Goal: Task Accomplishment & Management: Complete application form

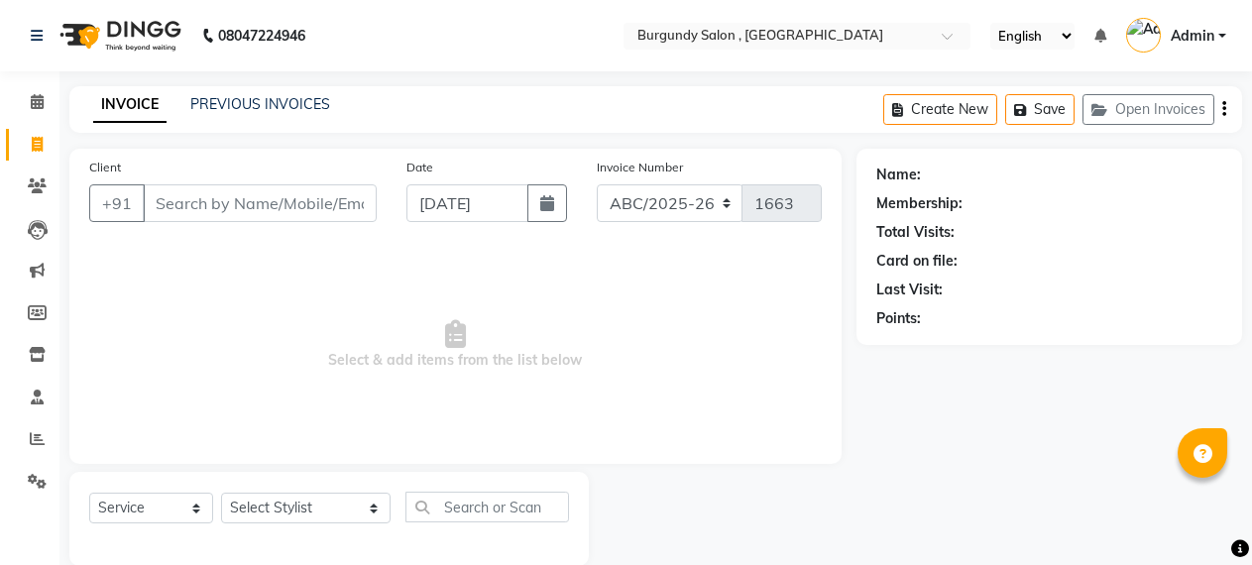
select select "service"
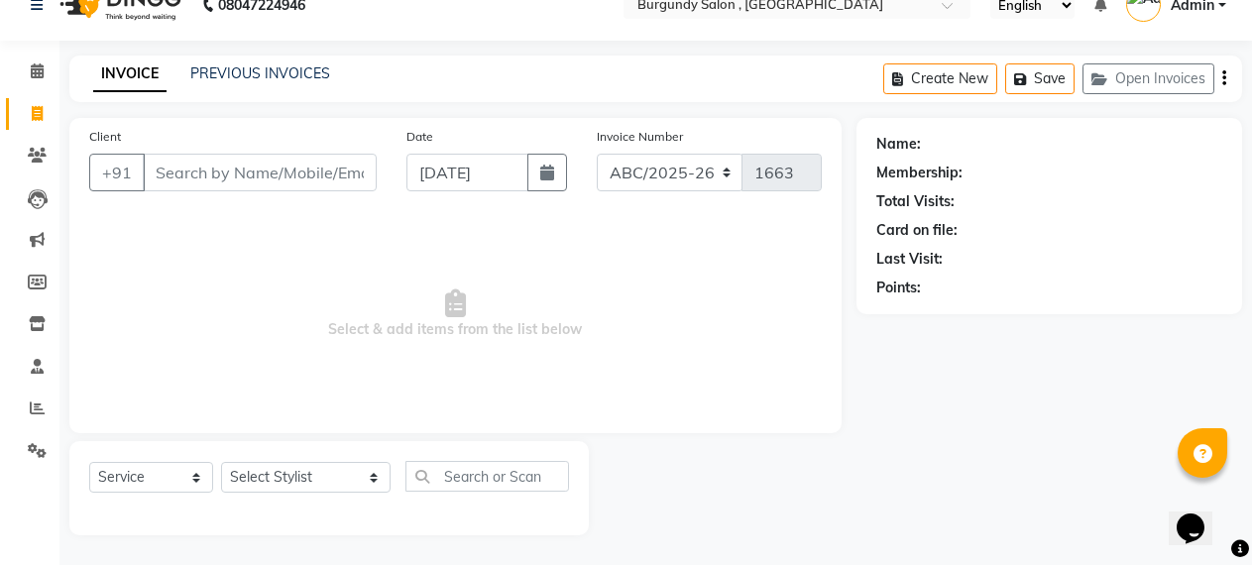
scroll to position [31, 0]
click at [292, 71] on link "PREVIOUS INVOICES" at bounding box center [260, 73] width 140 height 18
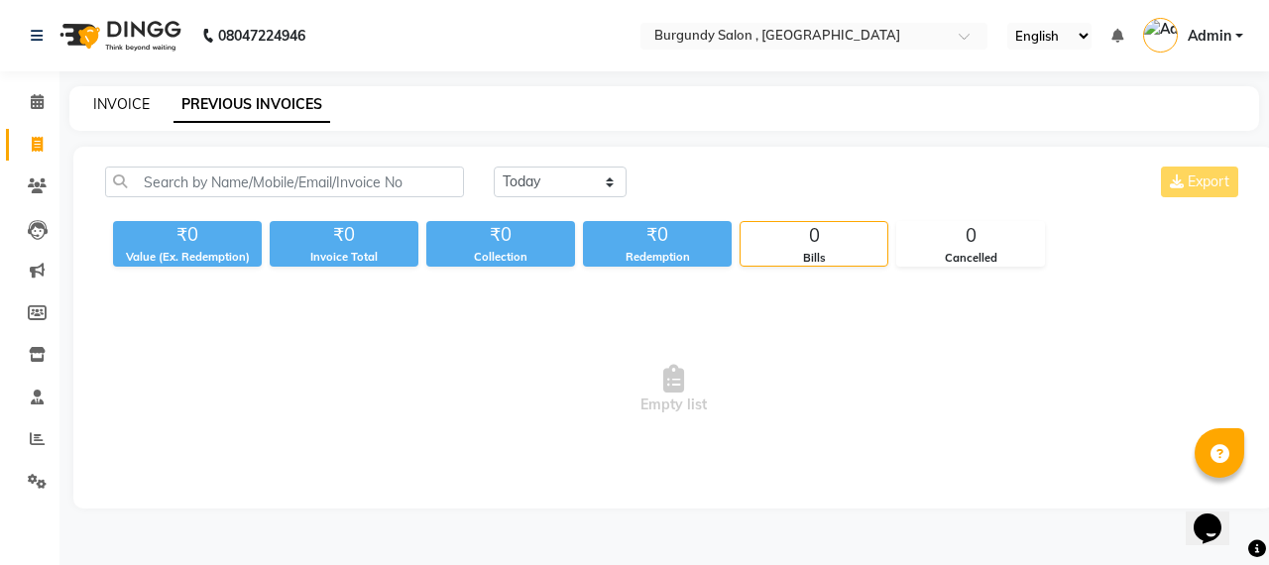
click at [121, 97] on link "INVOICE" at bounding box center [121, 104] width 57 height 18
select select "service"
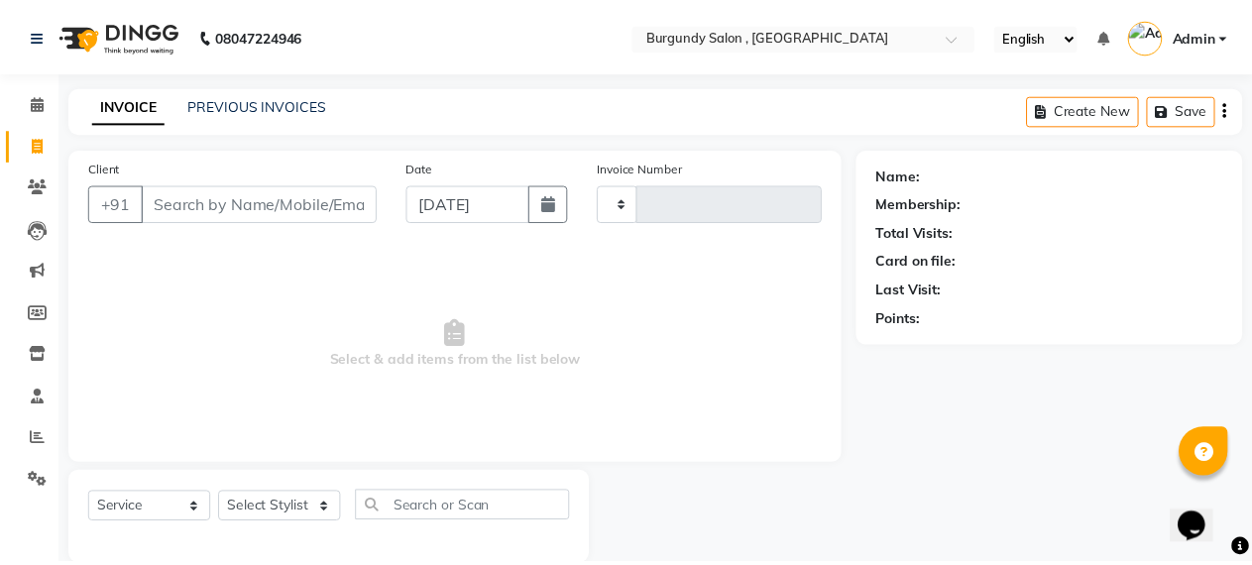
scroll to position [31, 0]
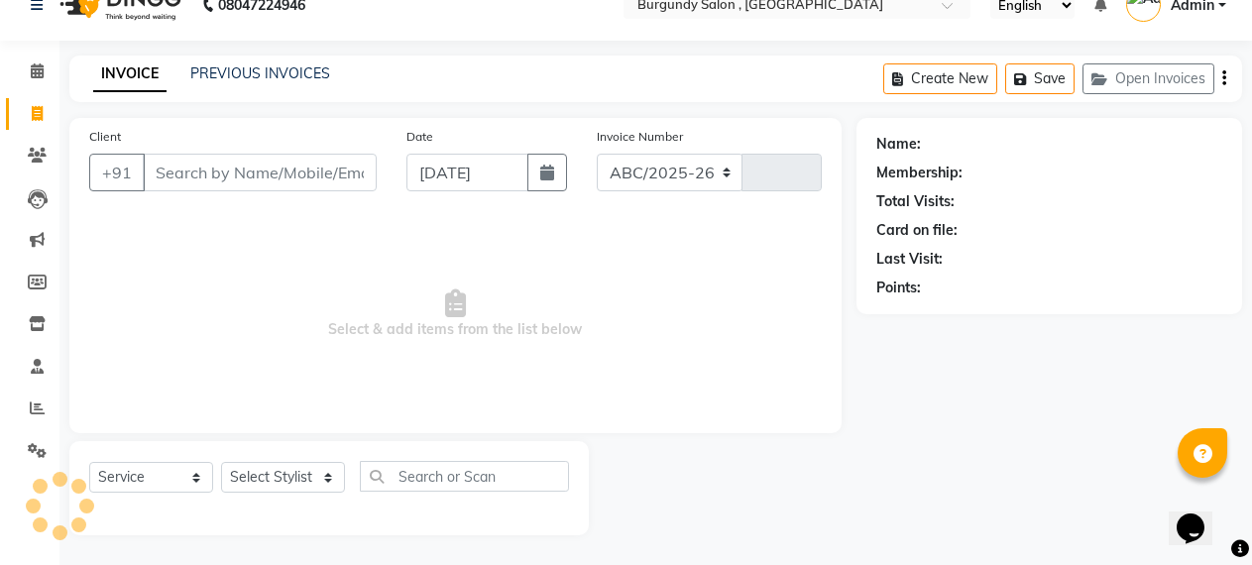
select select "5345"
type input "1663"
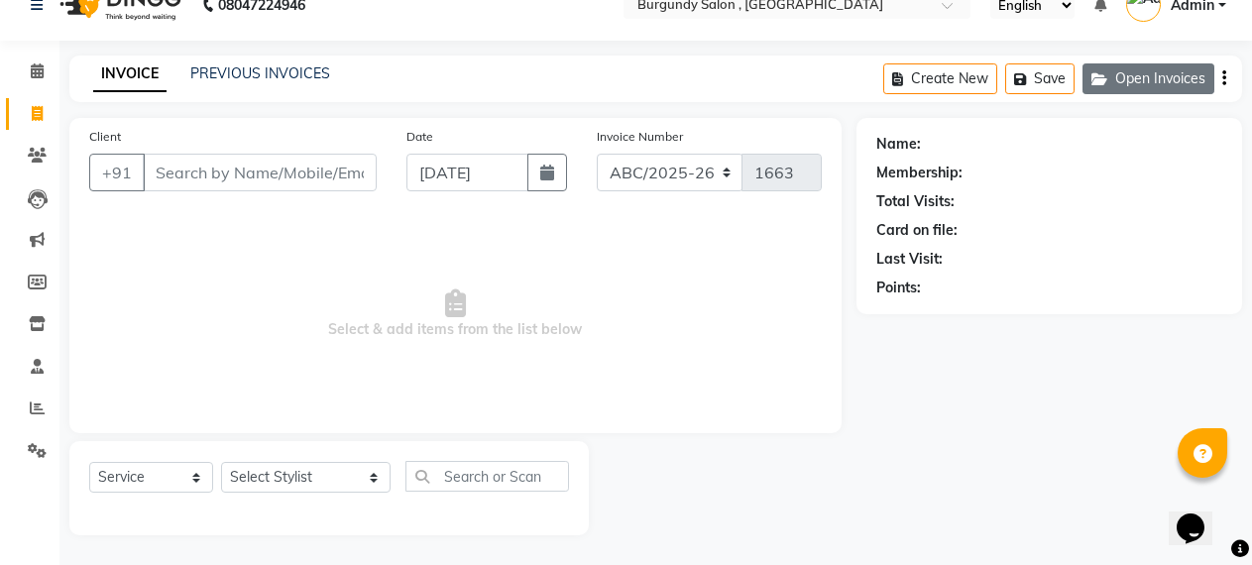
click at [1172, 75] on button "Open Invoices" at bounding box center [1149, 78] width 132 height 31
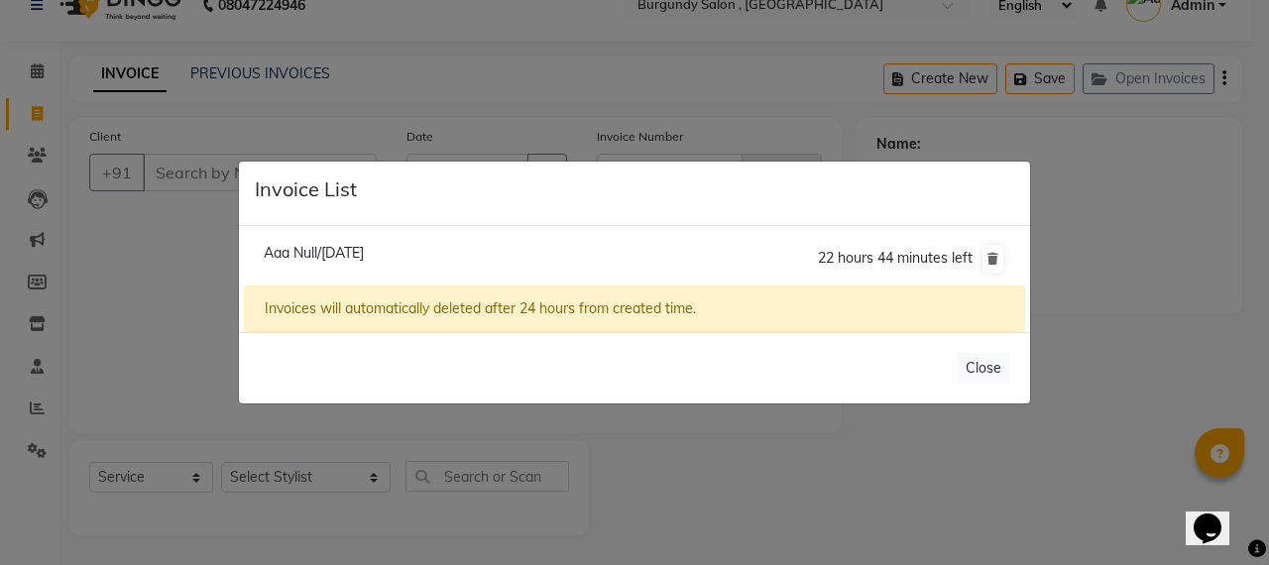
click at [297, 247] on span "Aaa Null/[DATE]" at bounding box center [314, 253] width 100 height 18
type input "1234567890"
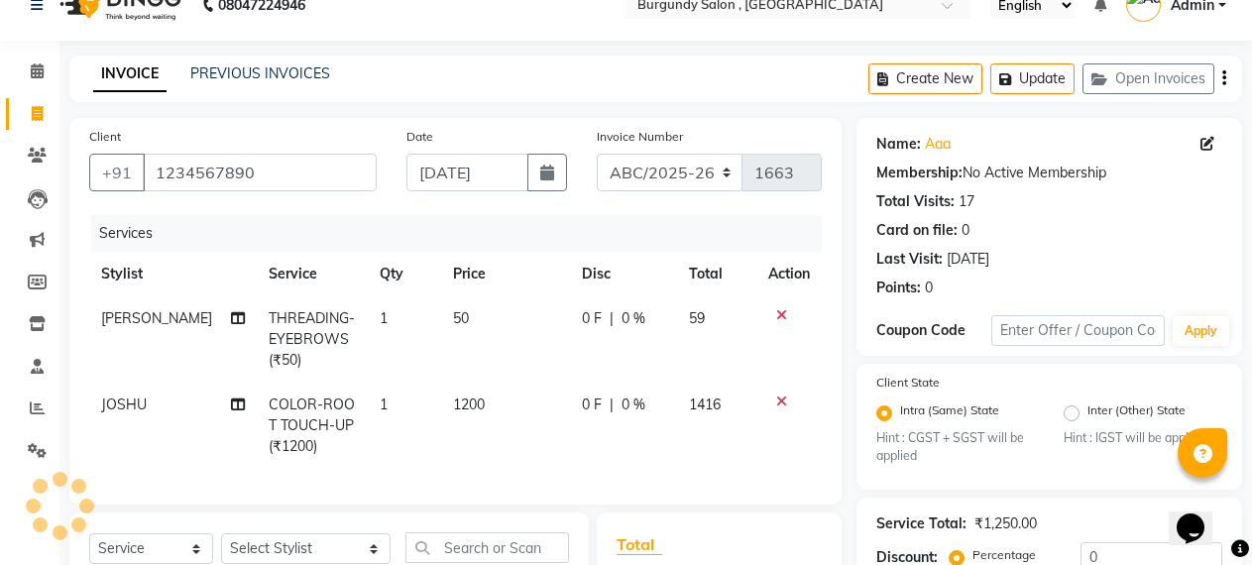
scroll to position [240, 0]
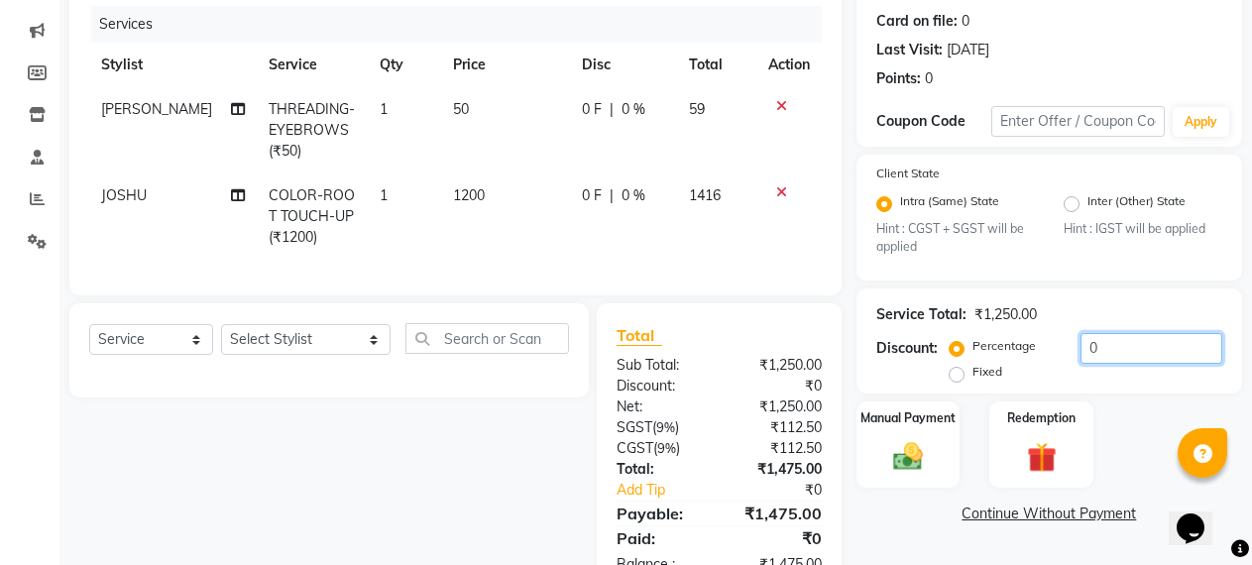
click at [1082, 340] on input "0" at bounding box center [1152, 348] width 142 height 31
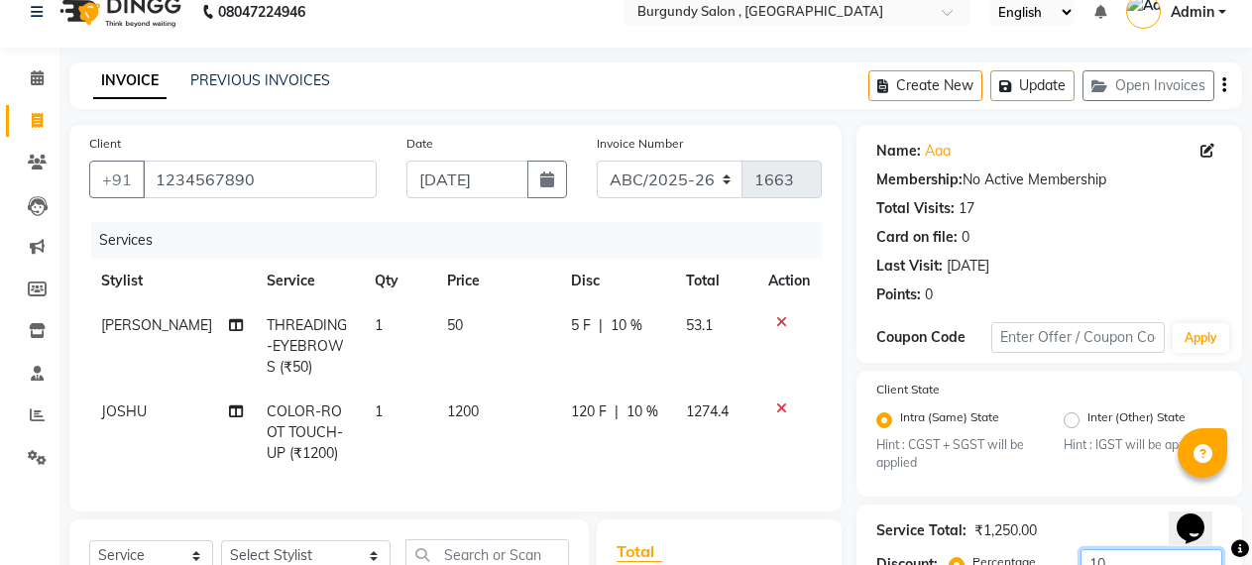
scroll to position [0, 0]
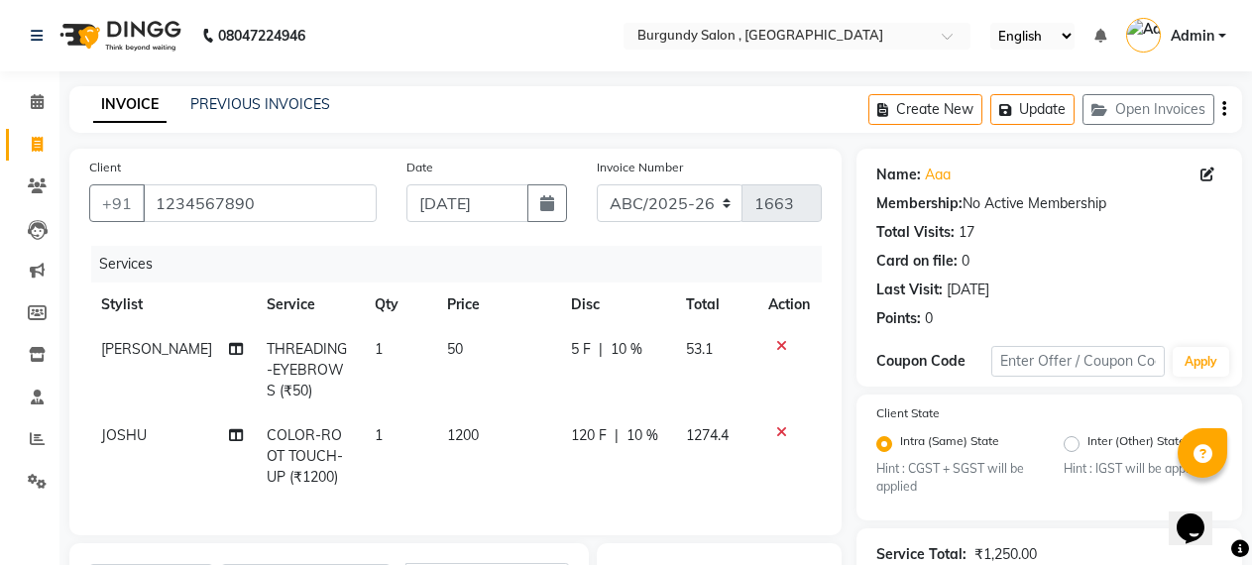
type input "10"
click at [185, 199] on input "1234567890" at bounding box center [260, 203] width 234 height 38
type input "90"
type input "0"
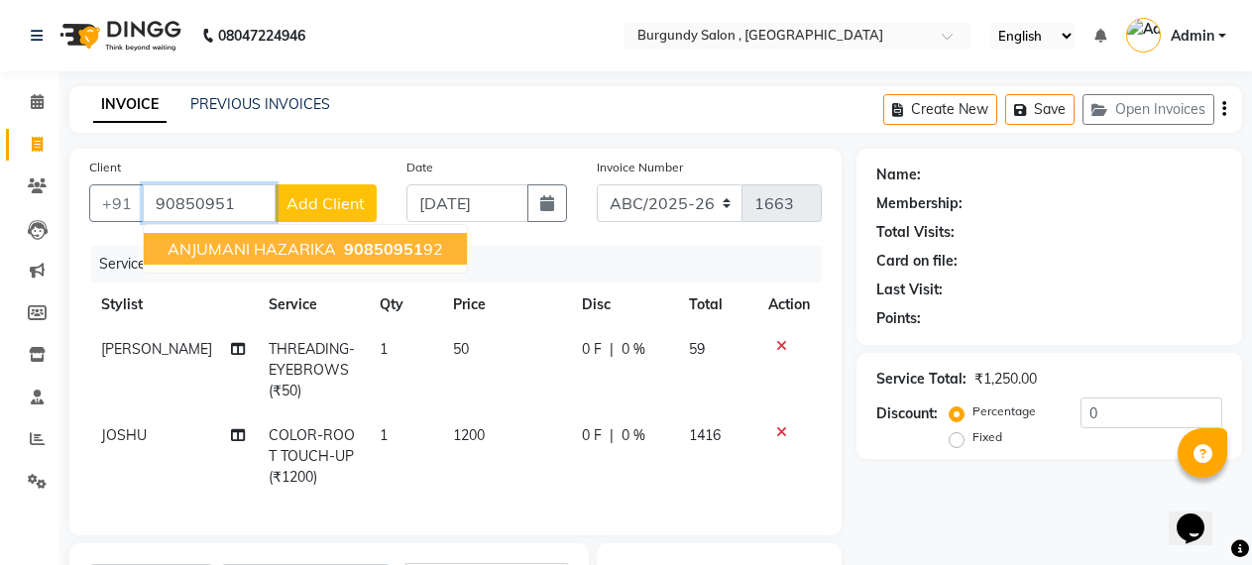
click at [242, 250] on span "ANJUMANI HAZARIKA" at bounding box center [252, 249] width 169 height 20
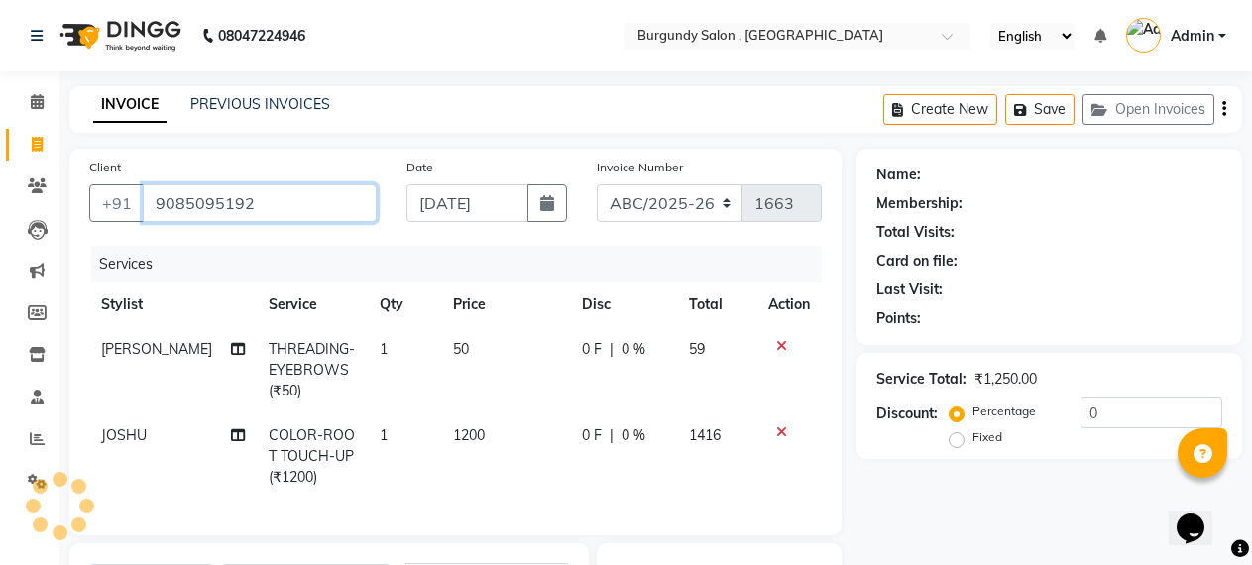
type input "9085095192"
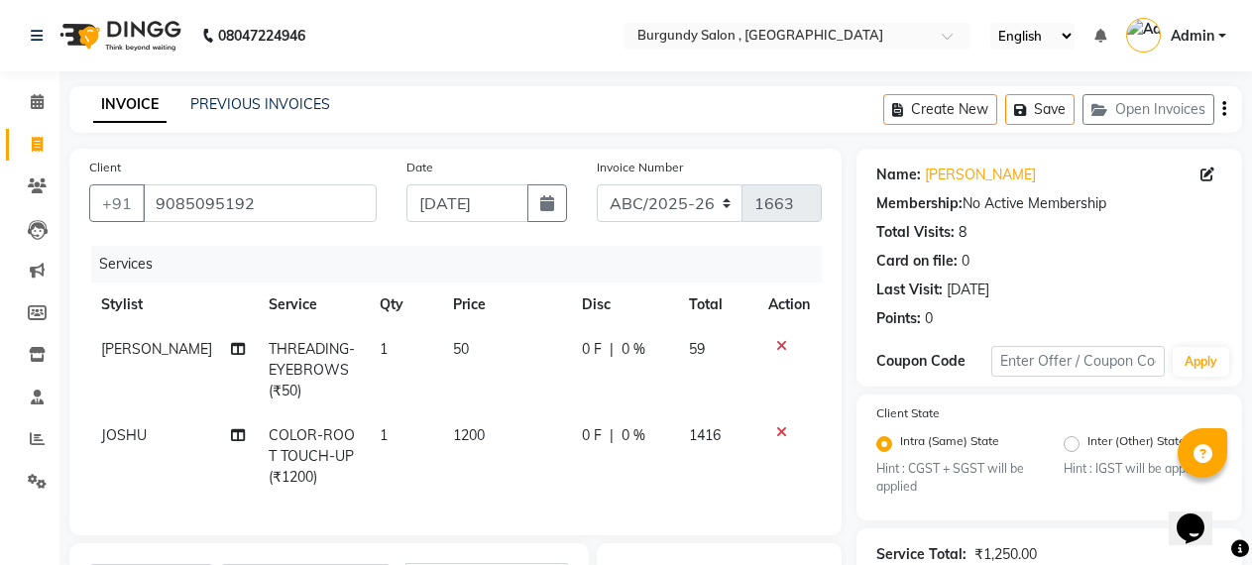
scroll to position [316, 0]
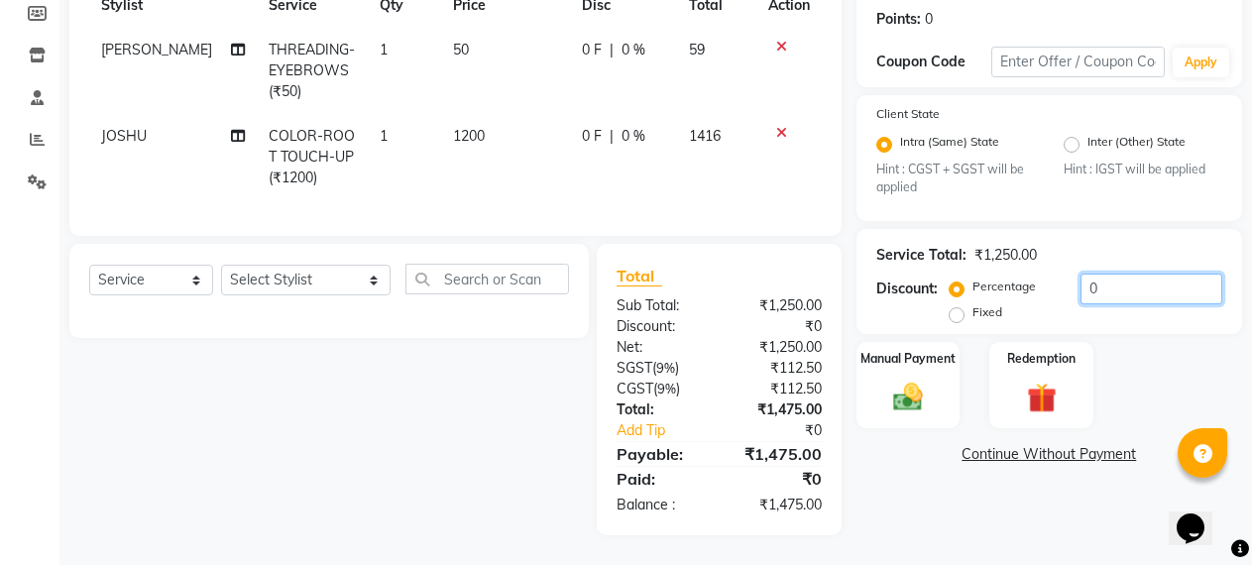
click at [1081, 274] on input "0" at bounding box center [1152, 289] width 142 height 31
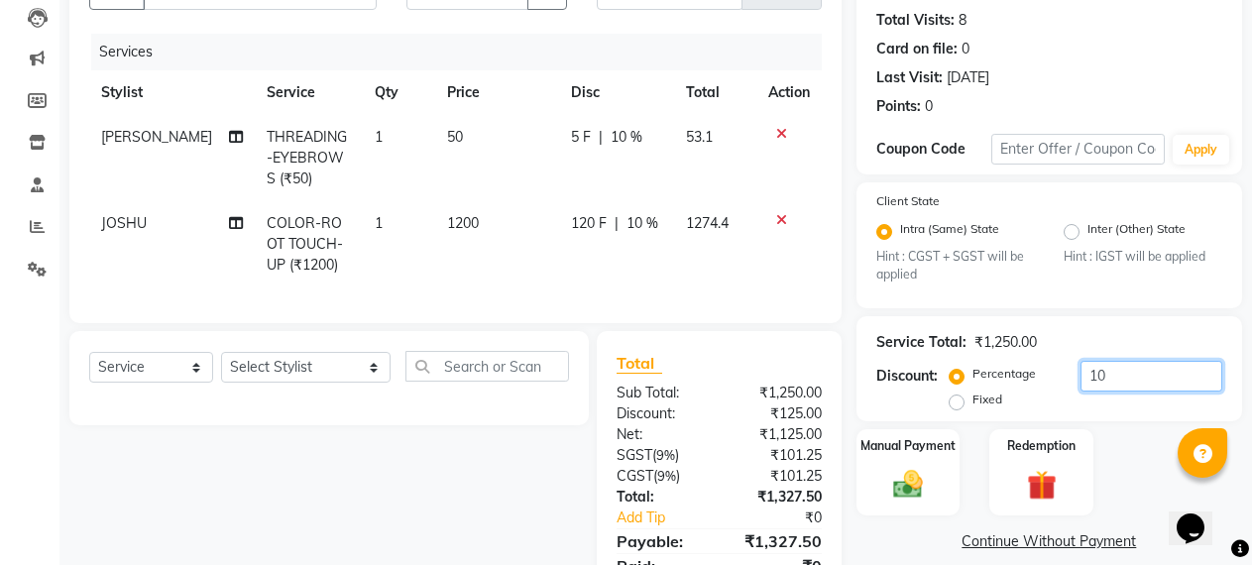
scroll to position [152, 0]
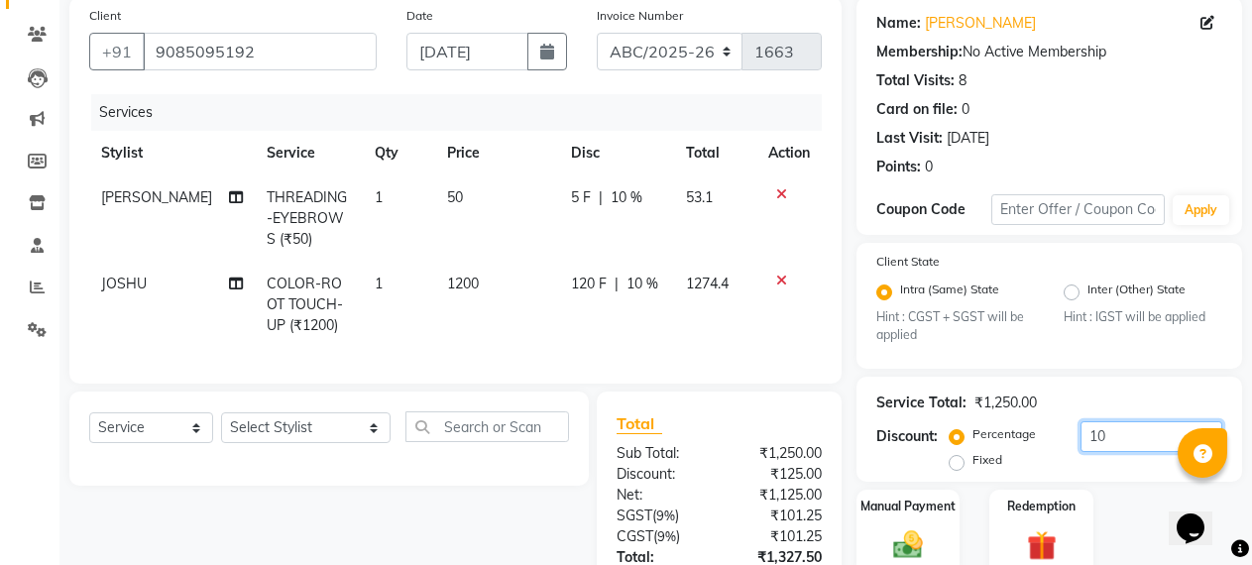
type input "10"
click at [656, 55] on select "ABC/2025-26 SER/24-25 V/2025-26" at bounding box center [670, 52] width 147 height 38
select select "5334"
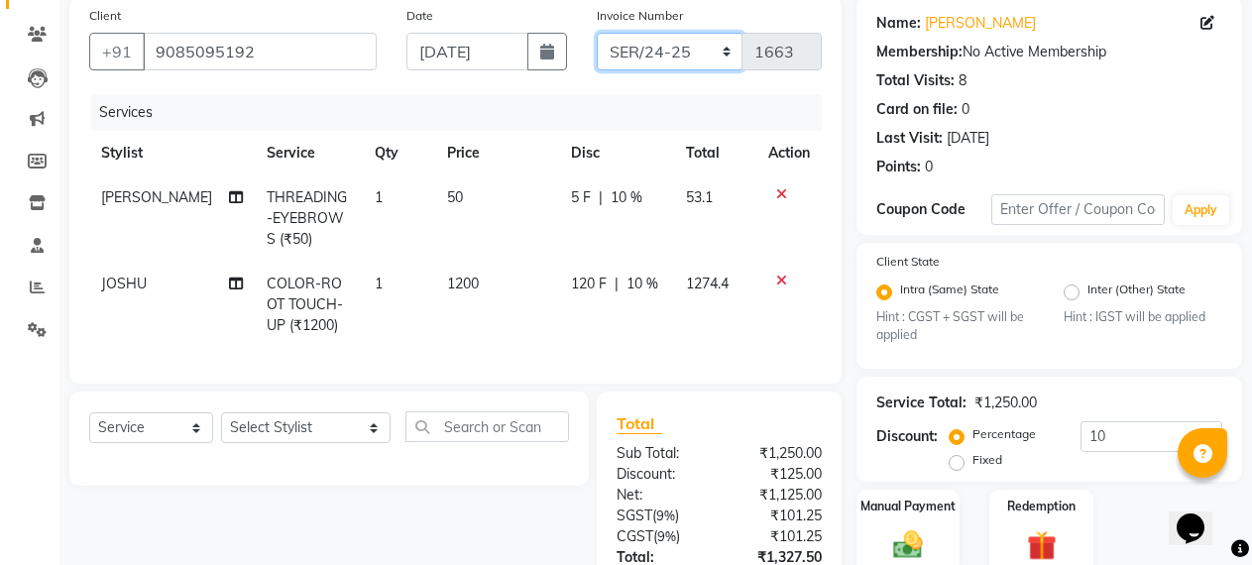
click at [597, 33] on select "ABC/2025-26 SER/24-25 V/2025-26" at bounding box center [670, 52] width 147 height 38
type input "001808"
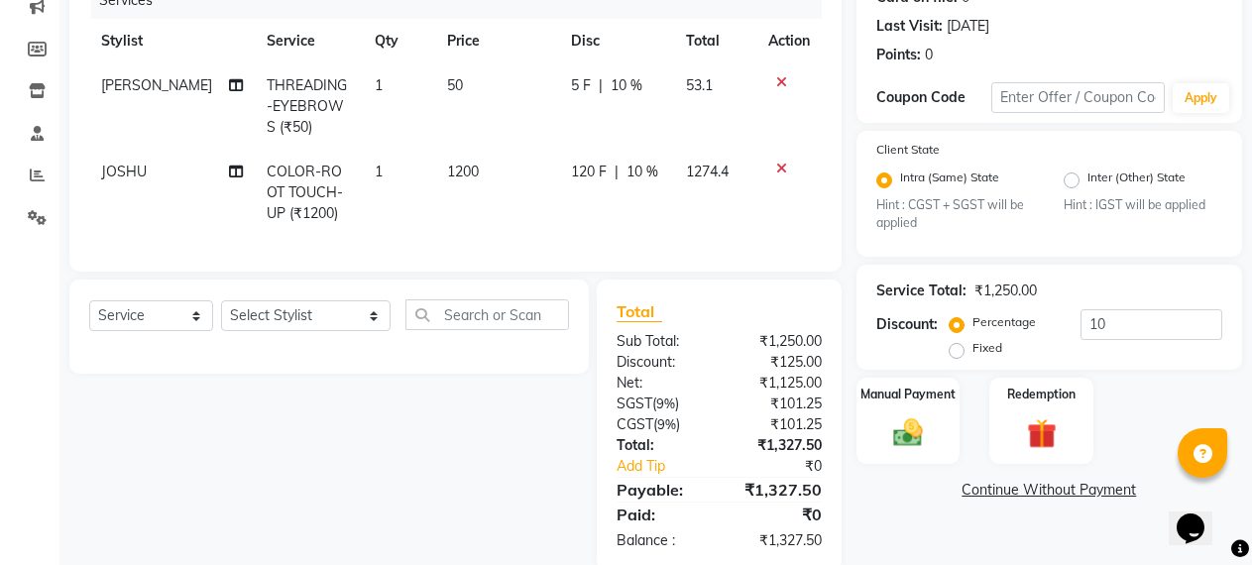
scroll to position [316, 0]
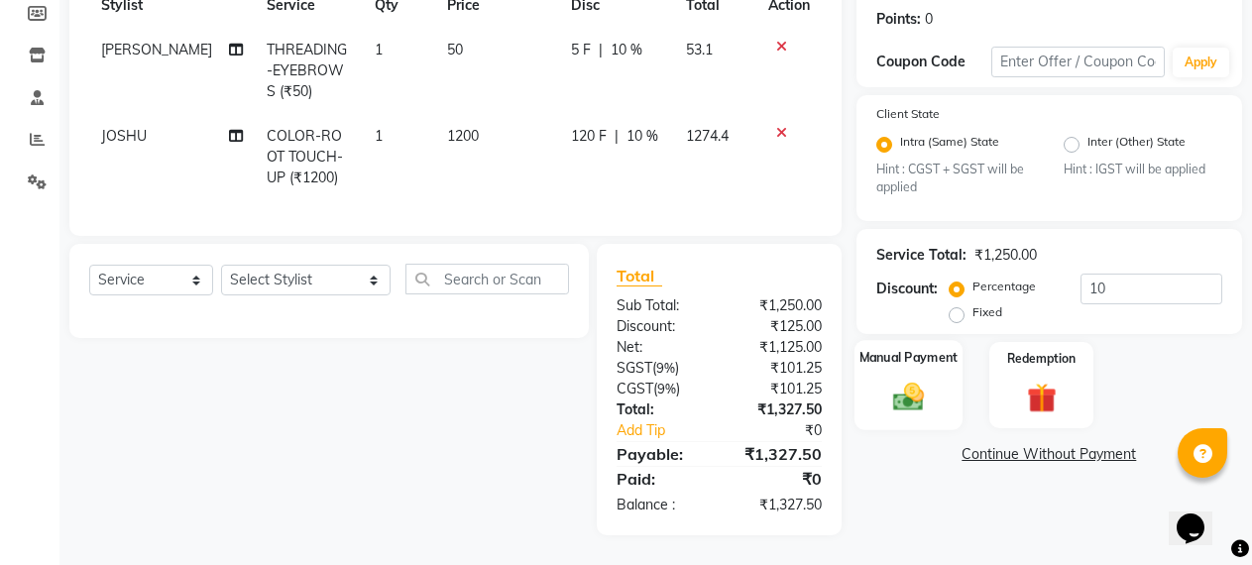
click at [904, 380] on img at bounding box center [909, 398] width 51 height 36
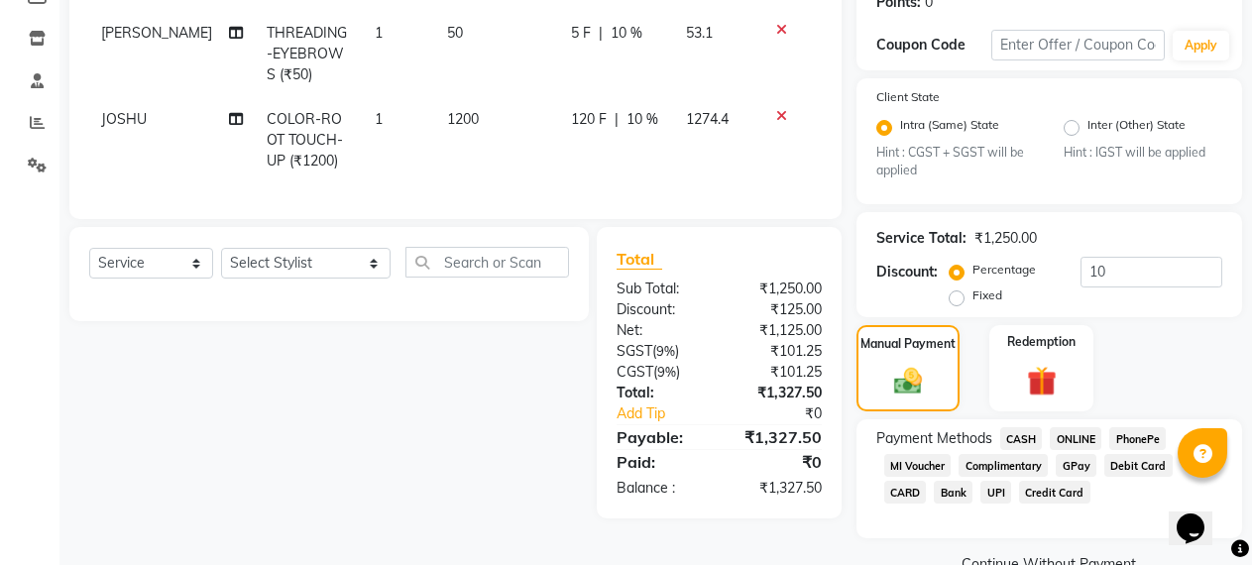
click at [1068, 437] on span "ONLINE" at bounding box center [1076, 438] width 52 height 23
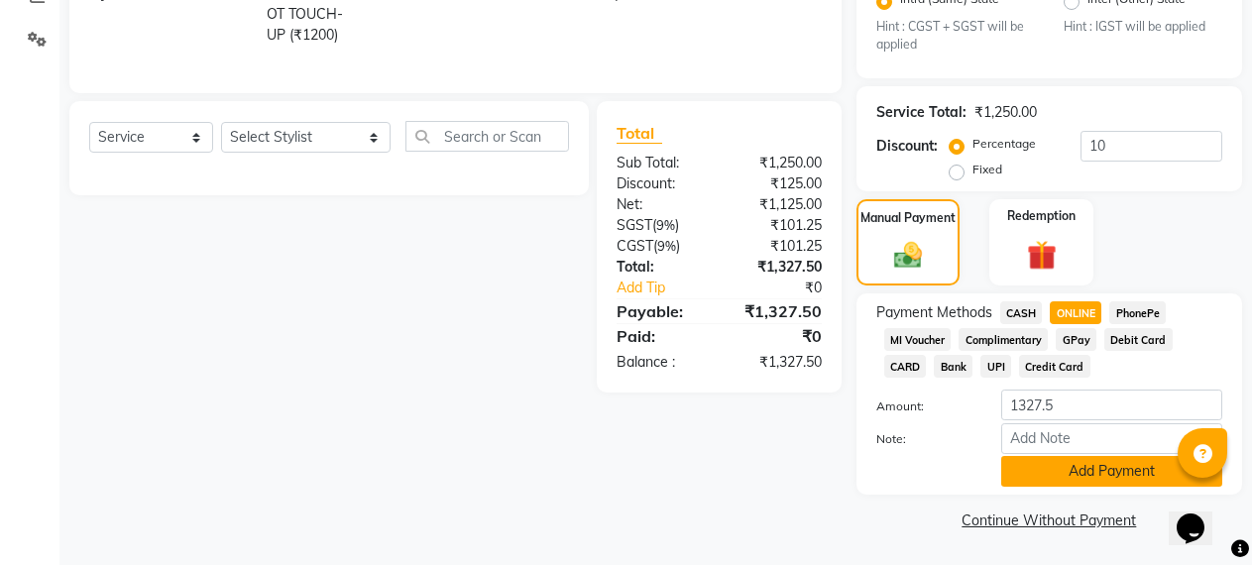
click at [1098, 462] on button "Add Payment" at bounding box center [1112, 471] width 221 height 31
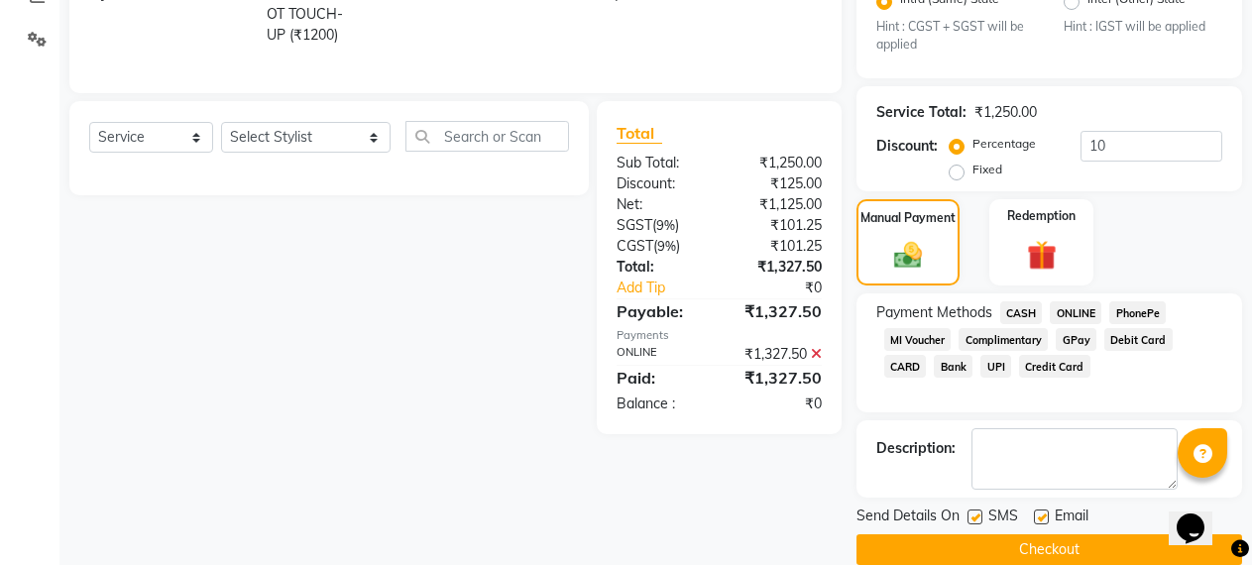
click at [1000, 546] on button "Checkout" at bounding box center [1050, 549] width 386 height 31
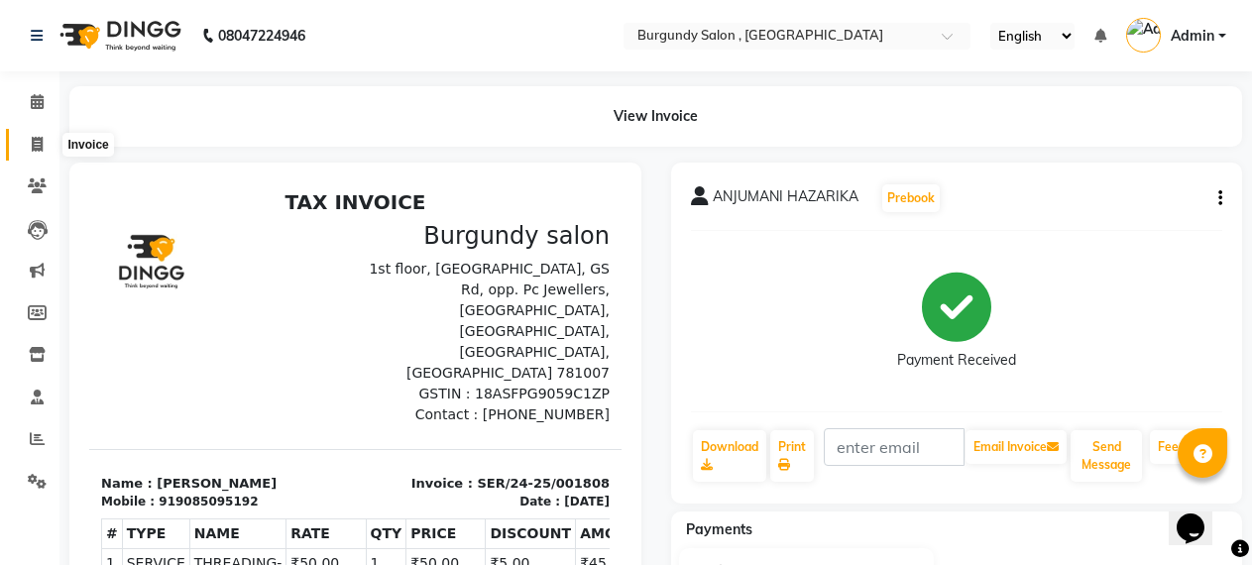
click at [35, 137] on icon at bounding box center [37, 144] width 11 height 15
select select "service"
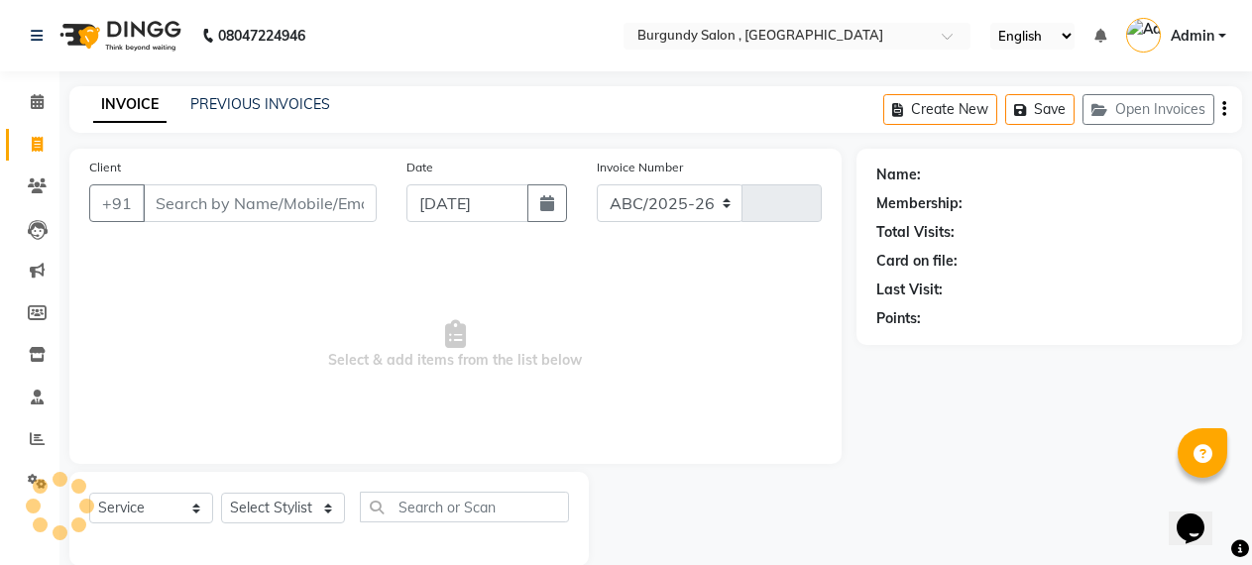
scroll to position [31, 0]
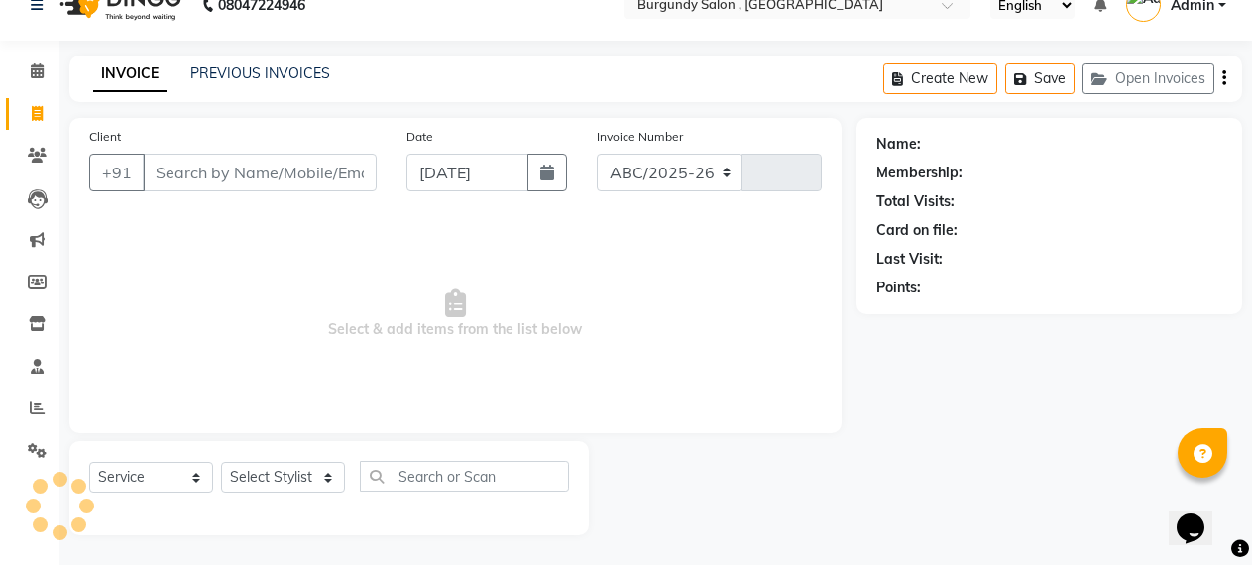
select select "5345"
type input "1663"
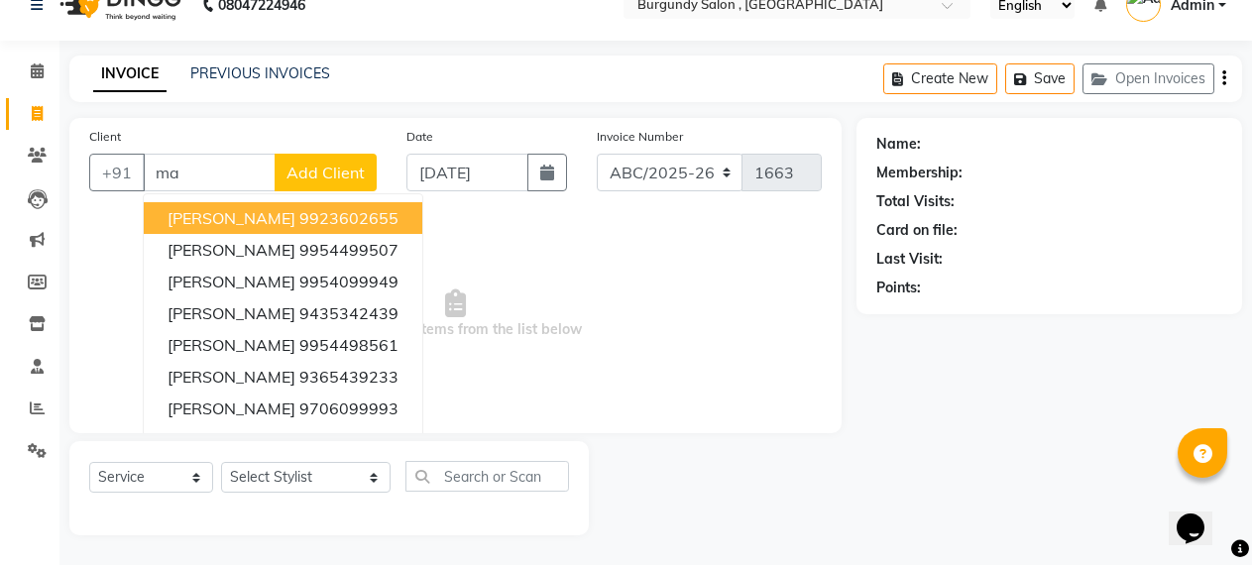
type input "m"
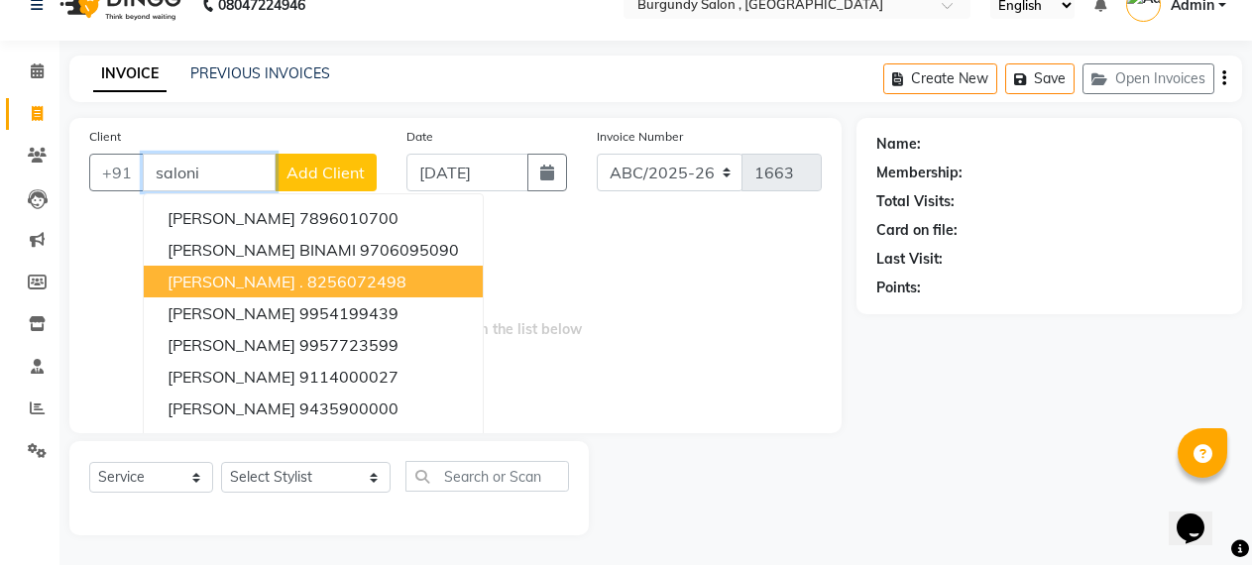
click at [237, 291] on span "[PERSON_NAME] ." at bounding box center [236, 282] width 136 height 20
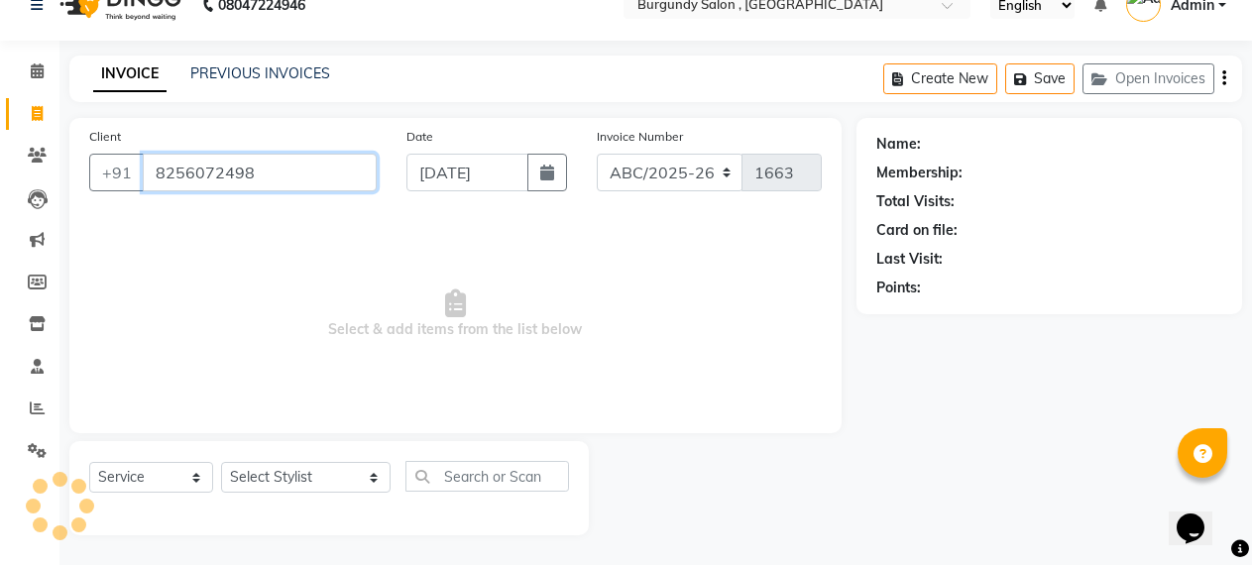
type input "8256072498"
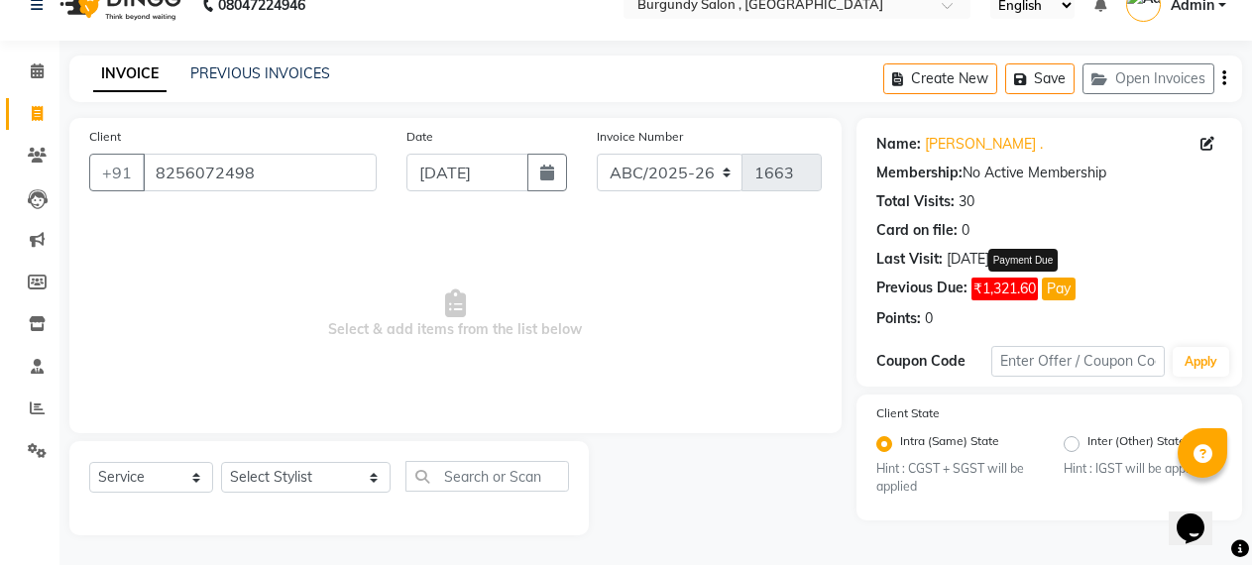
click at [1057, 289] on button "Pay" at bounding box center [1059, 289] width 34 height 23
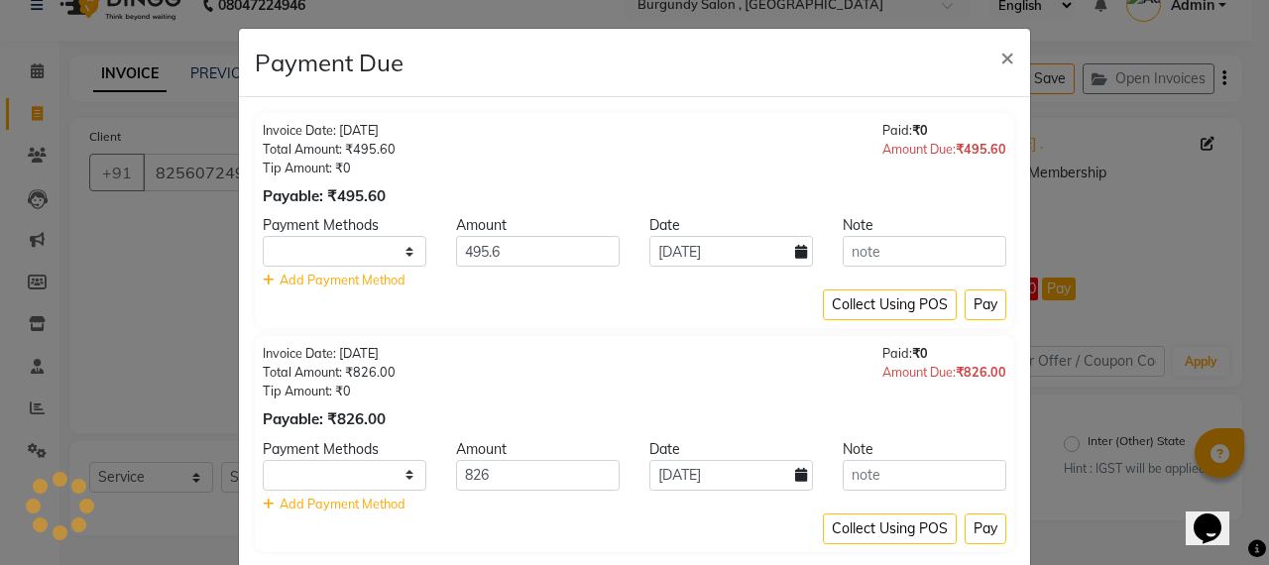
select select "1"
click at [1001, 58] on span "×" at bounding box center [1008, 57] width 14 height 30
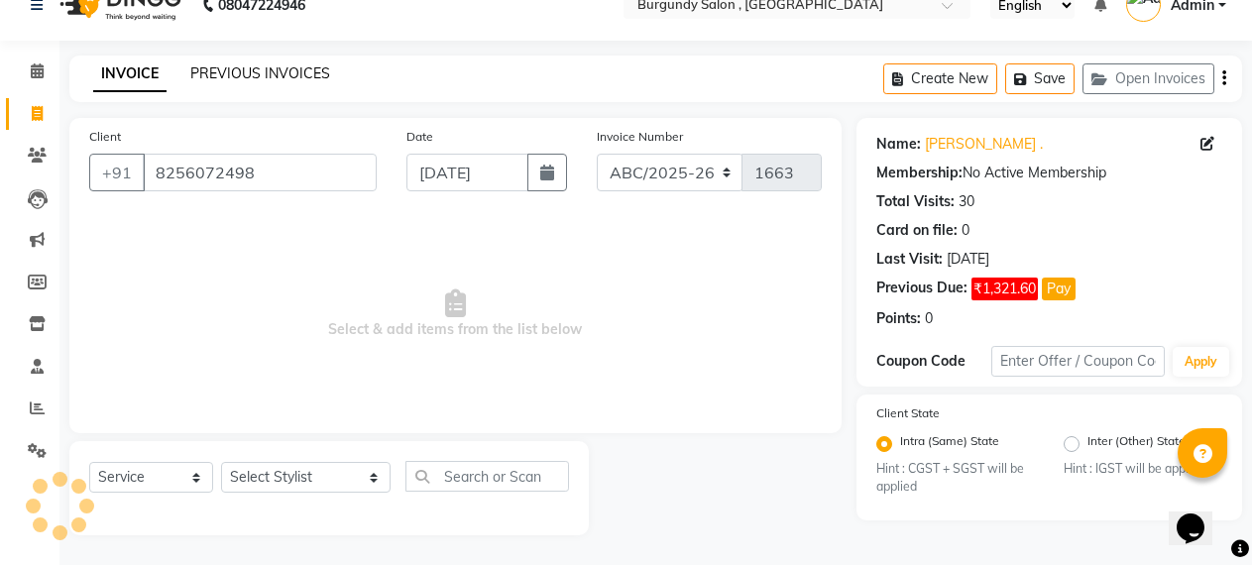
click at [297, 74] on link "PREVIOUS INVOICES" at bounding box center [260, 73] width 140 height 18
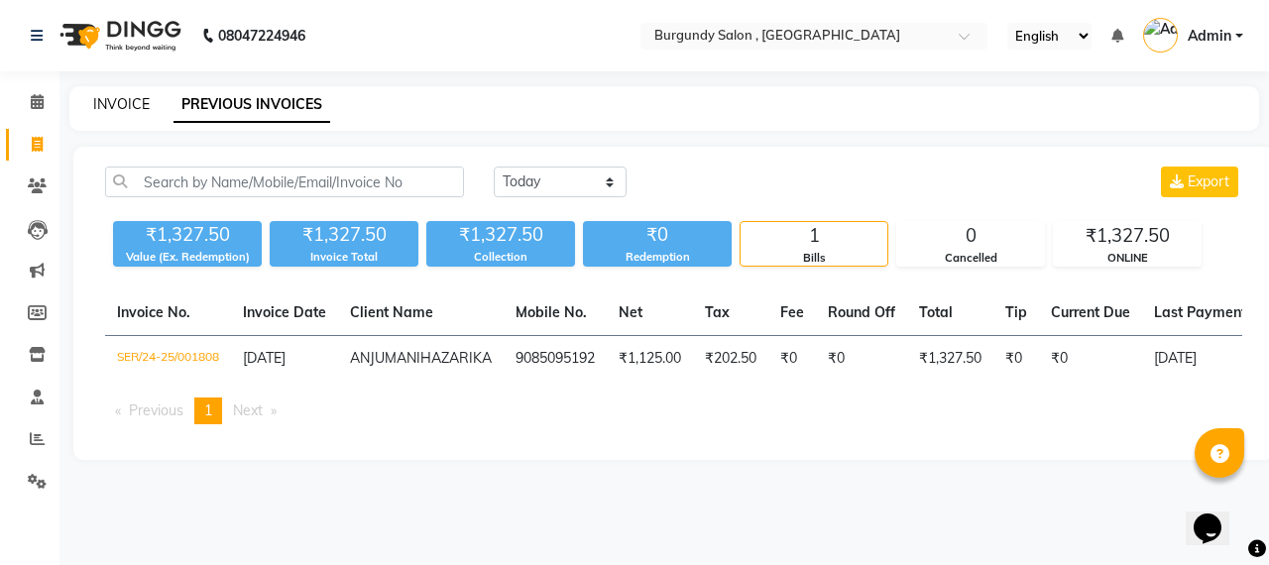
click at [124, 100] on link "INVOICE" at bounding box center [121, 104] width 57 height 18
select select "service"
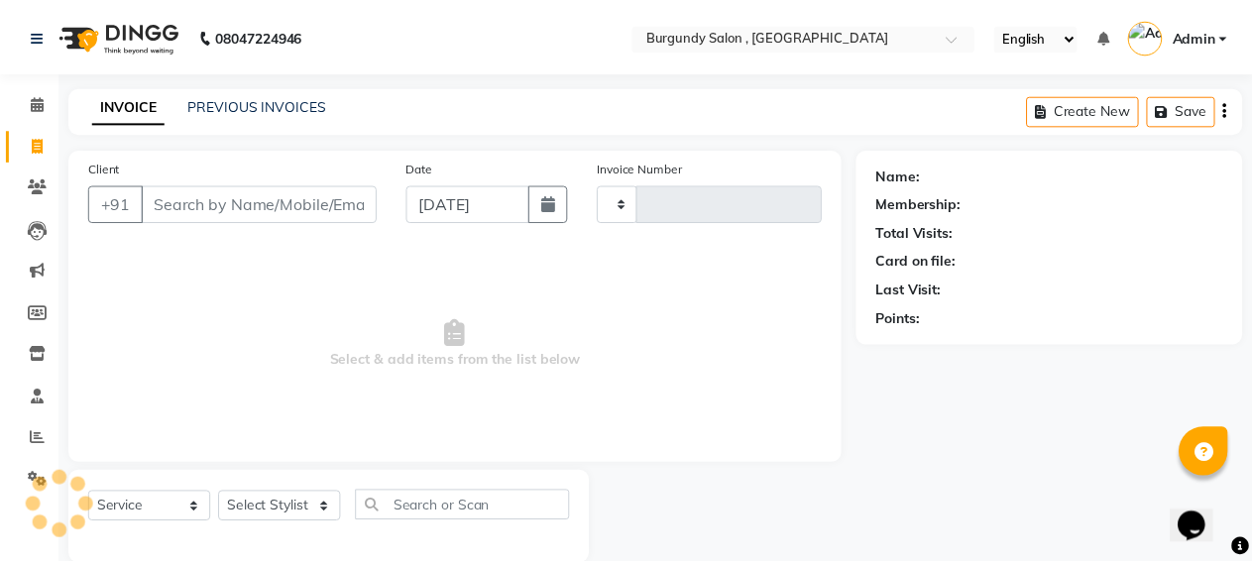
scroll to position [18, 0]
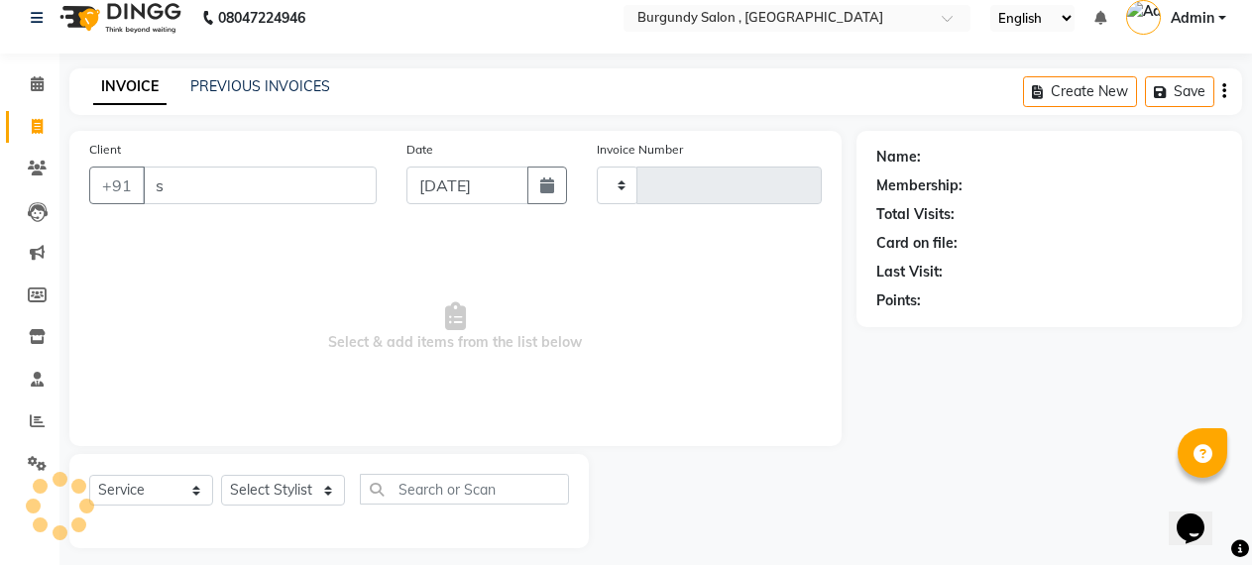
type input "sa"
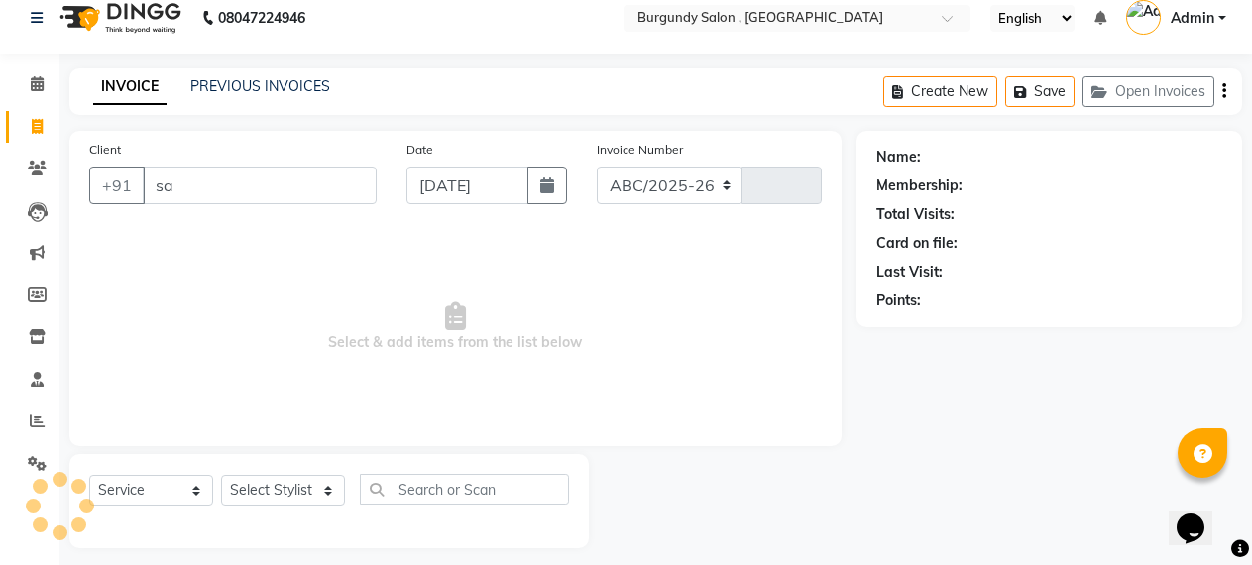
select select "5345"
type input "1663"
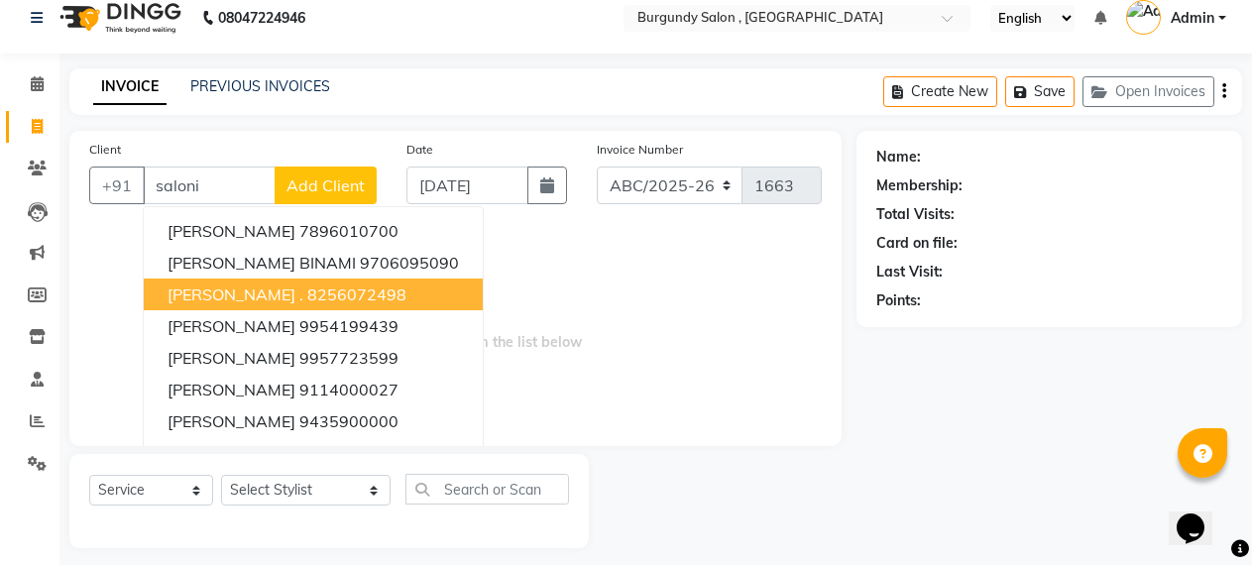
click at [272, 300] on span "[PERSON_NAME] ." at bounding box center [236, 295] width 136 height 20
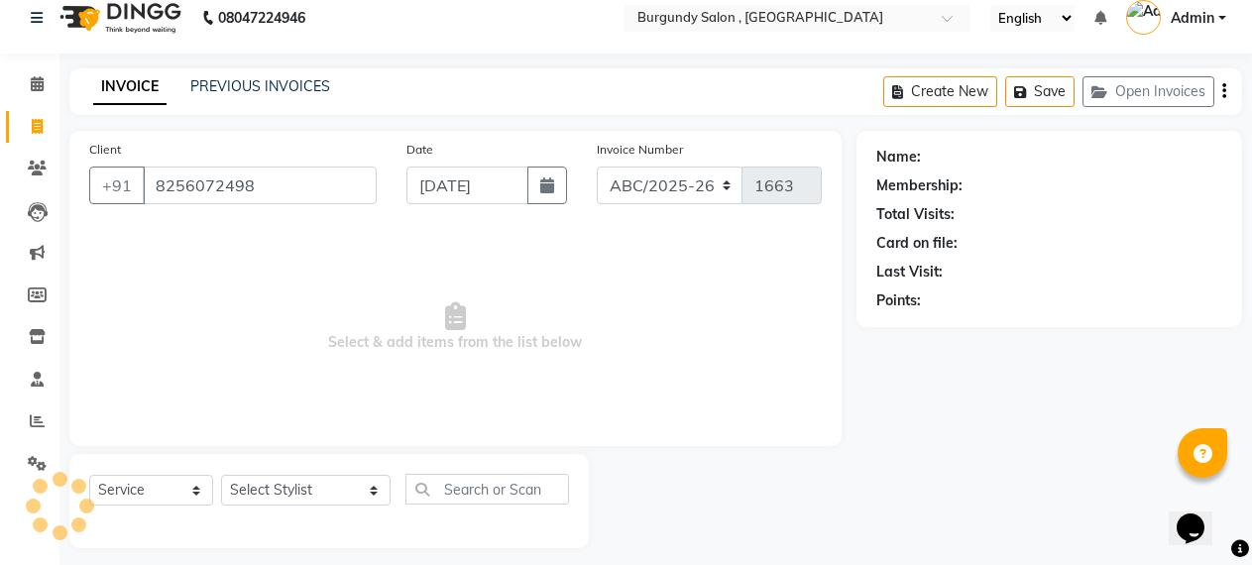
type input "8256072498"
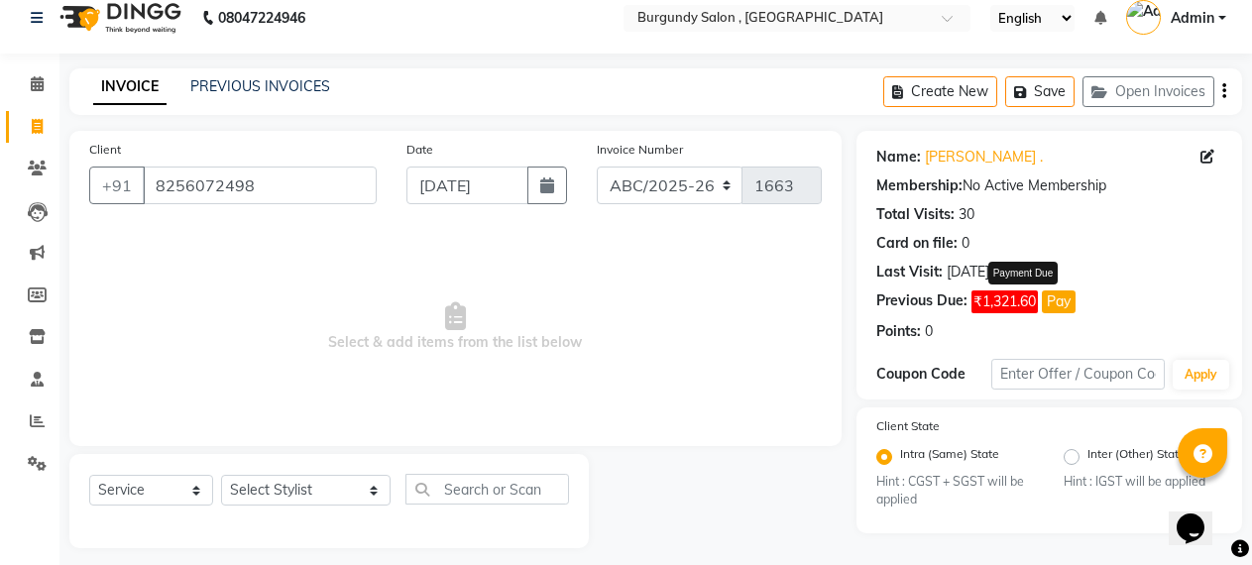
click at [1057, 296] on button "Pay" at bounding box center [1059, 302] width 34 height 23
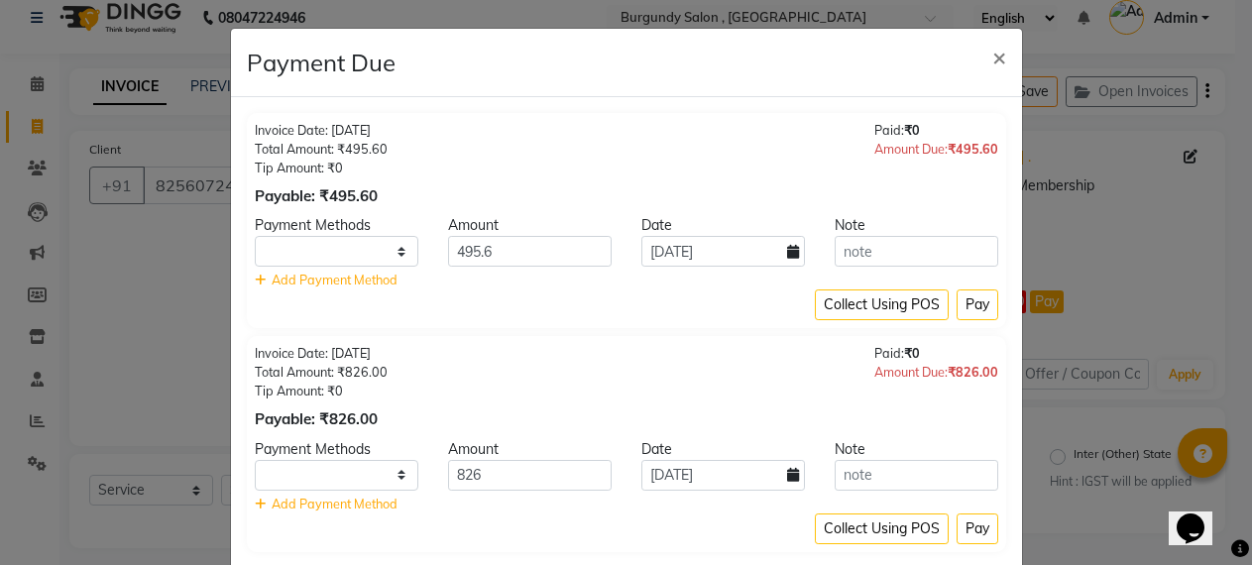
select select "1"
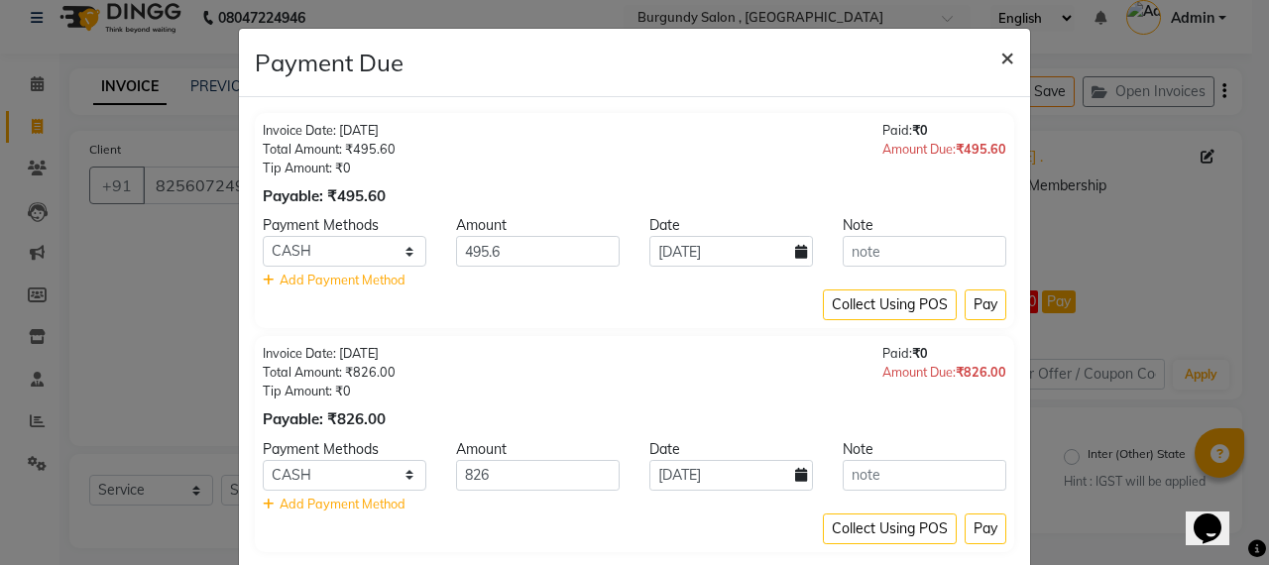
click at [1001, 59] on span "×" at bounding box center [1008, 57] width 14 height 30
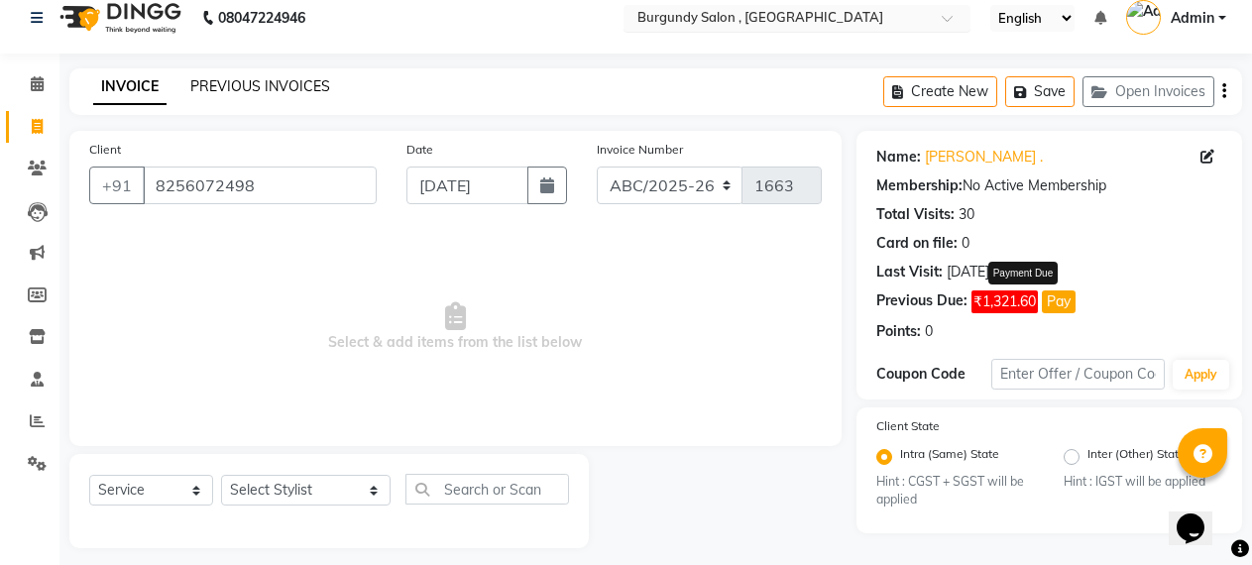
drag, startPoint x: 255, startPoint y: 83, endPoint x: 728, endPoint y: 35, distance: 475.5
click at [255, 83] on link "PREVIOUS INVOICES" at bounding box center [260, 86] width 140 height 18
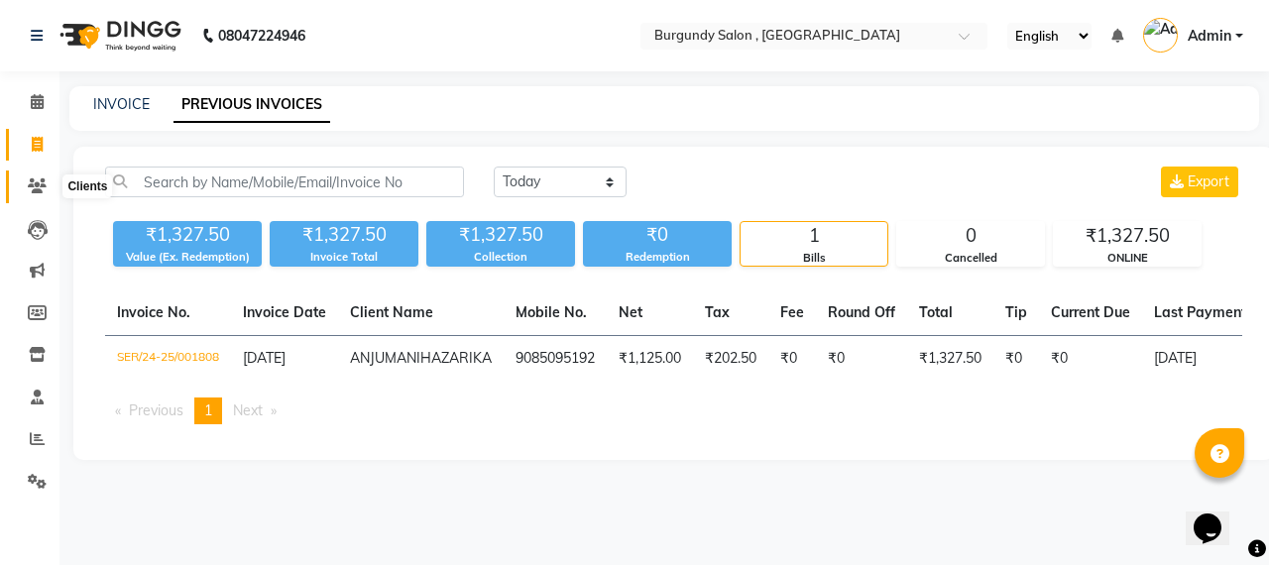
click at [30, 186] on icon at bounding box center [37, 185] width 19 height 15
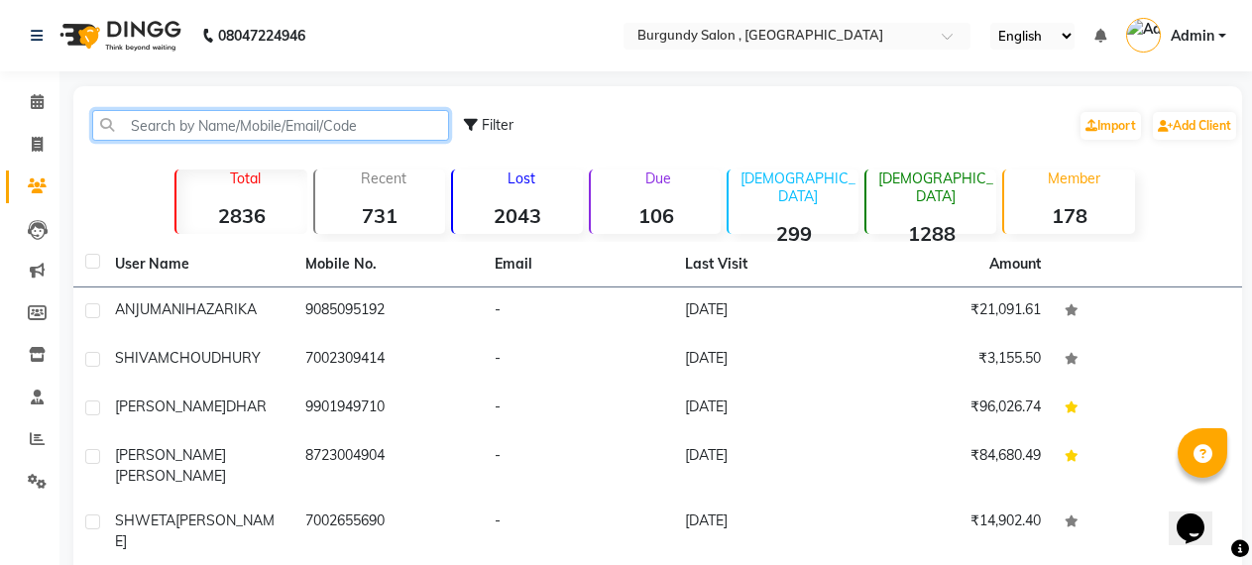
click at [173, 124] on input "text" at bounding box center [270, 125] width 357 height 31
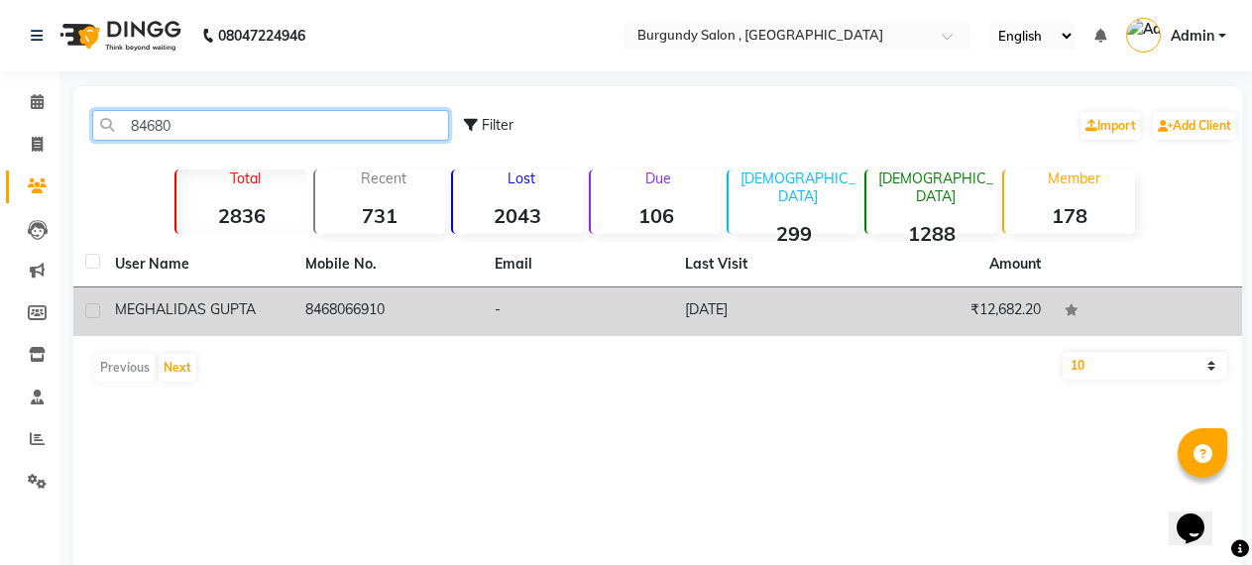
type input "84680"
click at [262, 316] on div "[PERSON_NAME]" at bounding box center [198, 309] width 167 height 21
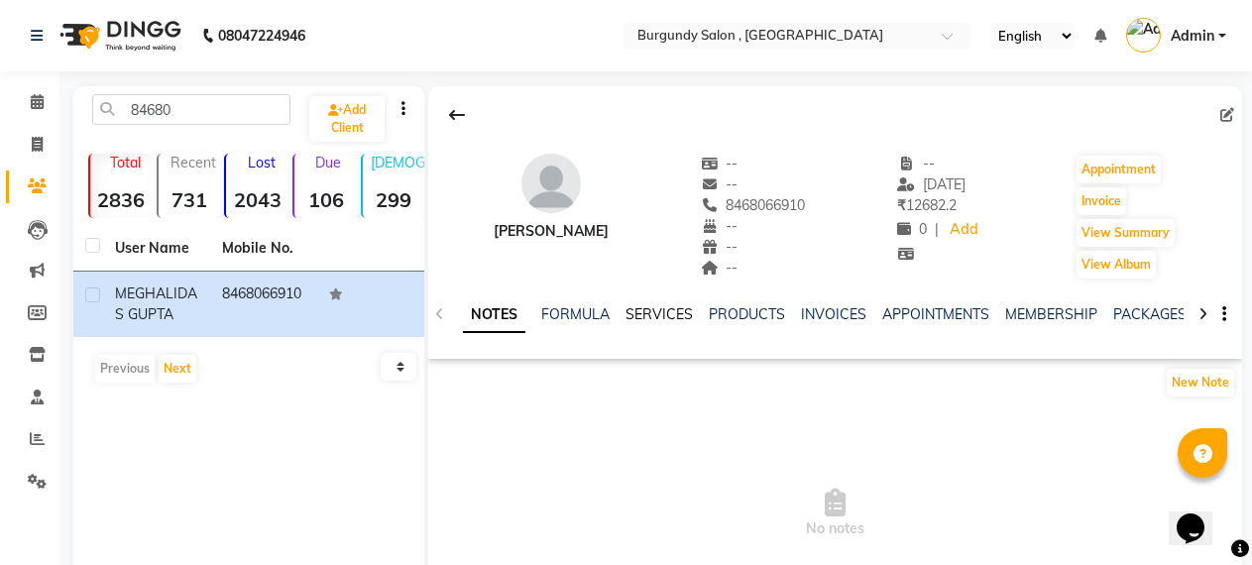
click at [652, 315] on link "SERVICES" at bounding box center [659, 314] width 67 height 18
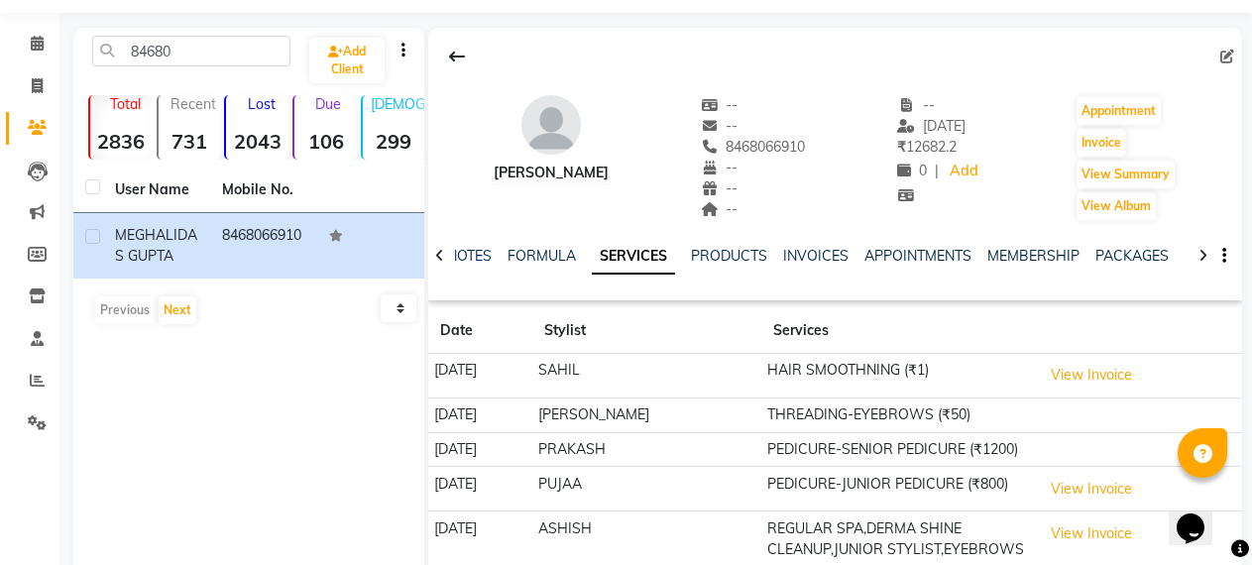
scroll to position [57, 0]
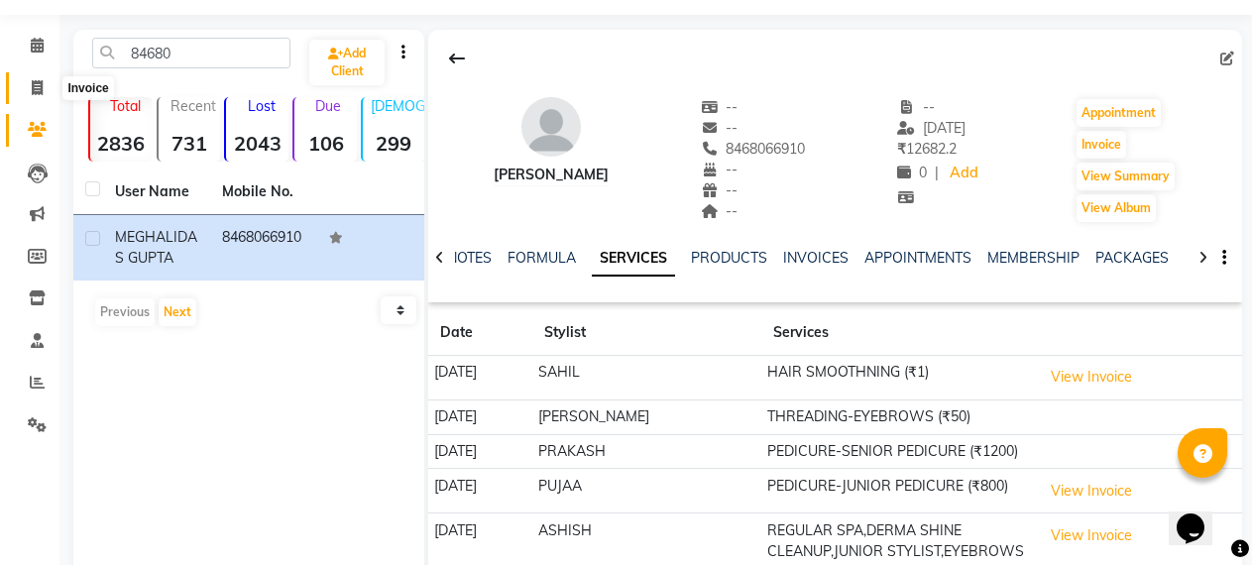
click at [37, 81] on icon at bounding box center [37, 87] width 11 height 15
select select "service"
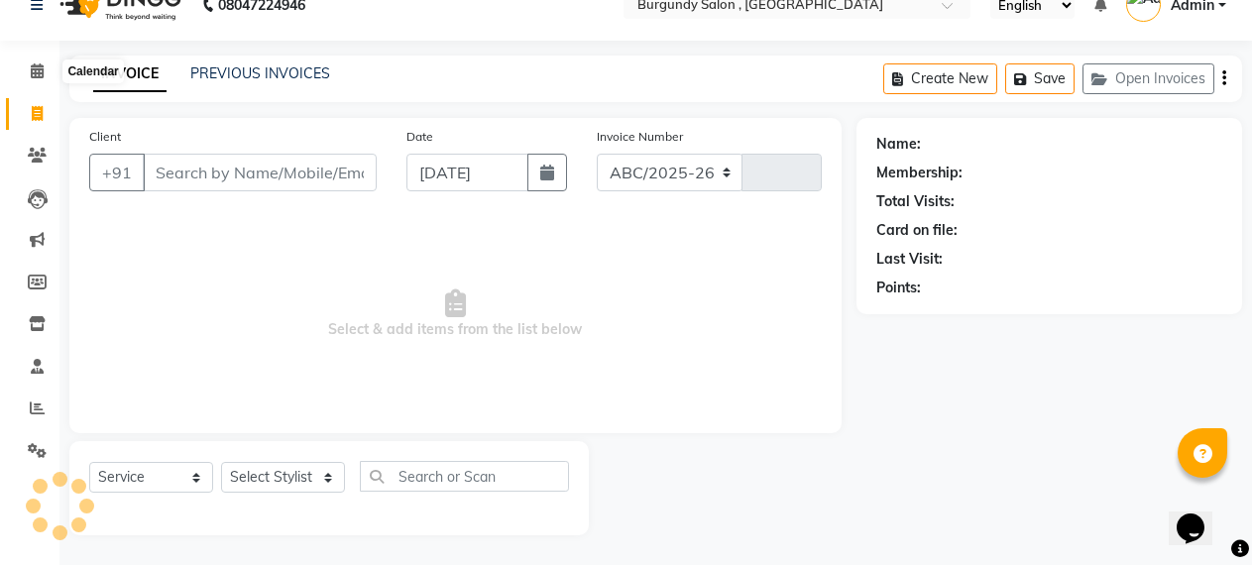
select select "5345"
type input "1663"
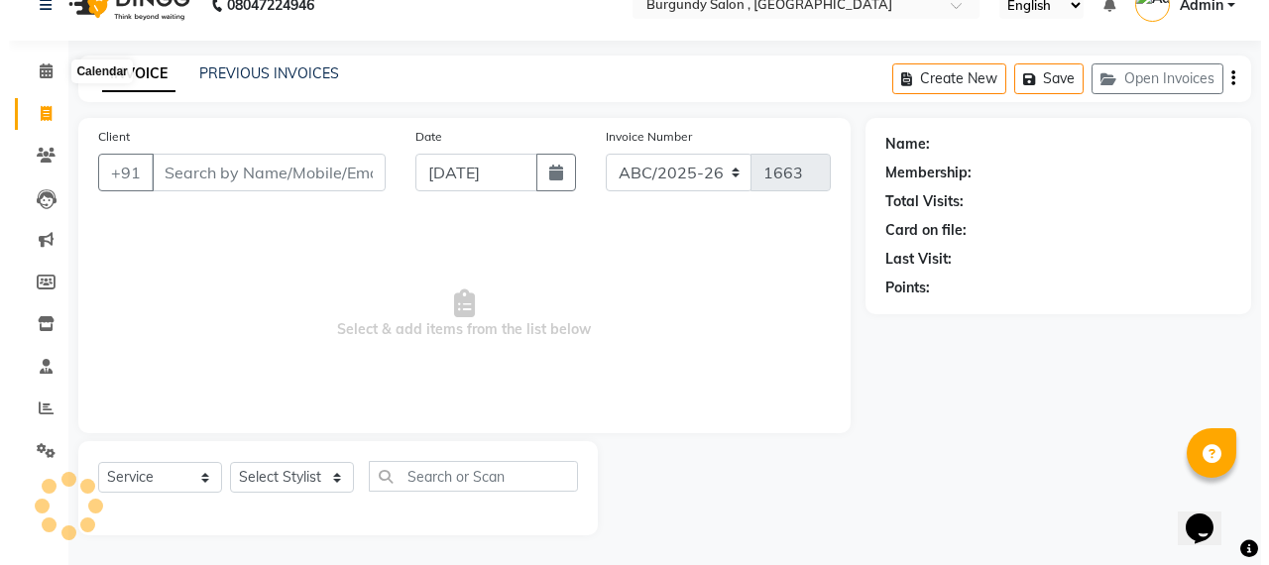
scroll to position [31, 0]
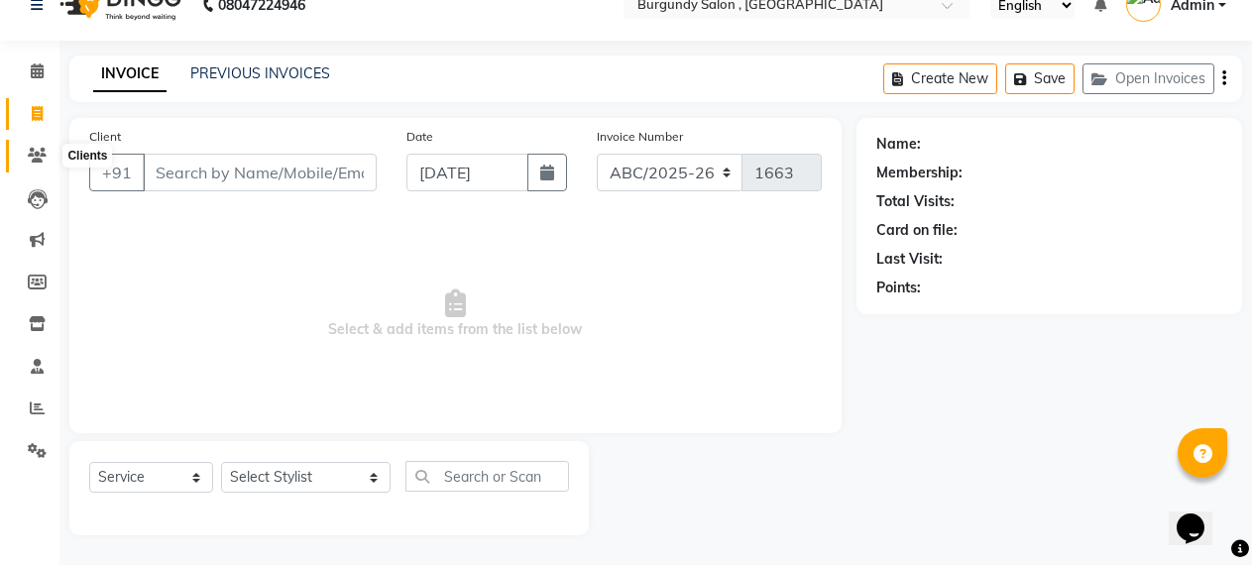
click at [41, 157] on icon at bounding box center [37, 155] width 19 height 15
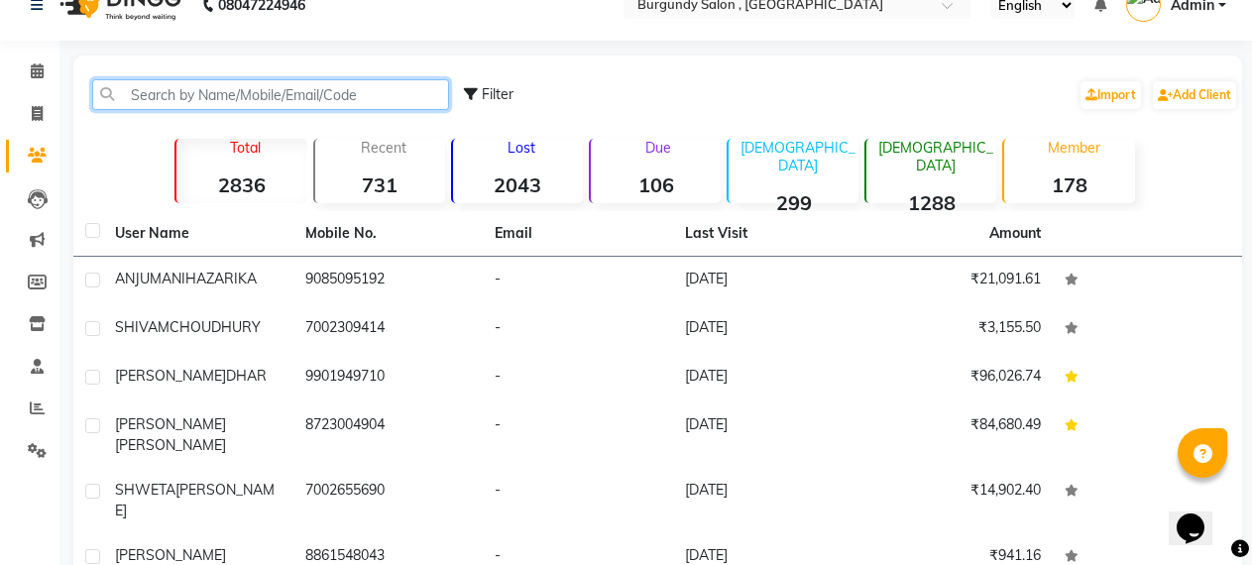
click at [186, 92] on input "text" at bounding box center [270, 94] width 357 height 31
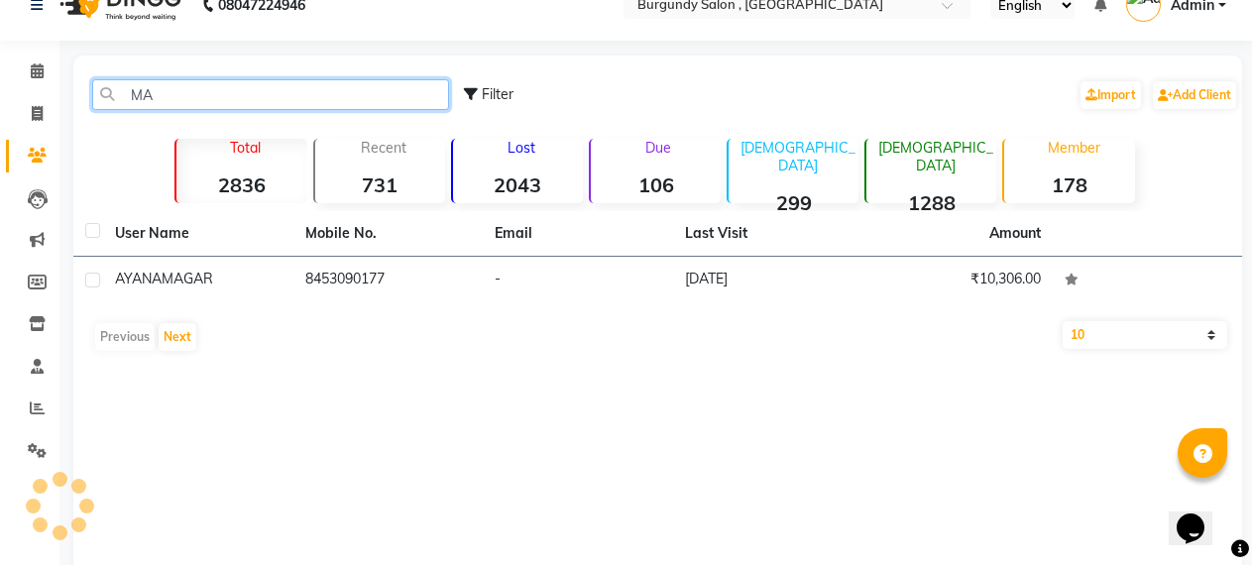
type input "M"
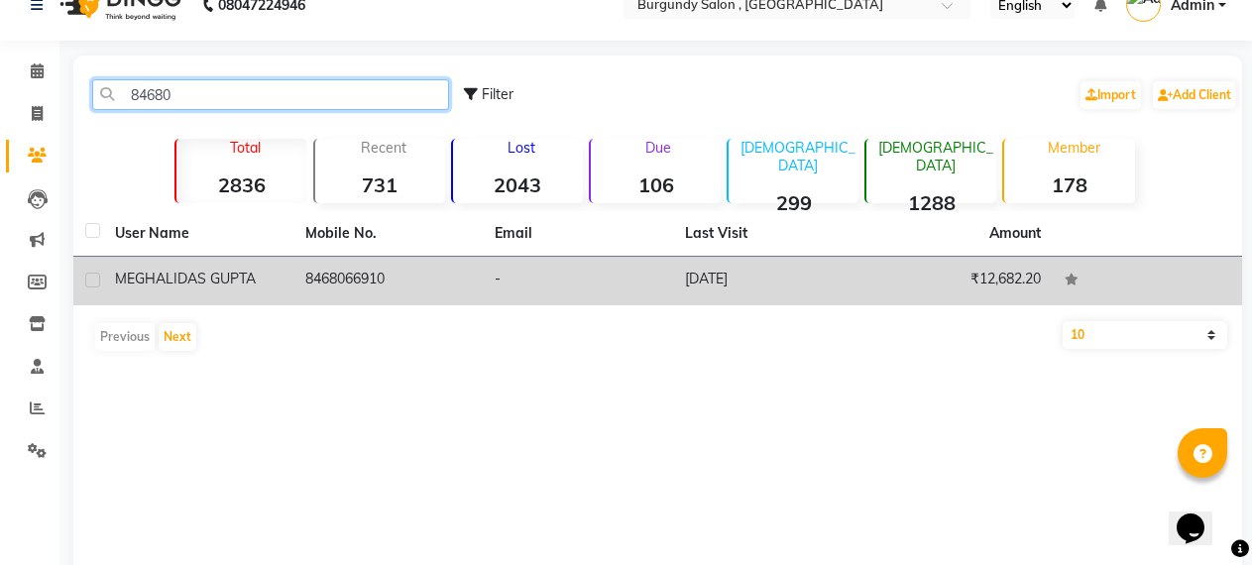
type input "84680"
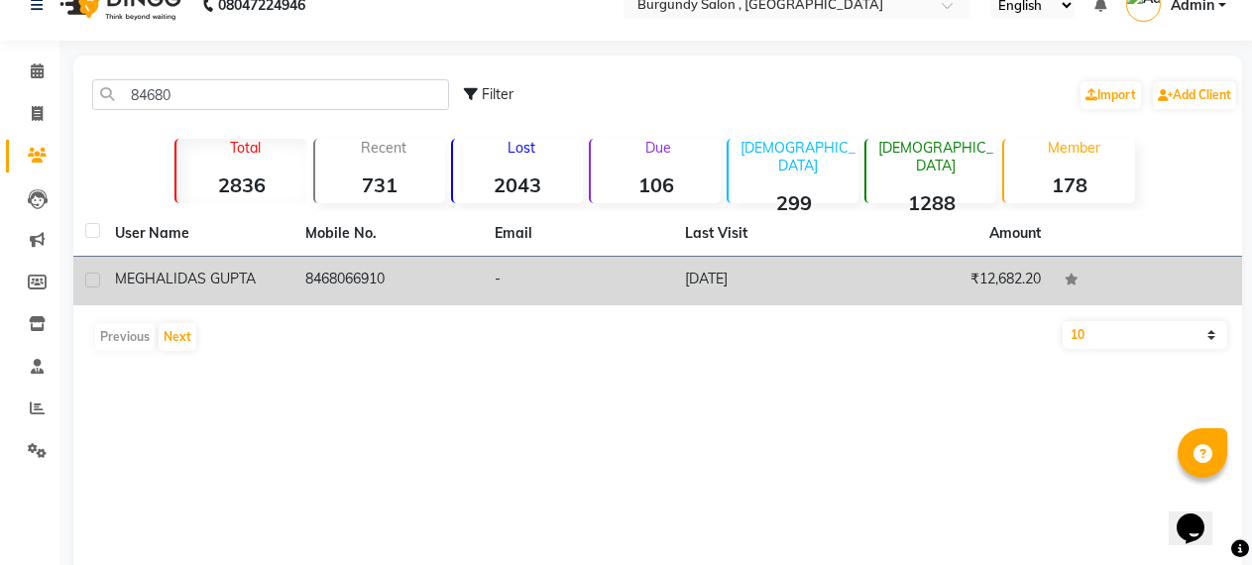
click at [297, 290] on td "8468066910" at bounding box center [389, 281] width 190 height 49
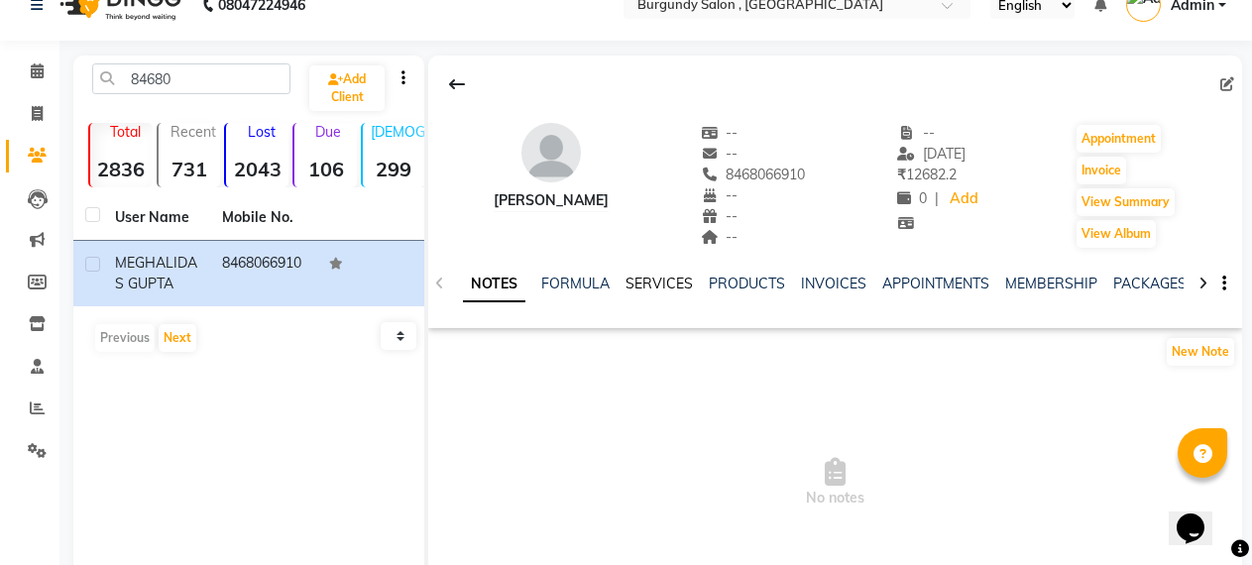
click at [657, 286] on link "SERVICES" at bounding box center [659, 284] width 67 height 18
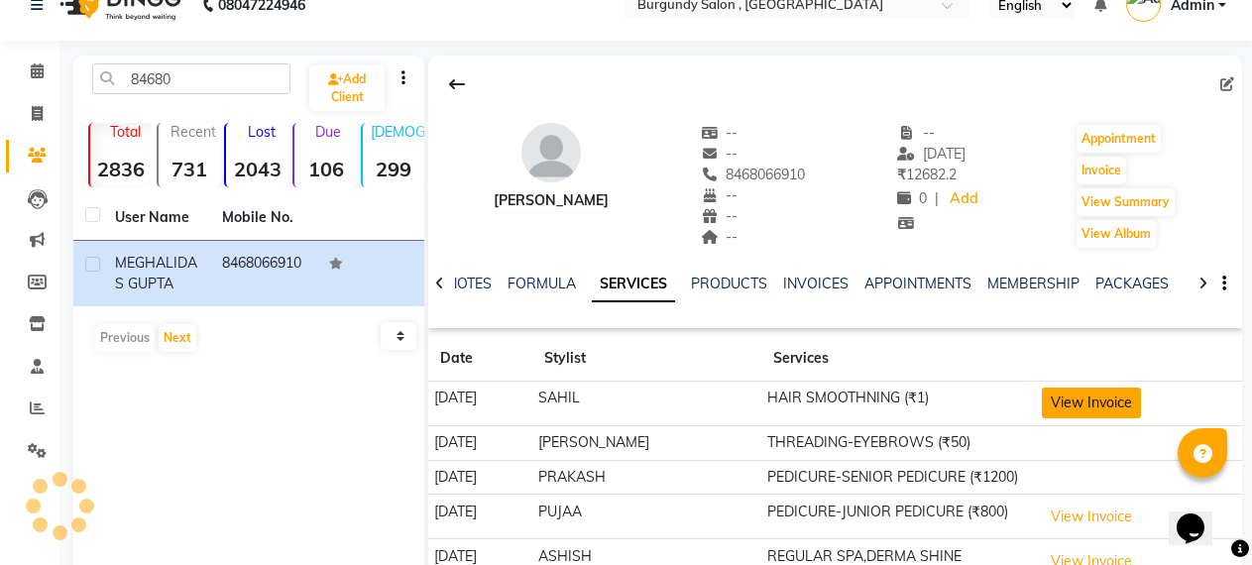
click at [1061, 400] on button "View Invoice" at bounding box center [1091, 403] width 99 height 31
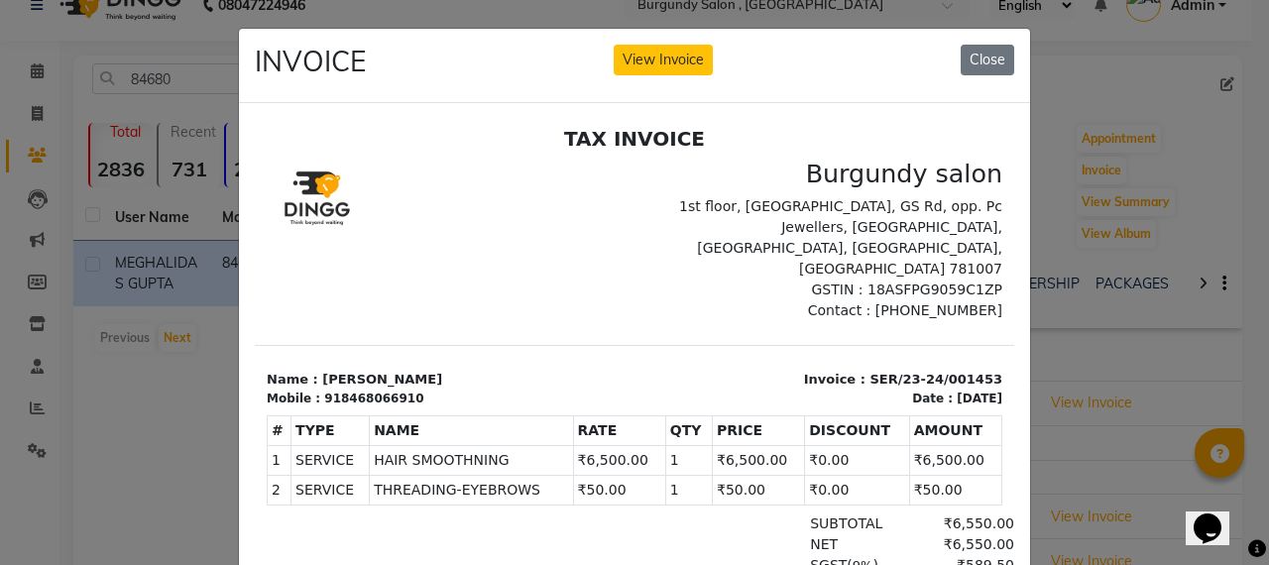
drag, startPoint x: 1268, startPoint y: 399, endPoint x: 583, endPoint y: 23, distance: 781.5
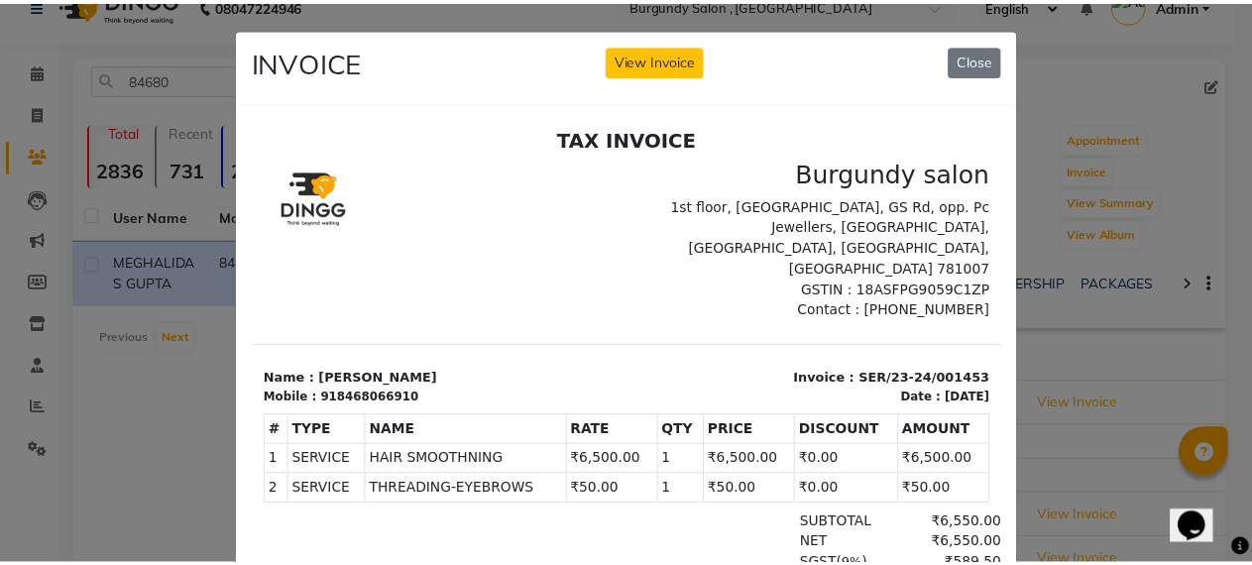
scroll to position [16, 0]
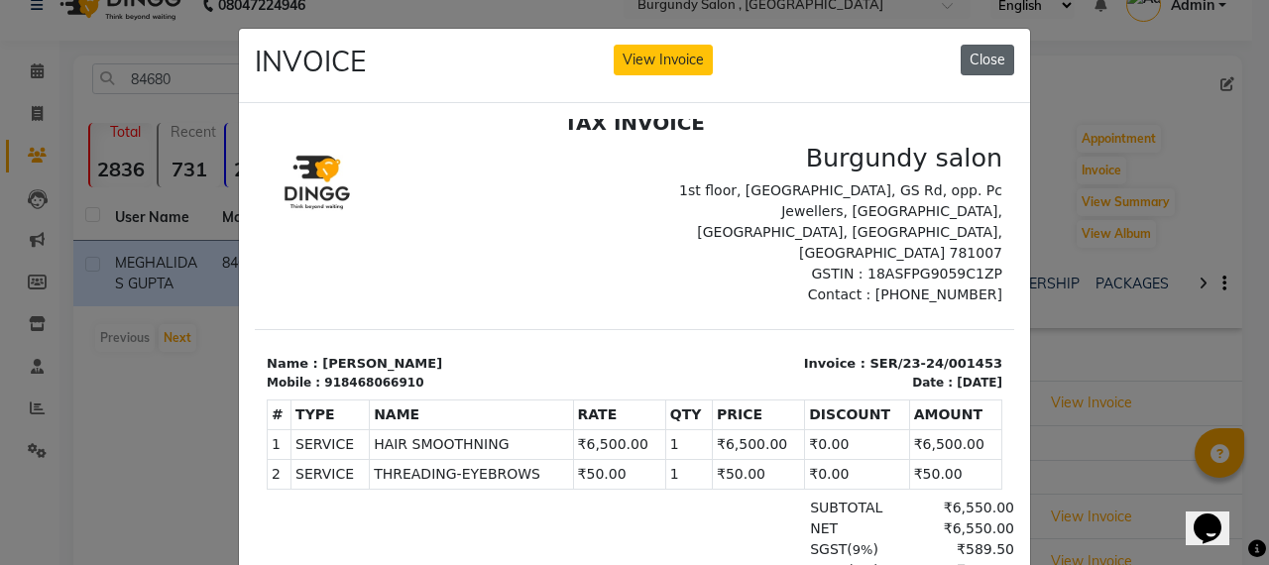
click at [971, 50] on button "Close" at bounding box center [988, 60] width 54 height 31
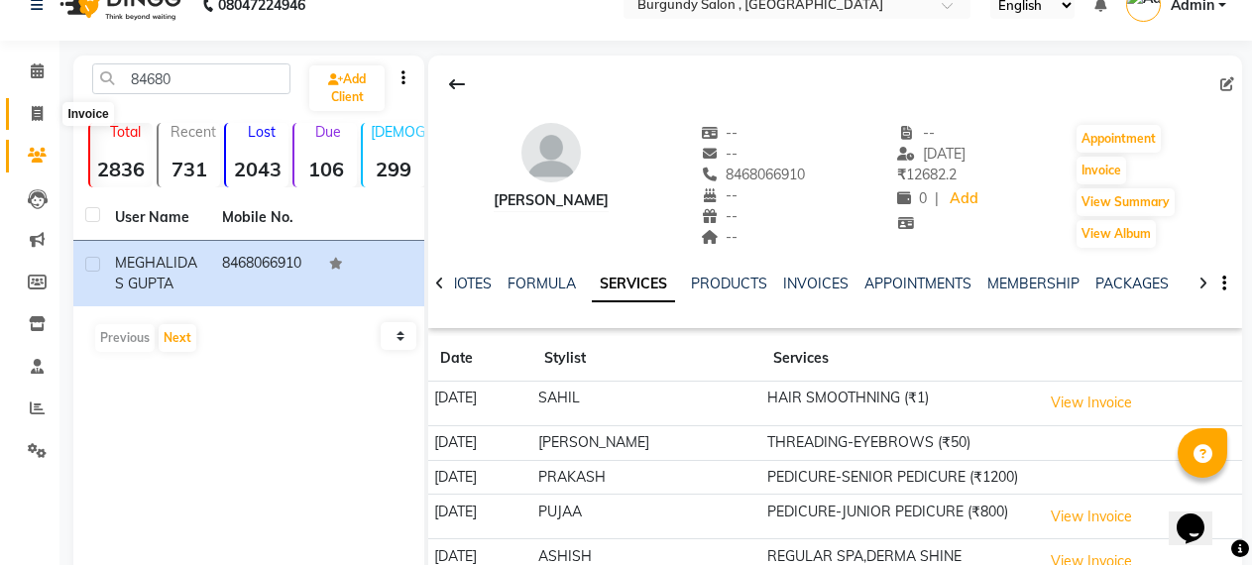
click at [38, 108] on icon at bounding box center [37, 113] width 11 height 15
select select "service"
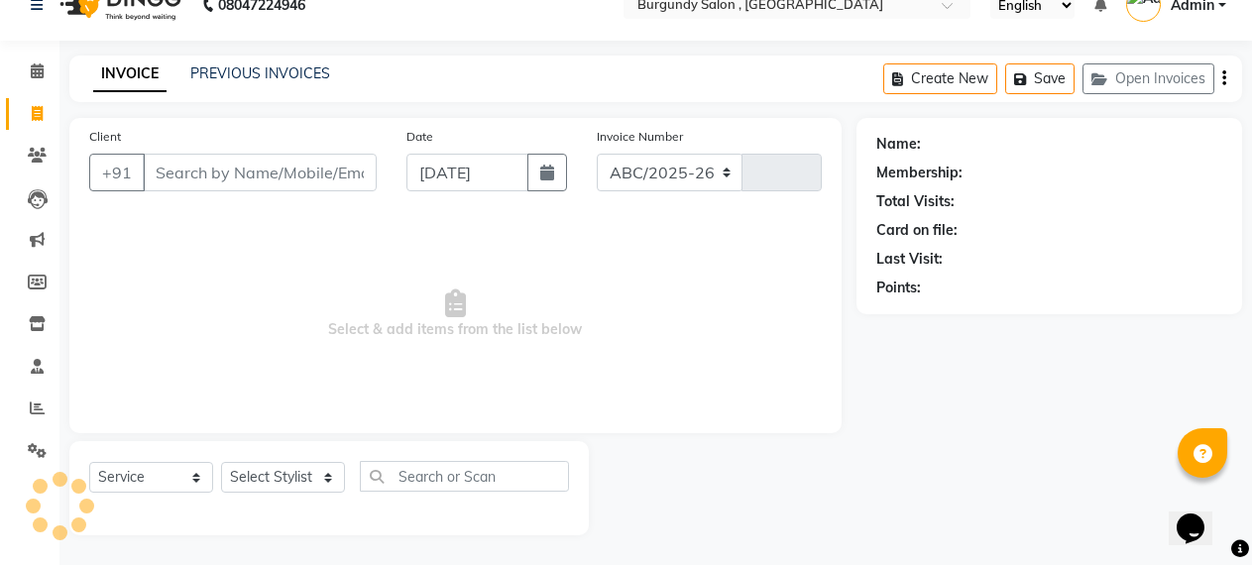
select select "5345"
type input "1663"
click at [269, 66] on link "PREVIOUS INVOICES" at bounding box center [260, 73] width 140 height 18
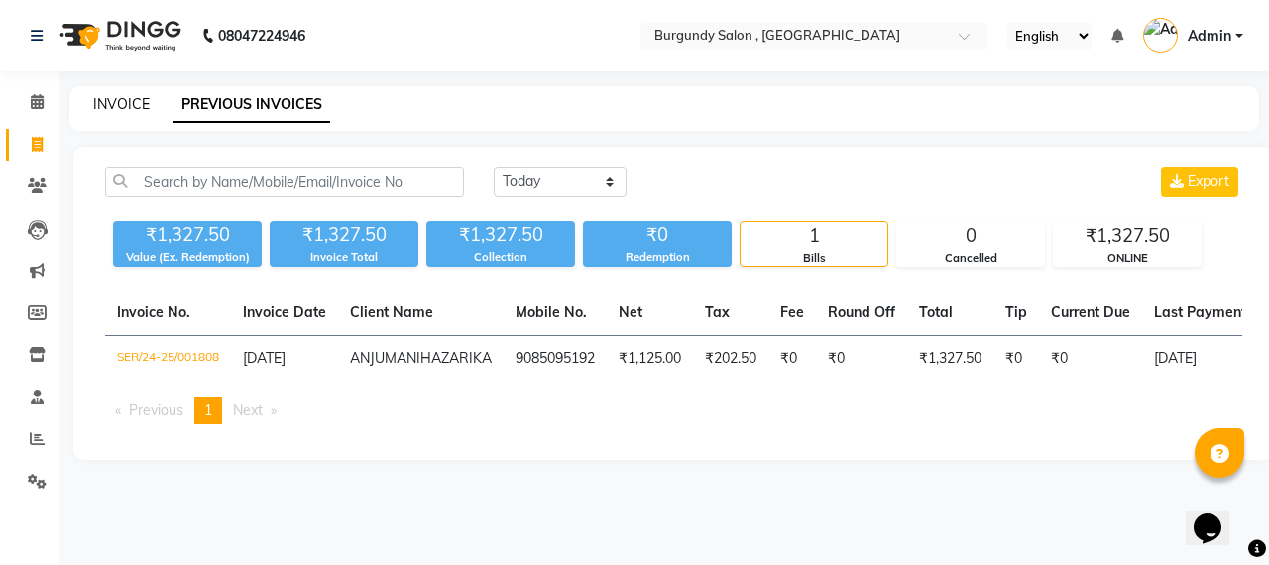
click at [114, 96] on link "INVOICE" at bounding box center [121, 104] width 57 height 18
select select "service"
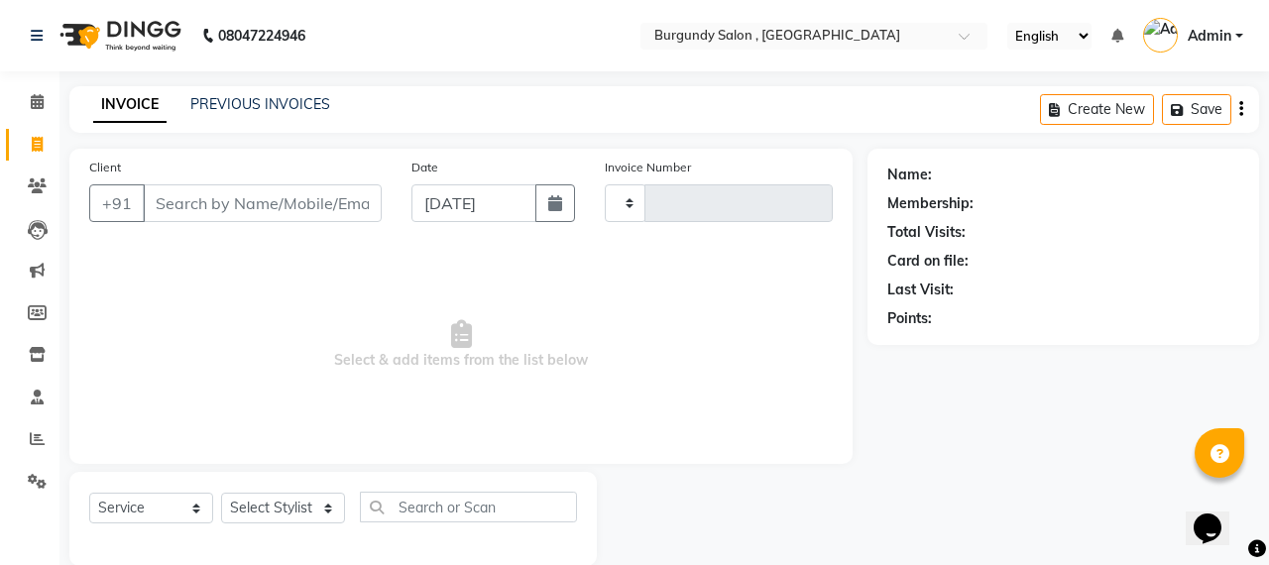
type input "1663"
select select "5345"
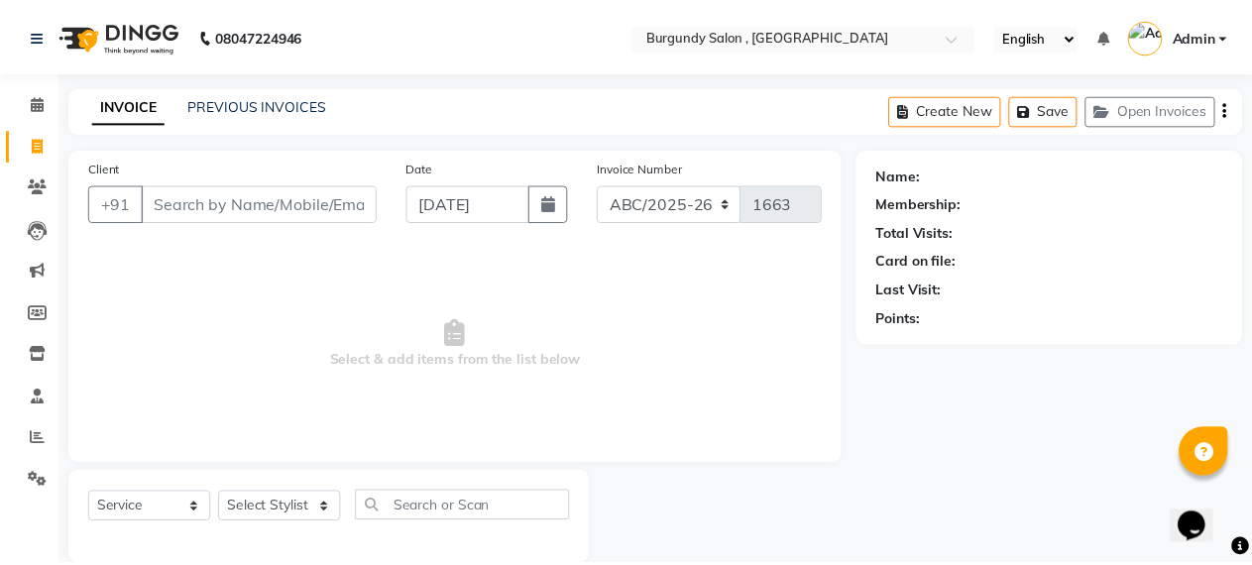
scroll to position [31, 0]
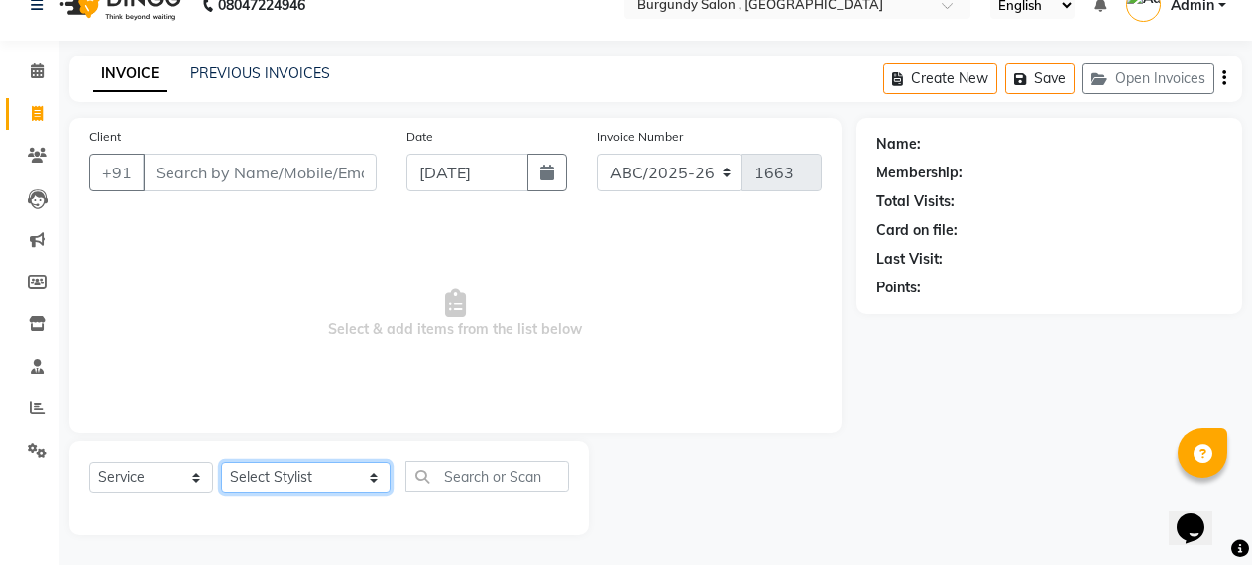
click at [267, 472] on select "Select Stylist ANIL [PERSON_NAME] [PERSON_NAME] DHON DAS DHON / [PERSON_NAME] […" at bounding box center [306, 477] width 170 height 31
select select "32580"
click at [221, 462] on select "Select Stylist ANIL [PERSON_NAME] [PERSON_NAME] DHON DAS DHON / [PERSON_NAME] […" at bounding box center [306, 477] width 170 height 31
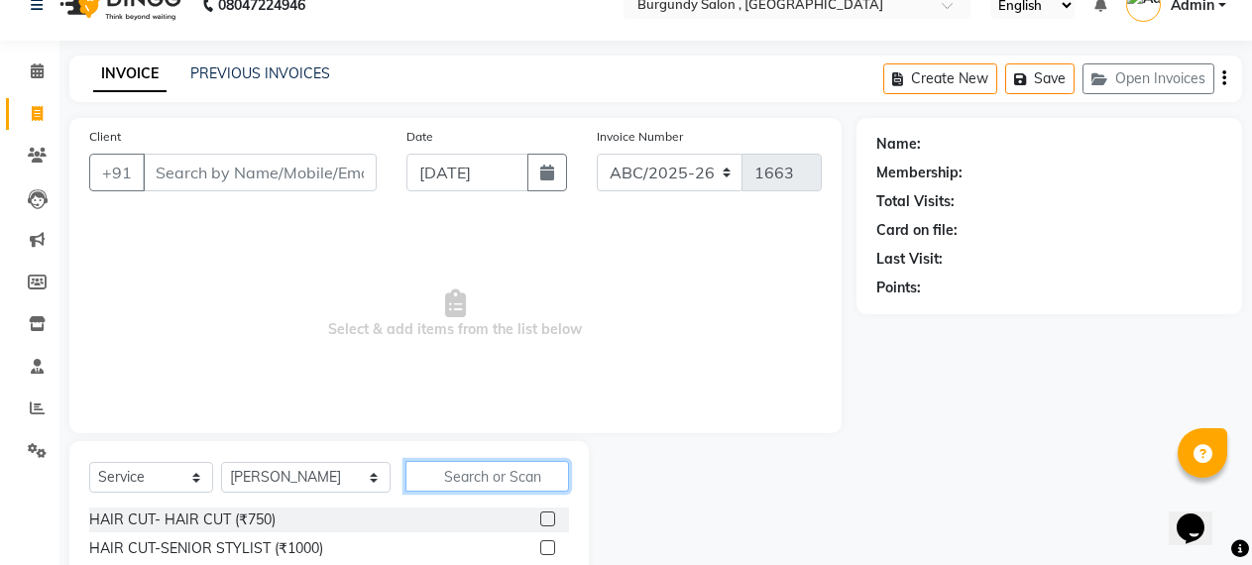
click at [420, 482] on input "text" at bounding box center [488, 476] width 165 height 31
type input "EY"
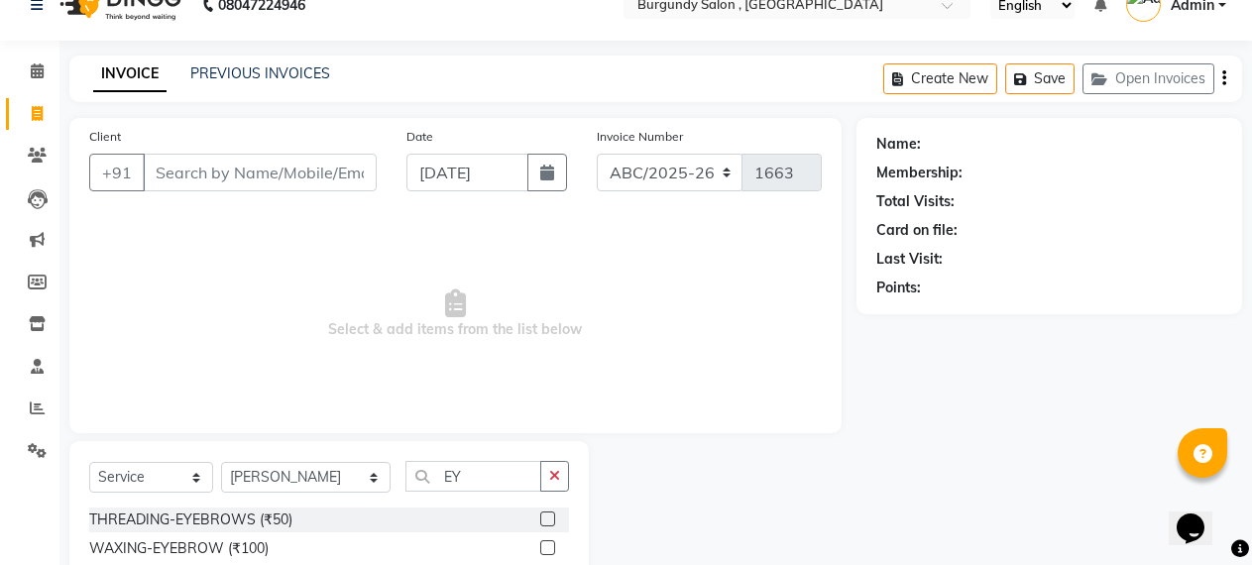
click at [540, 518] on label at bounding box center [547, 519] width 15 height 15
click at [540, 518] on input "checkbox" at bounding box center [546, 520] width 13 height 13
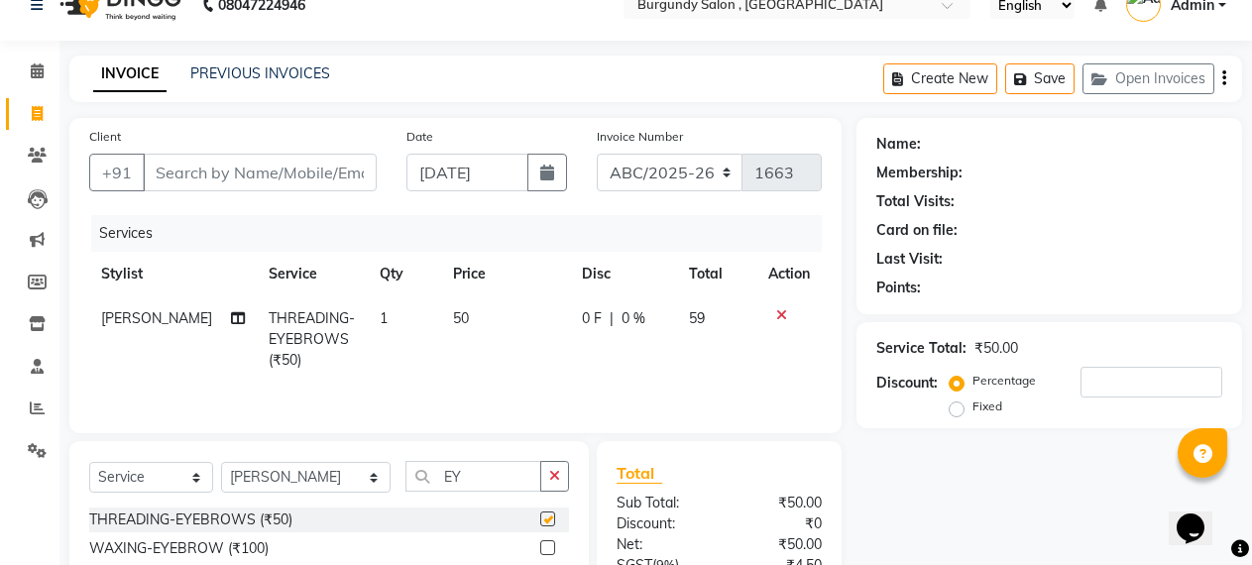
checkbox input "false"
click at [277, 171] on input "Client" at bounding box center [260, 173] width 234 height 38
type input "8"
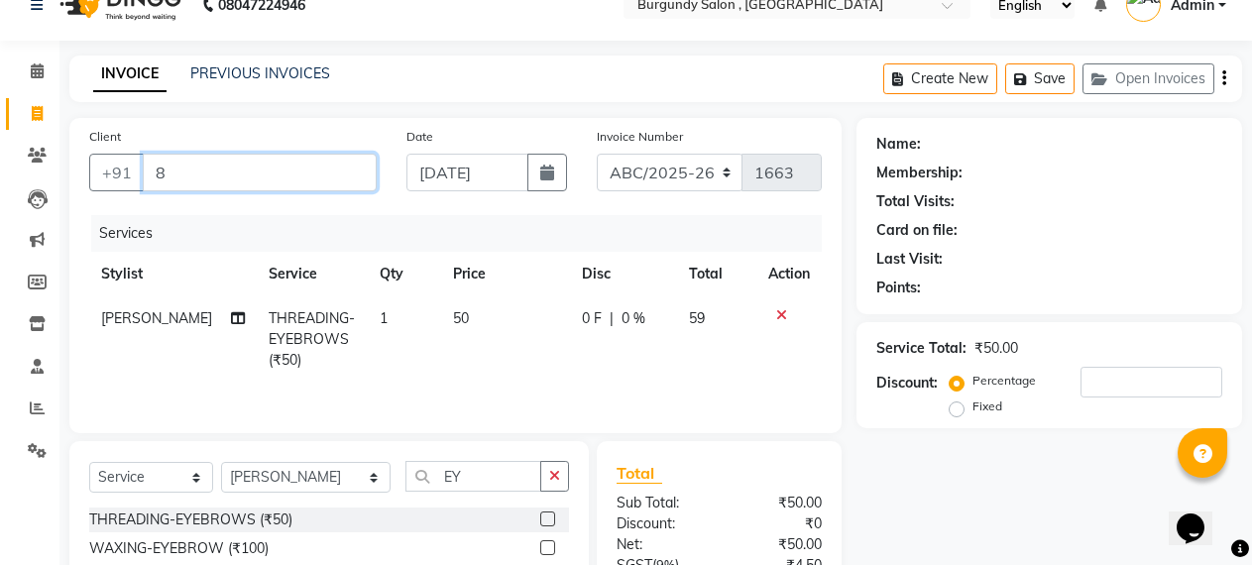
type input "0"
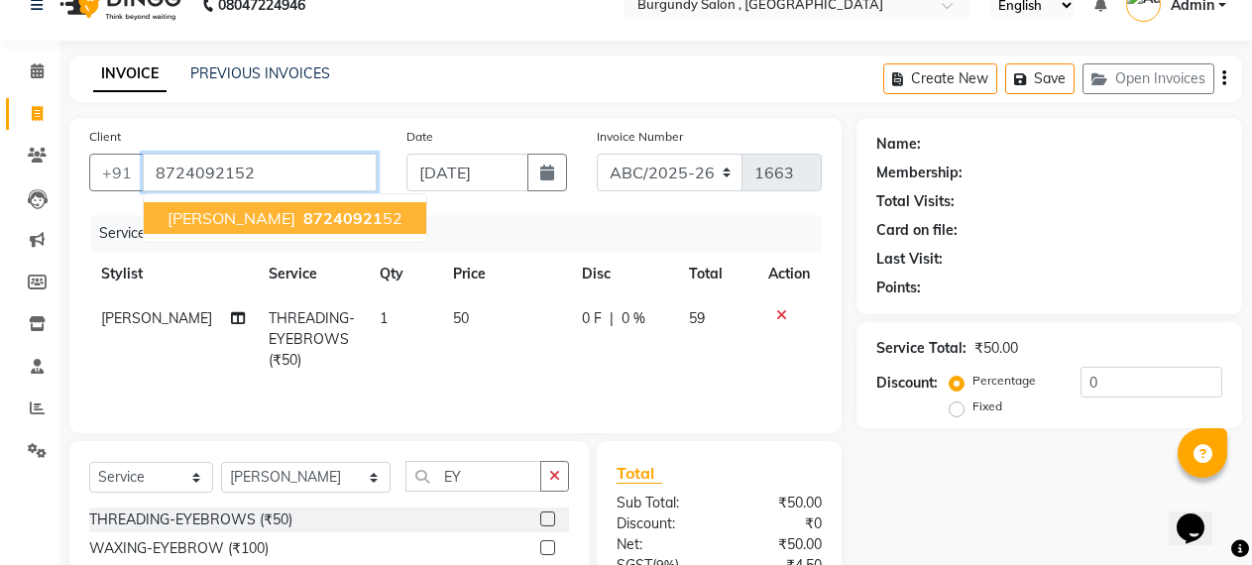
type input "8724092152"
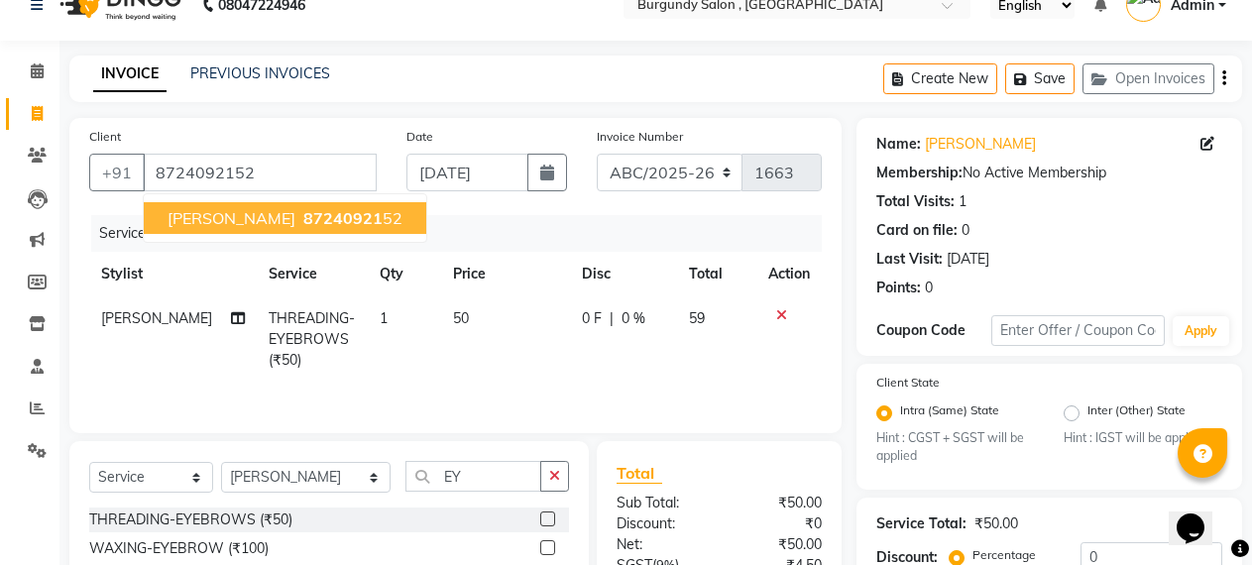
click at [303, 214] on span "87240921" at bounding box center [342, 218] width 79 height 20
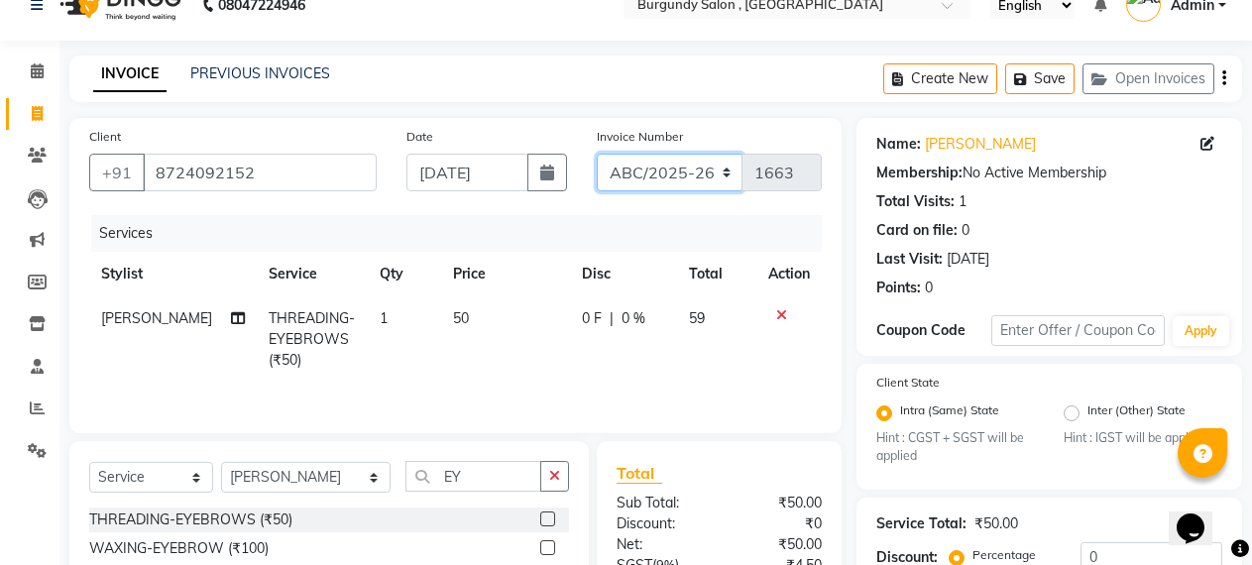
click at [675, 167] on select "ABC/2025-26 SER/24-25 V/2025-26" at bounding box center [670, 173] width 147 height 38
select select "5334"
click at [597, 154] on select "ABC/2025-26 SER/24-25 V/2025-26" at bounding box center [670, 173] width 147 height 38
type input "001809"
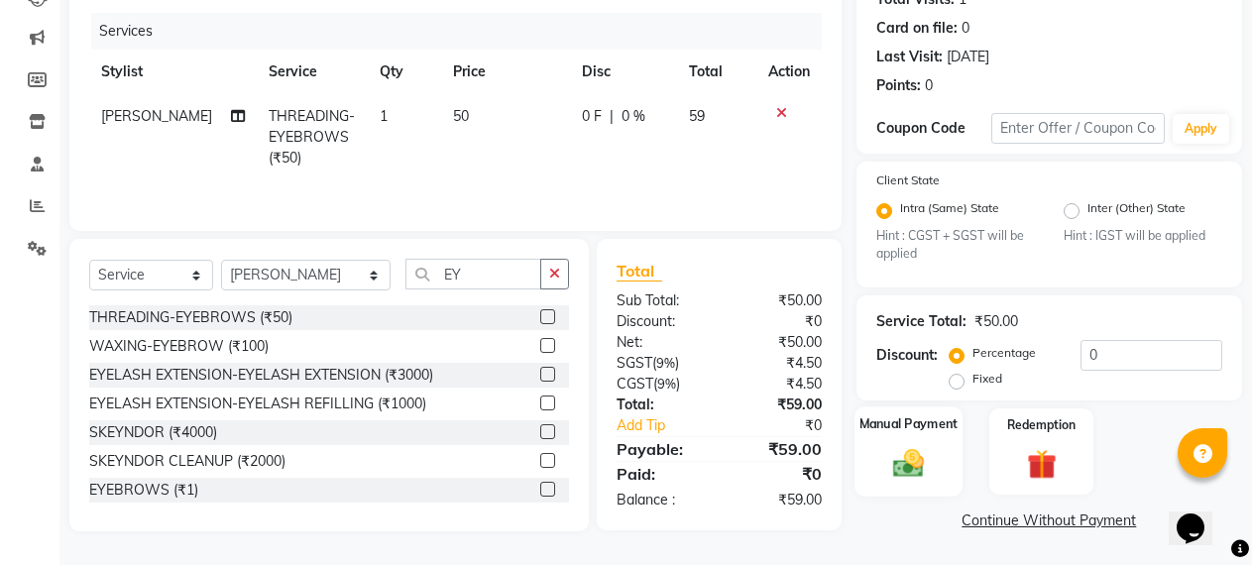
click at [902, 461] on img at bounding box center [909, 464] width 51 height 36
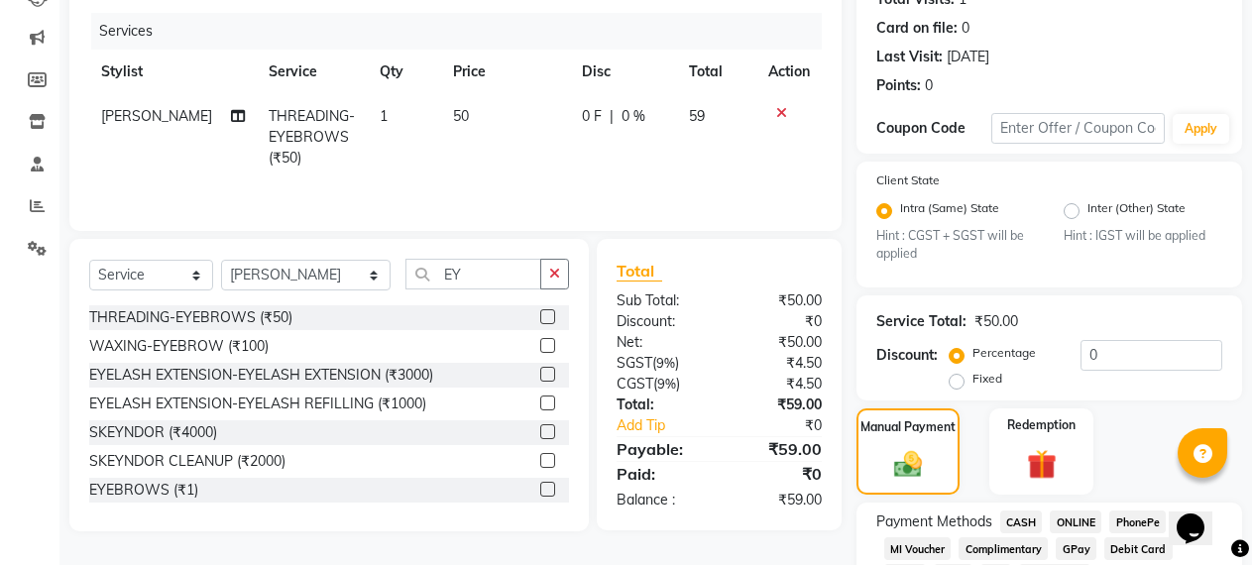
click at [1080, 526] on span "ONLINE" at bounding box center [1076, 522] width 52 height 23
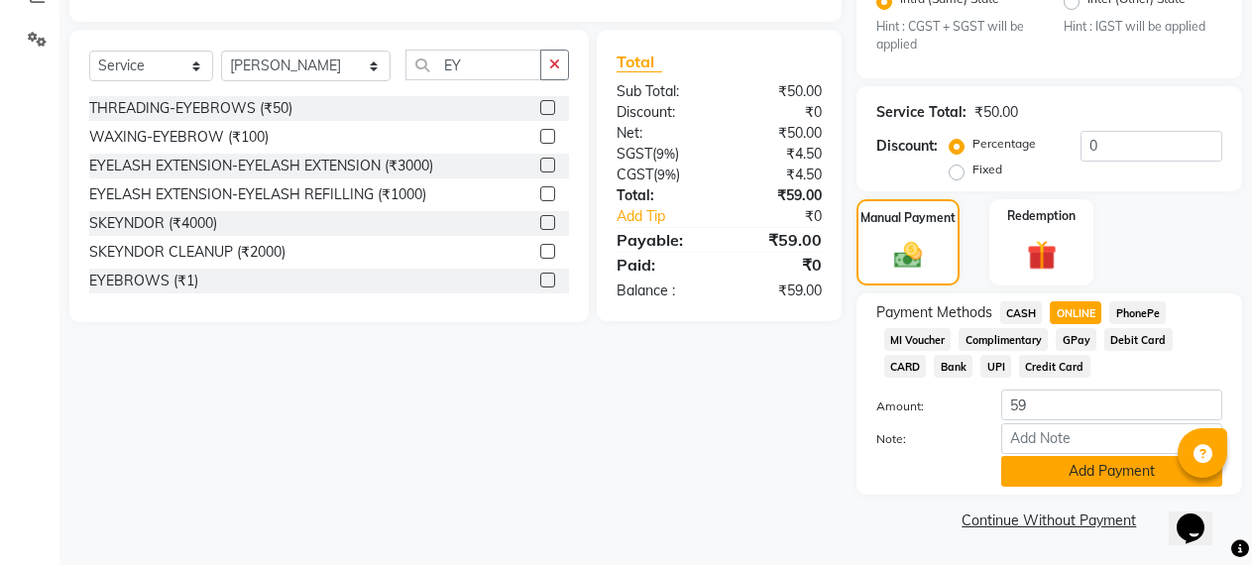
click at [1044, 457] on button "Add Payment" at bounding box center [1112, 471] width 221 height 31
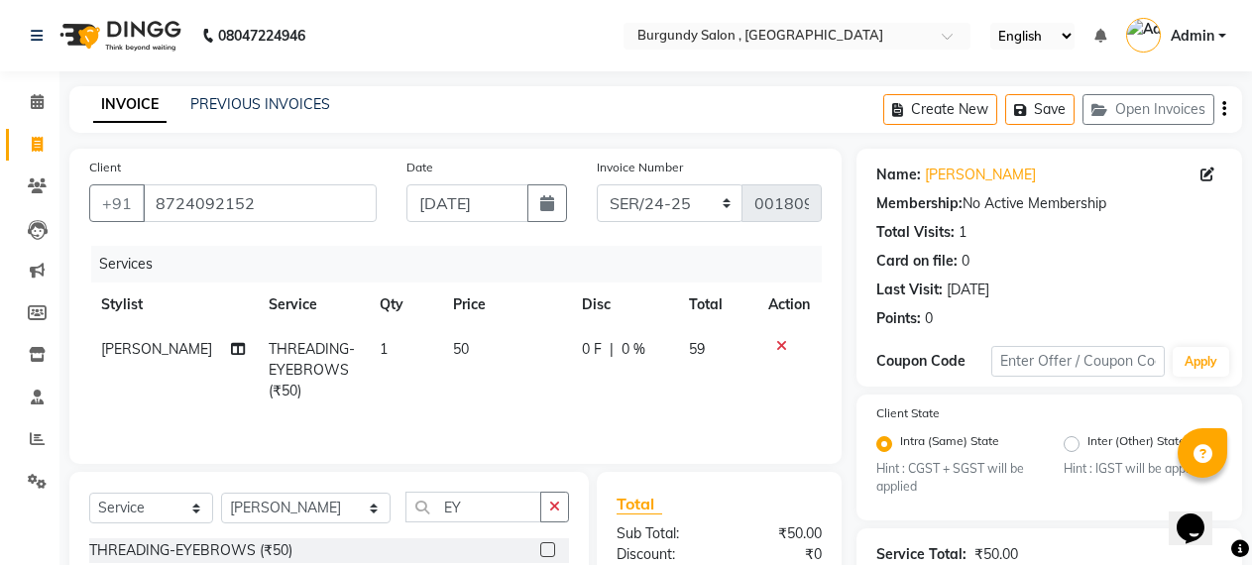
scroll to position [472, 0]
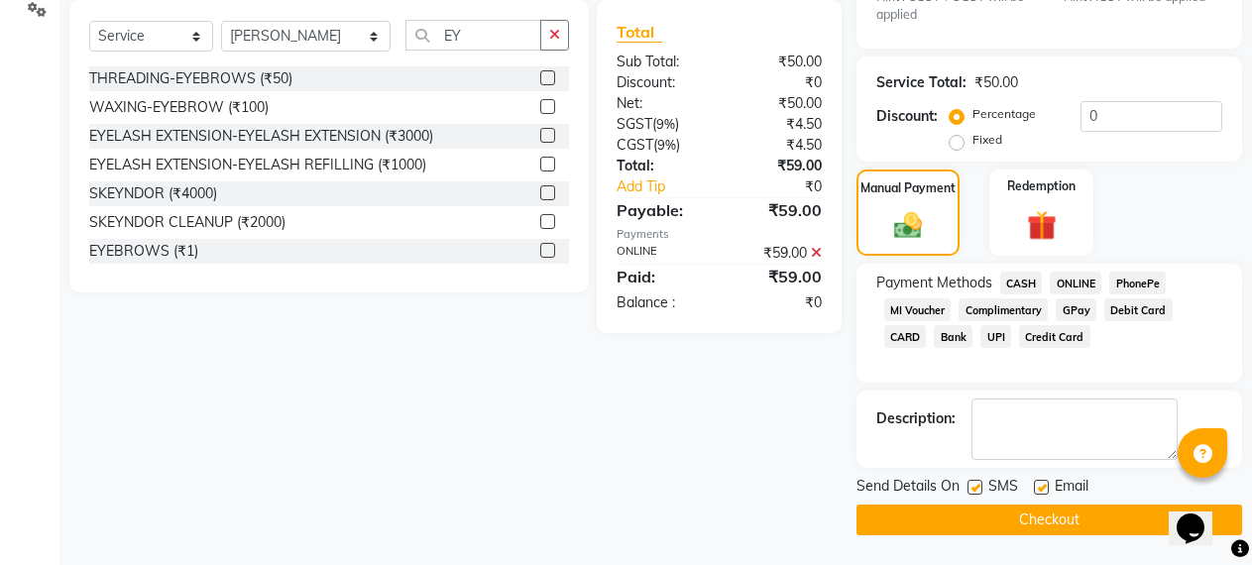
click at [1043, 525] on button "Checkout" at bounding box center [1050, 520] width 386 height 31
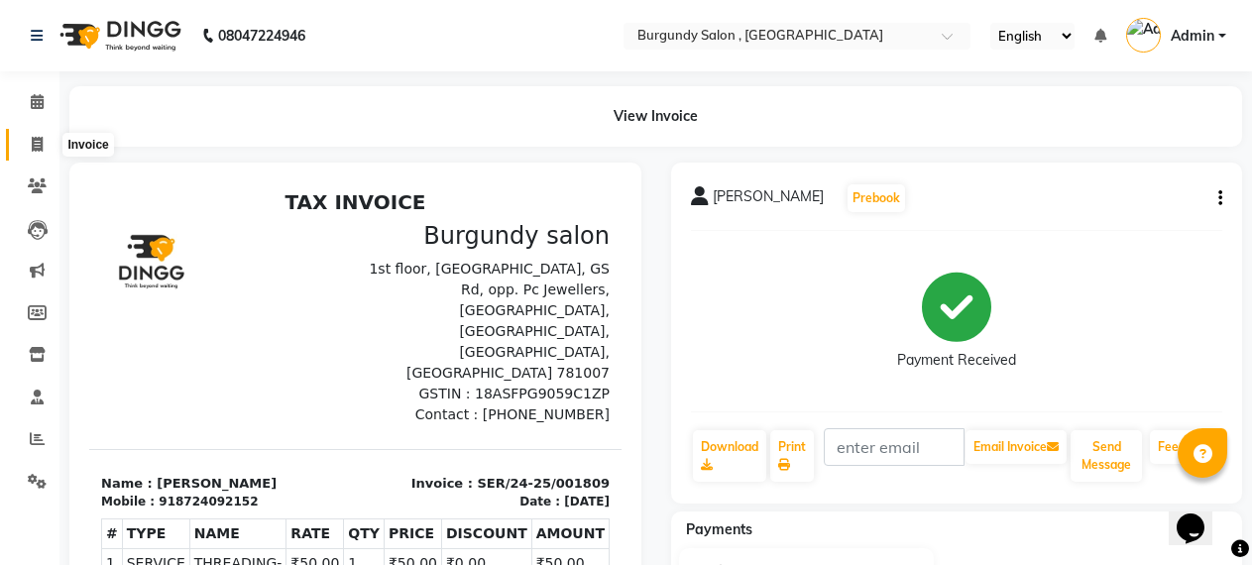
click at [30, 135] on span at bounding box center [37, 145] width 35 height 23
select select "service"
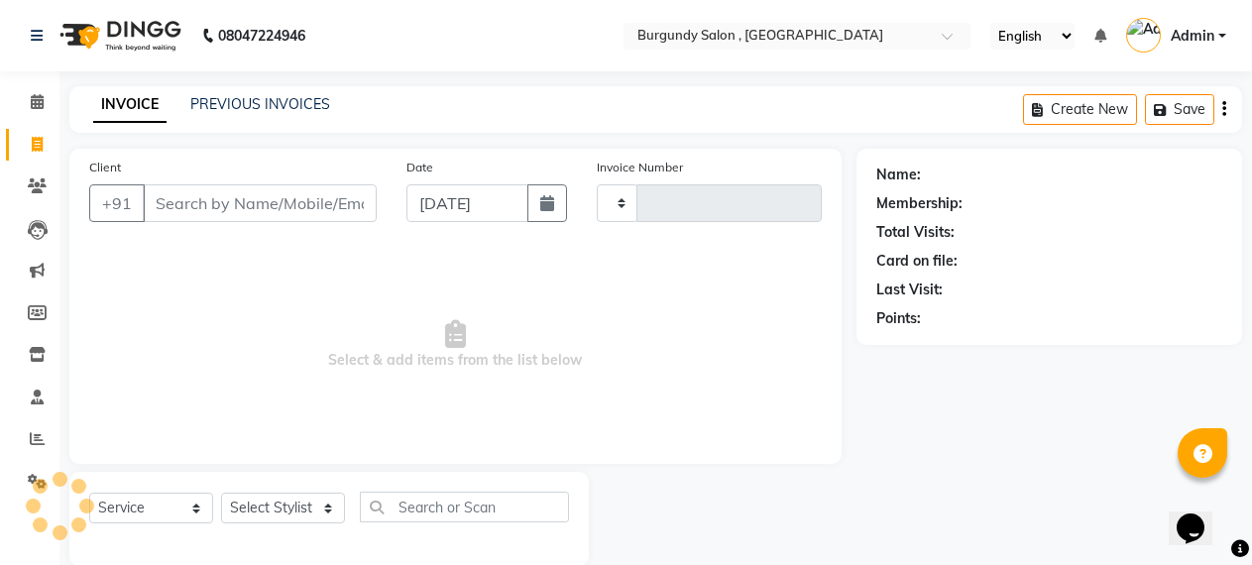
scroll to position [31, 0]
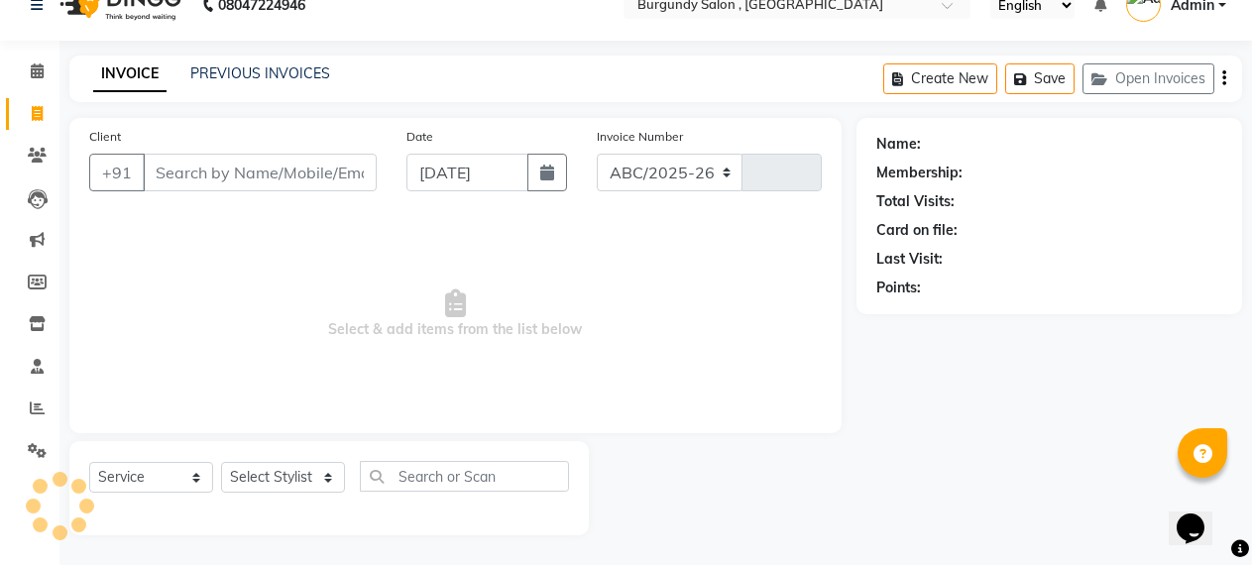
select select "5345"
type input "1663"
click at [303, 68] on link "PREVIOUS INVOICES" at bounding box center [260, 73] width 140 height 18
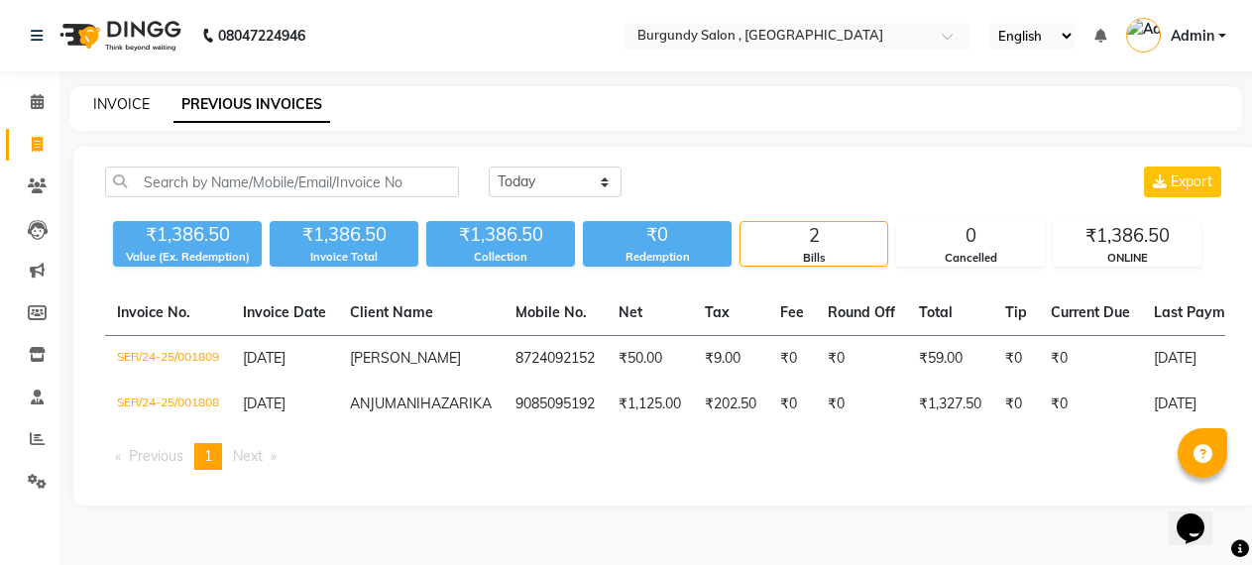
click at [102, 107] on link "INVOICE" at bounding box center [121, 104] width 57 height 18
select select "service"
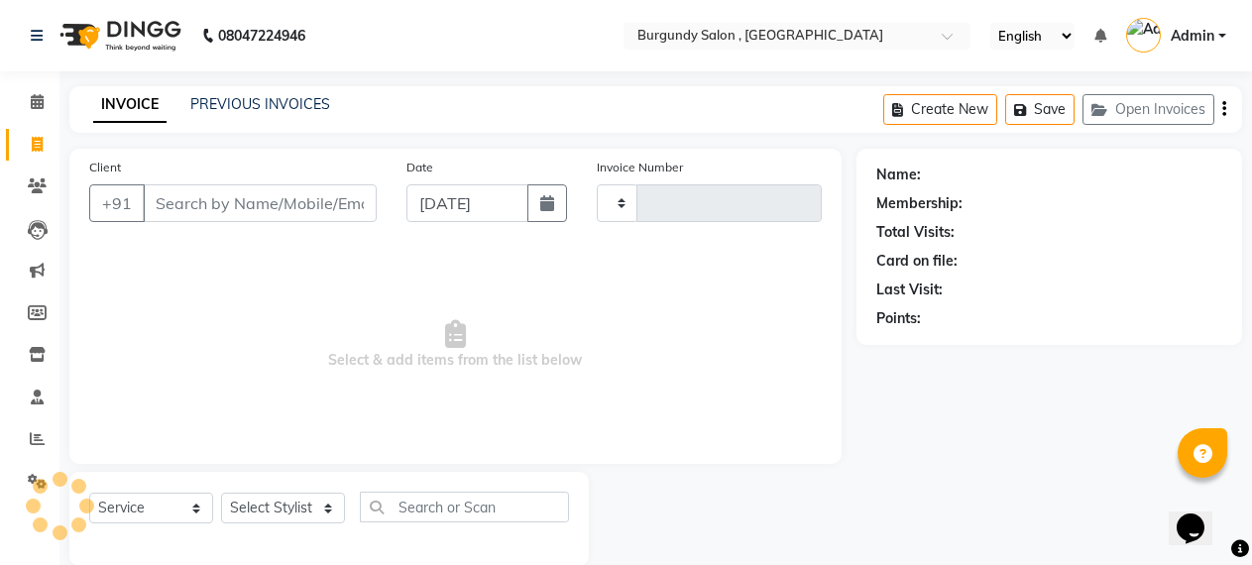
scroll to position [31, 0]
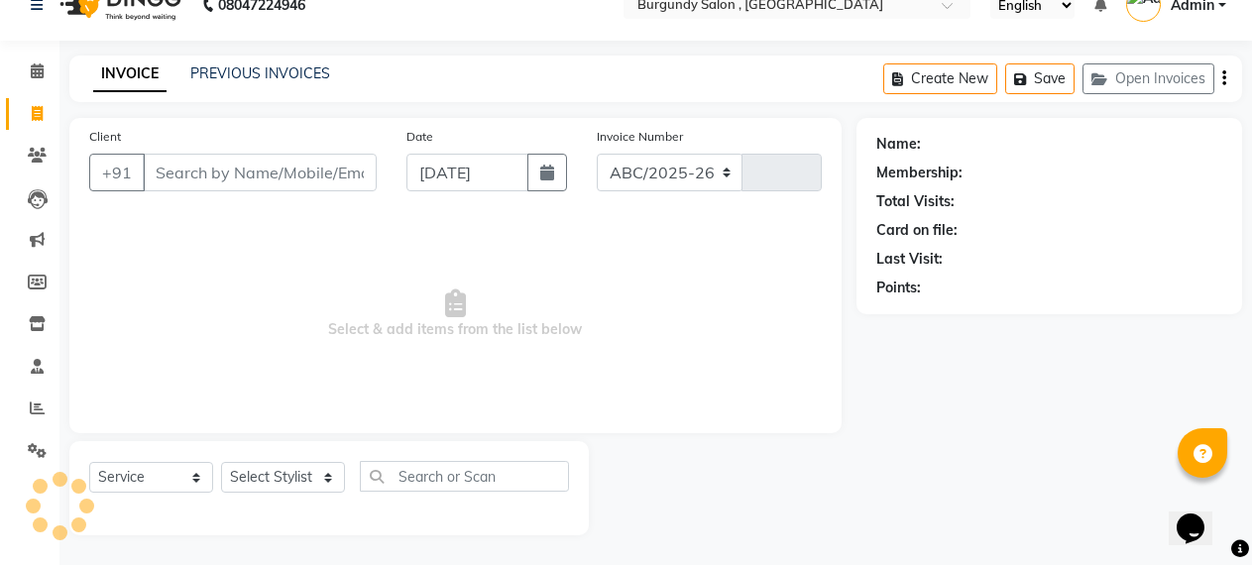
select select "5345"
type input "1663"
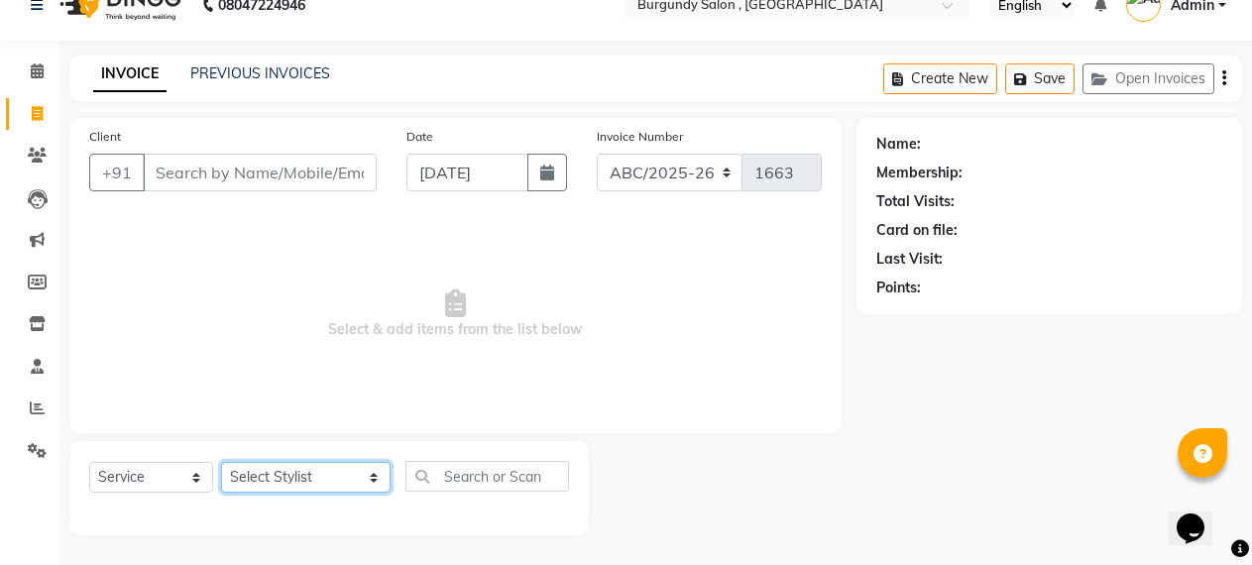
click at [331, 477] on select "Select Stylist ANIL [PERSON_NAME] [PERSON_NAME] DHON DAS DHON / [PERSON_NAME] […" at bounding box center [306, 477] width 170 height 31
select select "80179"
click at [221, 462] on select "Select Stylist ANIL [PERSON_NAME] [PERSON_NAME] DHON DAS DHON / [PERSON_NAME] […" at bounding box center [306, 477] width 170 height 31
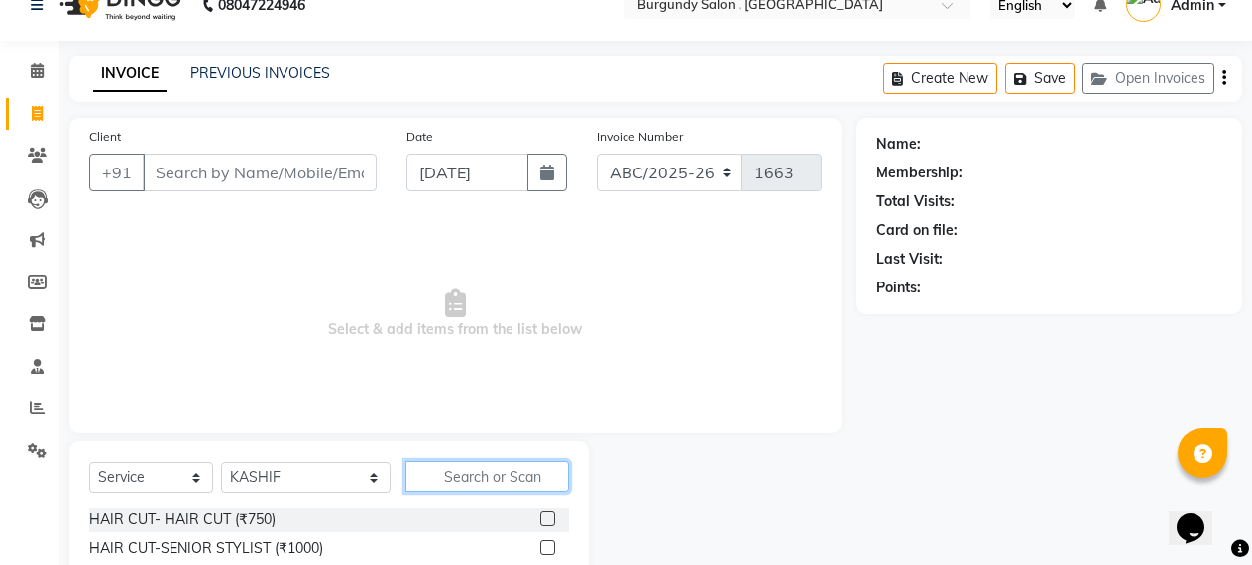
click at [453, 480] on input "text" at bounding box center [488, 476] width 165 height 31
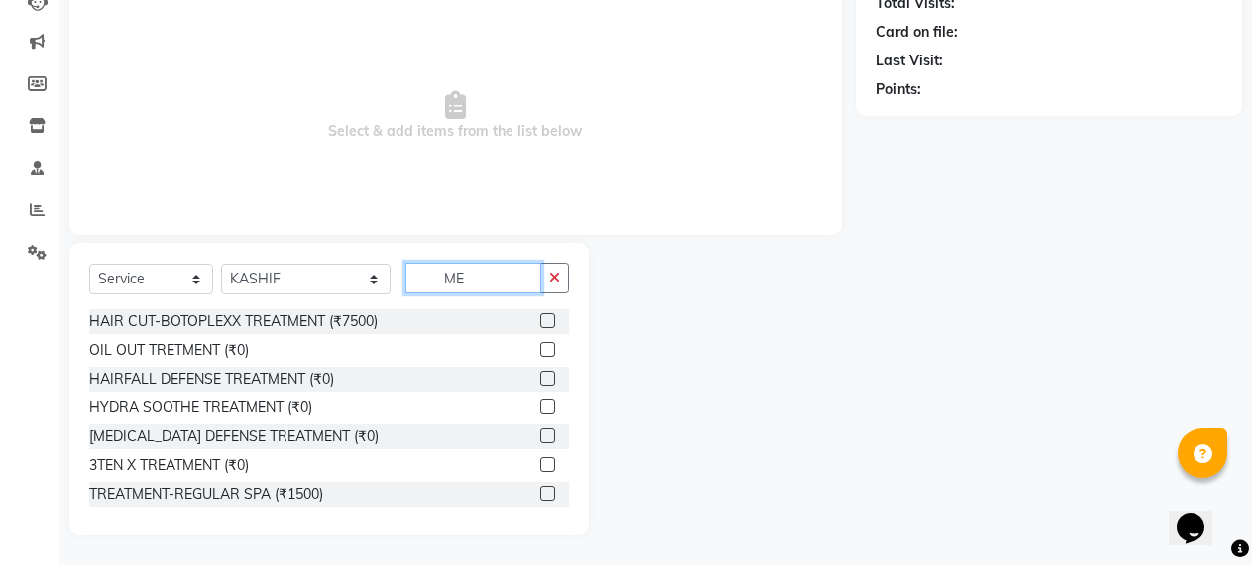
type input "M"
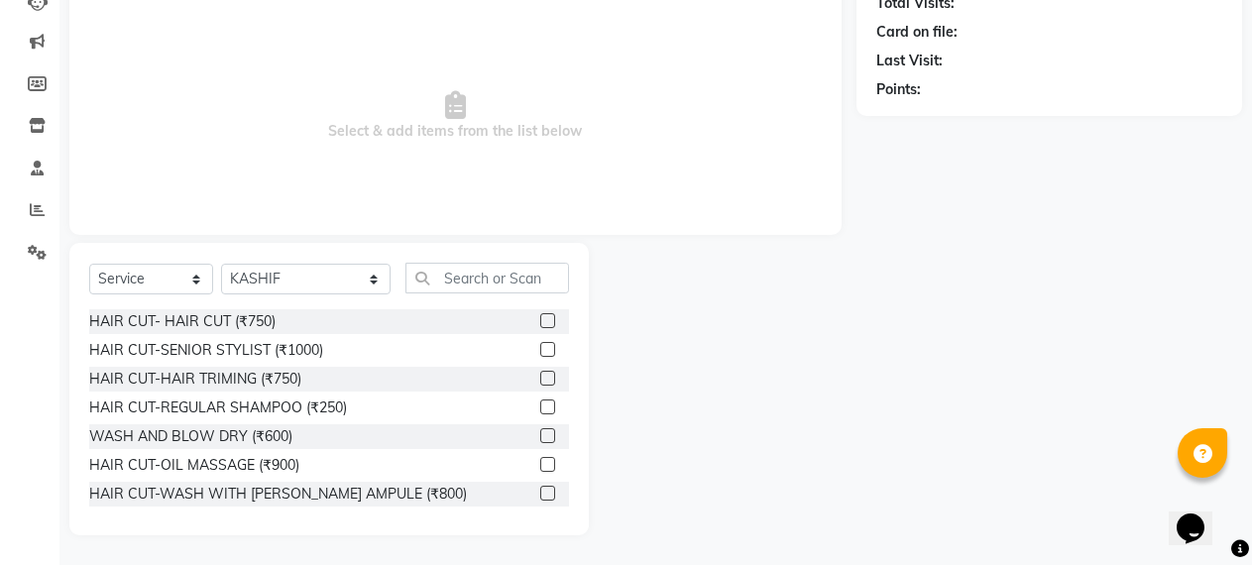
click at [540, 345] on label at bounding box center [547, 349] width 15 height 15
click at [540, 345] on input "checkbox" at bounding box center [546, 350] width 13 height 13
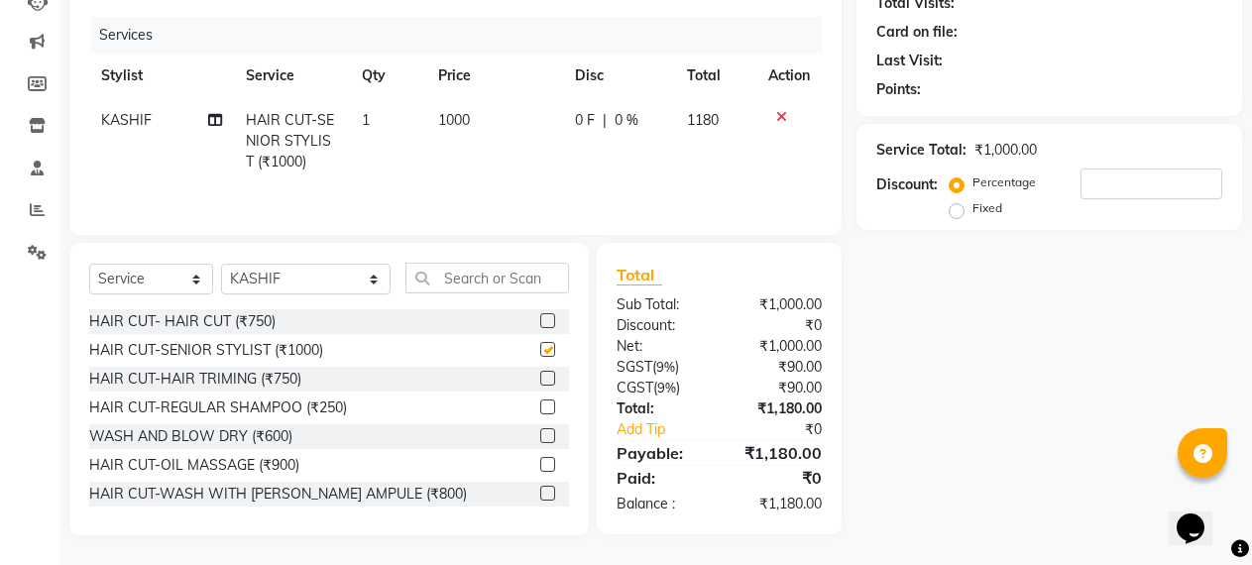
checkbox input "false"
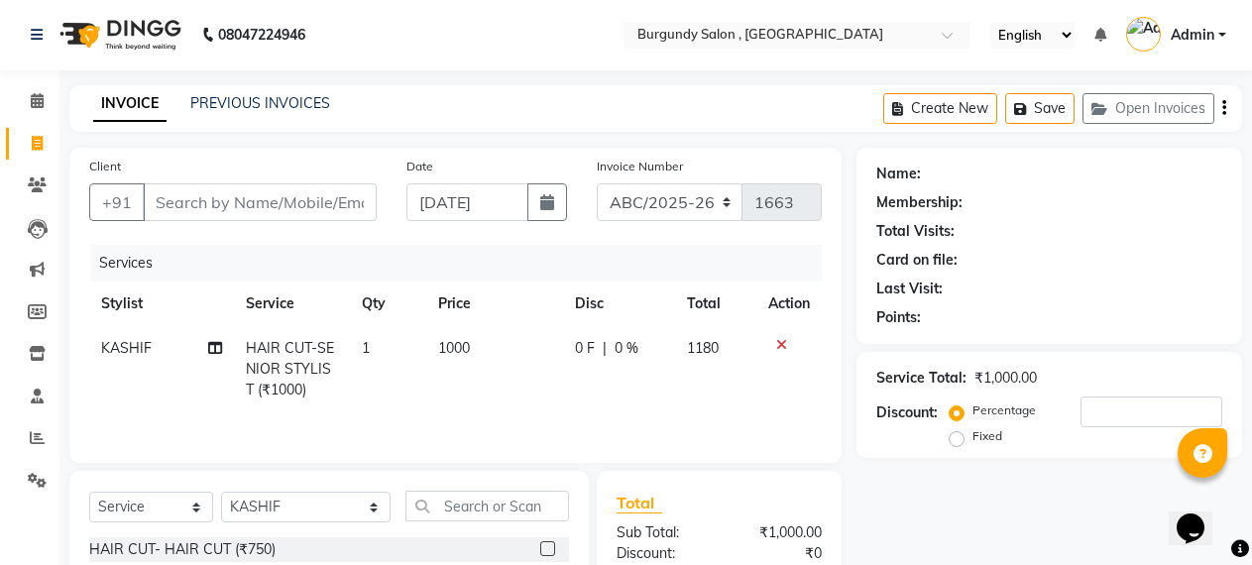
scroll to position [0, 0]
click at [201, 206] on input "Client" at bounding box center [260, 203] width 234 height 38
type input "9"
type input "0"
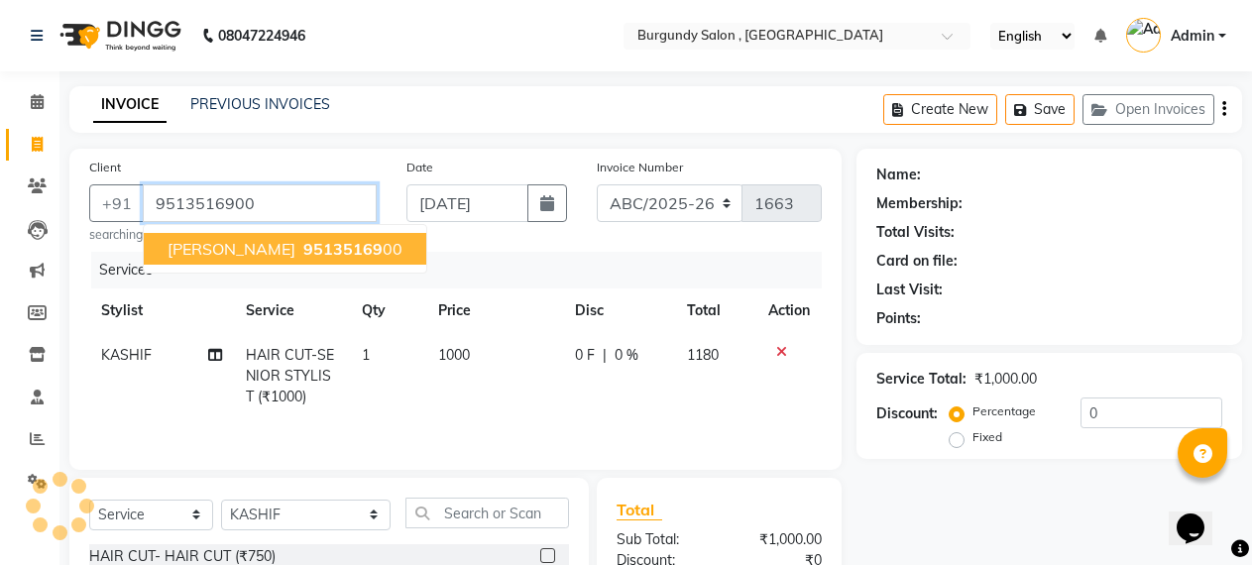
type input "9513516900"
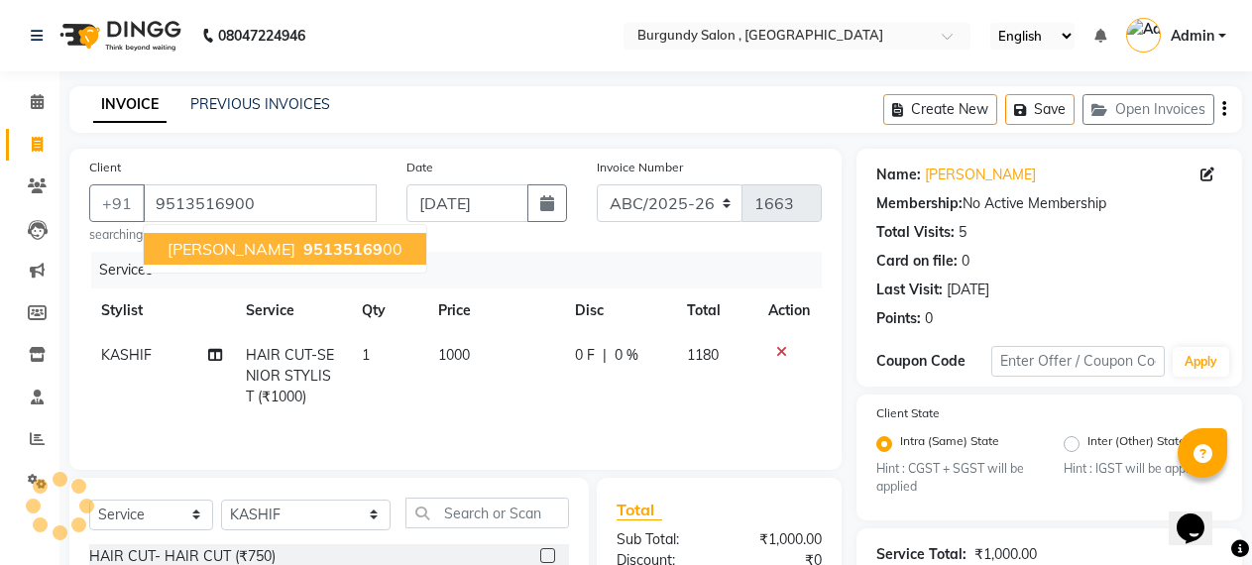
click at [280, 257] on span "[PERSON_NAME]" at bounding box center [232, 249] width 128 height 20
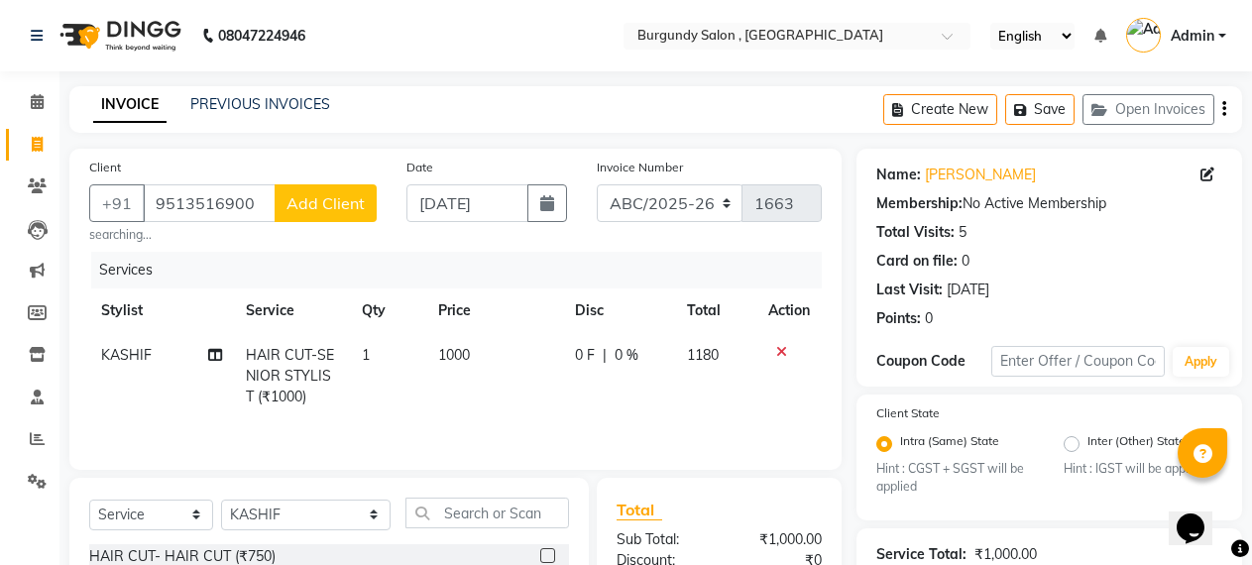
scroll to position [237, 0]
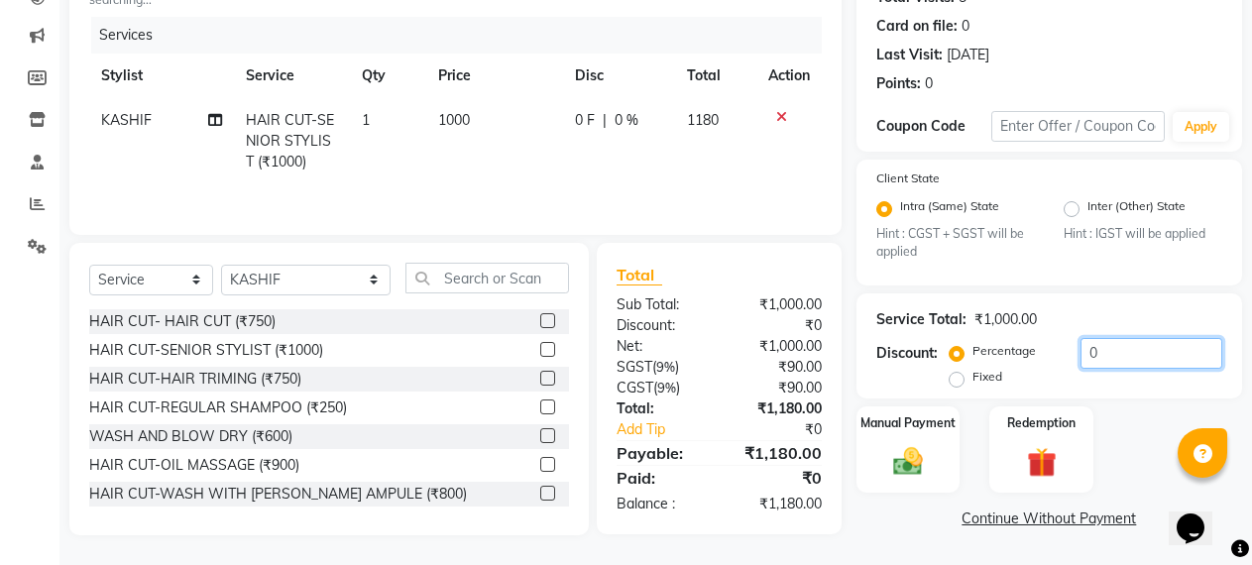
click at [1102, 351] on input "0" at bounding box center [1152, 353] width 142 height 31
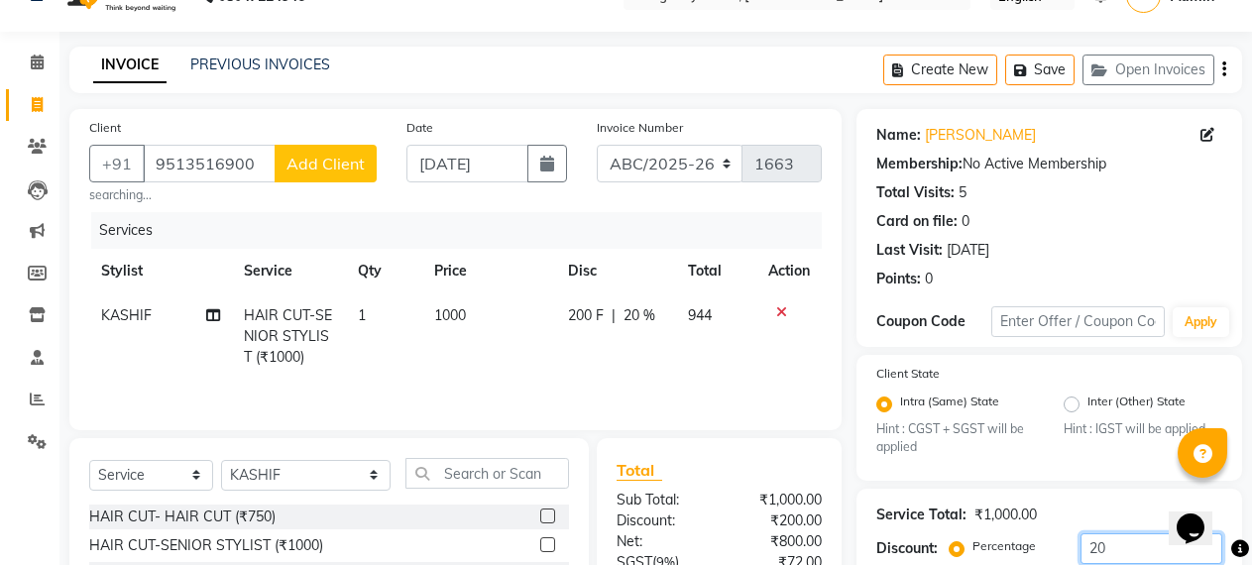
scroll to position [39, 0]
type input "20"
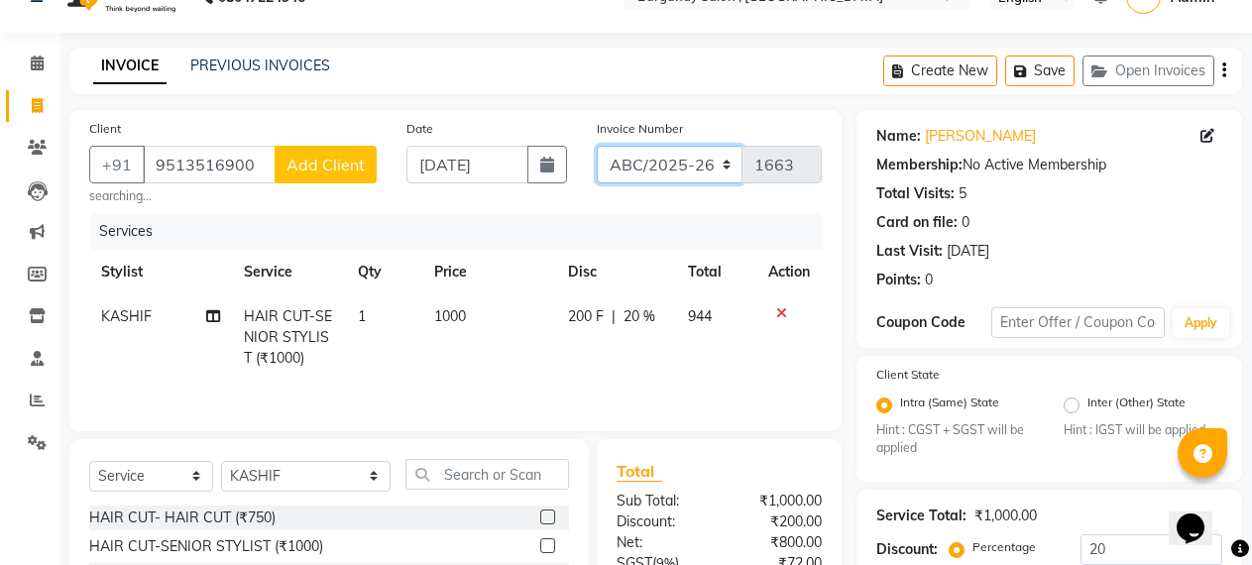
click at [727, 165] on select "ABC/2025-26 SER/24-25 V/2025-26" at bounding box center [670, 165] width 147 height 38
click at [729, 167] on select "ABC/2025-26 SER/24-25 V/2025-26" at bounding box center [670, 165] width 147 height 38
select select "5334"
click at [597, 146] on select "ABC/2025-26 SER/24-25 V/2025-26" at bounding box center [670, 165] width 147 height 38
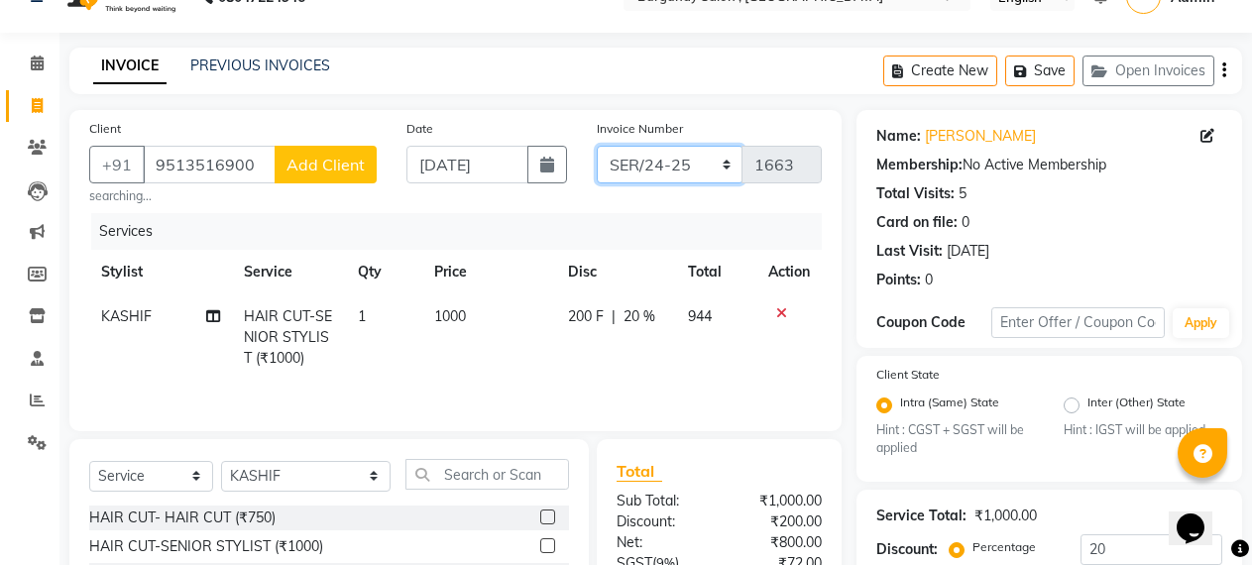
type input "001810"
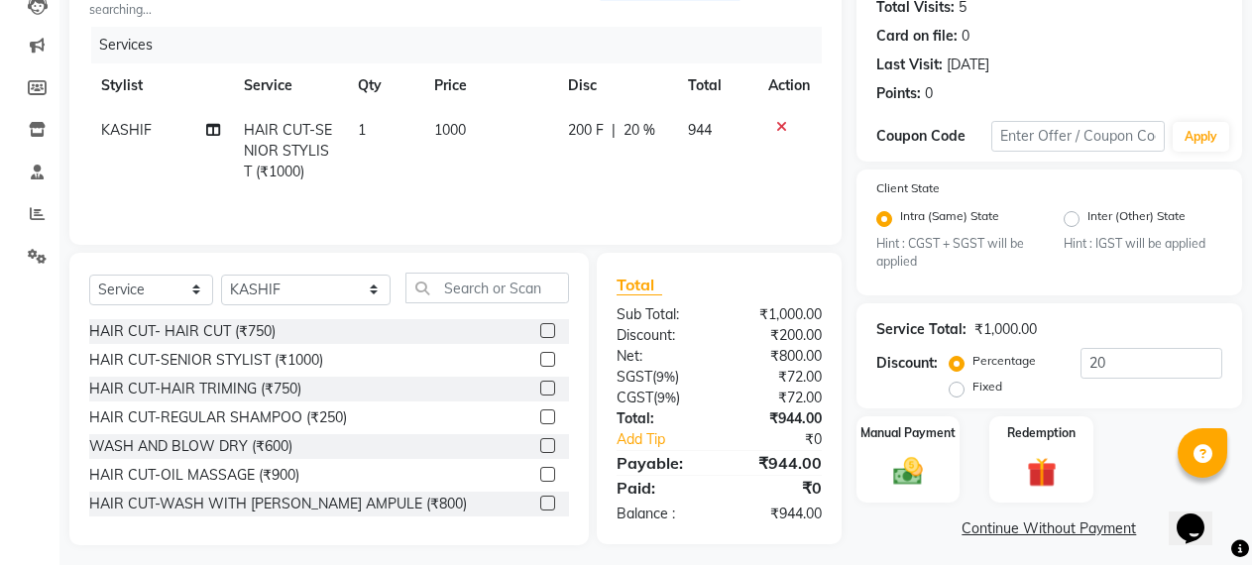
scroll to position [237, 0]
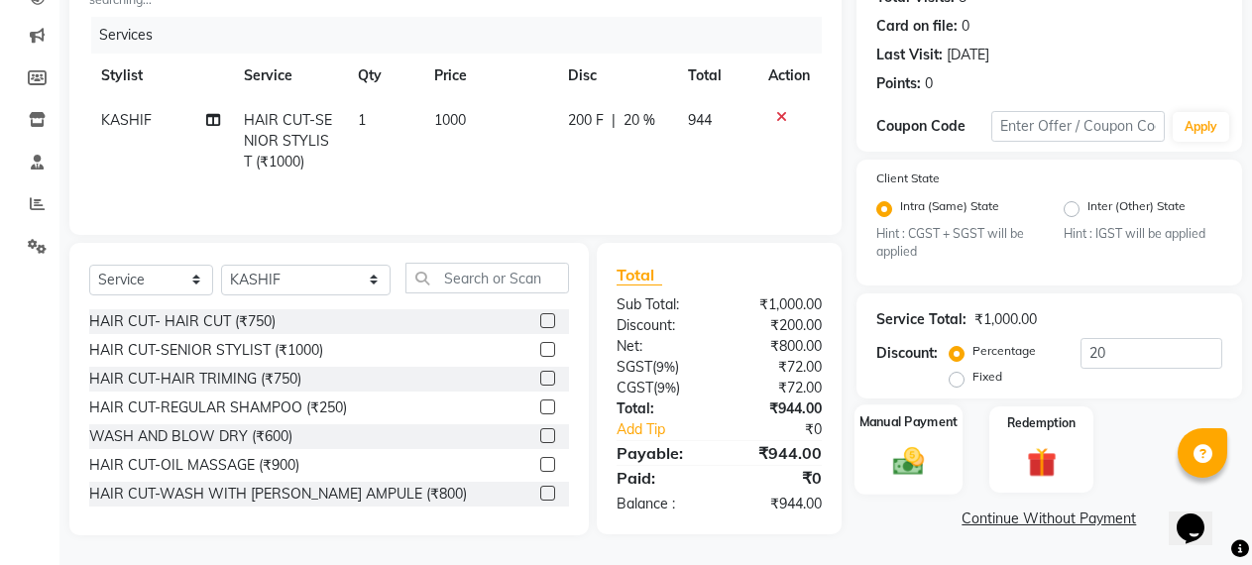
click at [935, 453] on div "Manual Payment" at bounding box center [909, 451] width 108 height 90
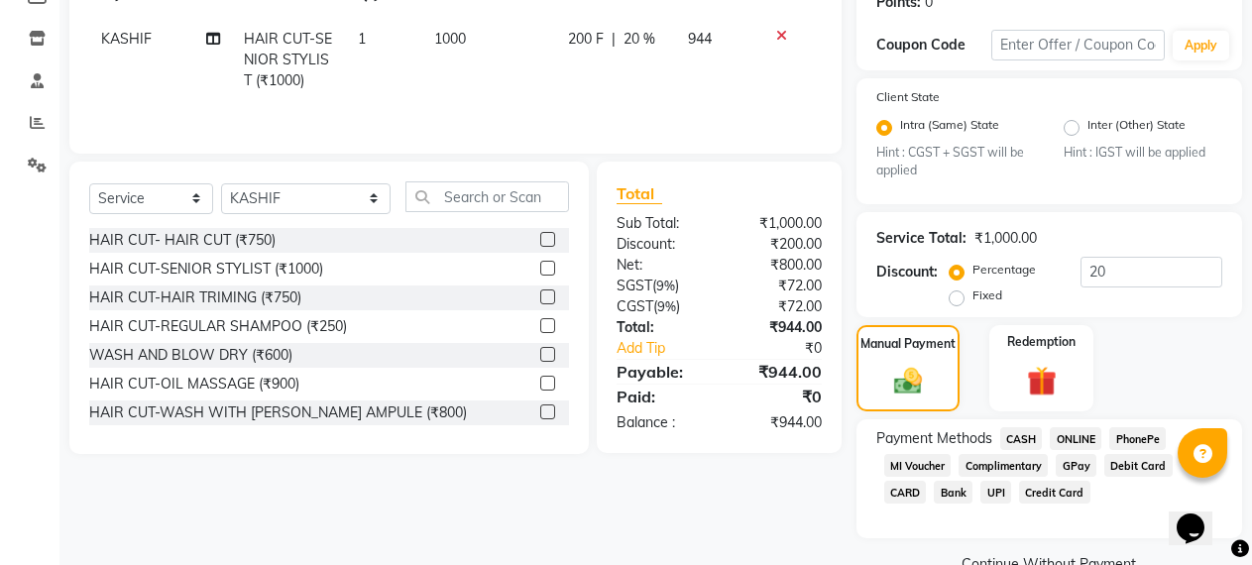
scroll to position [356, 0]
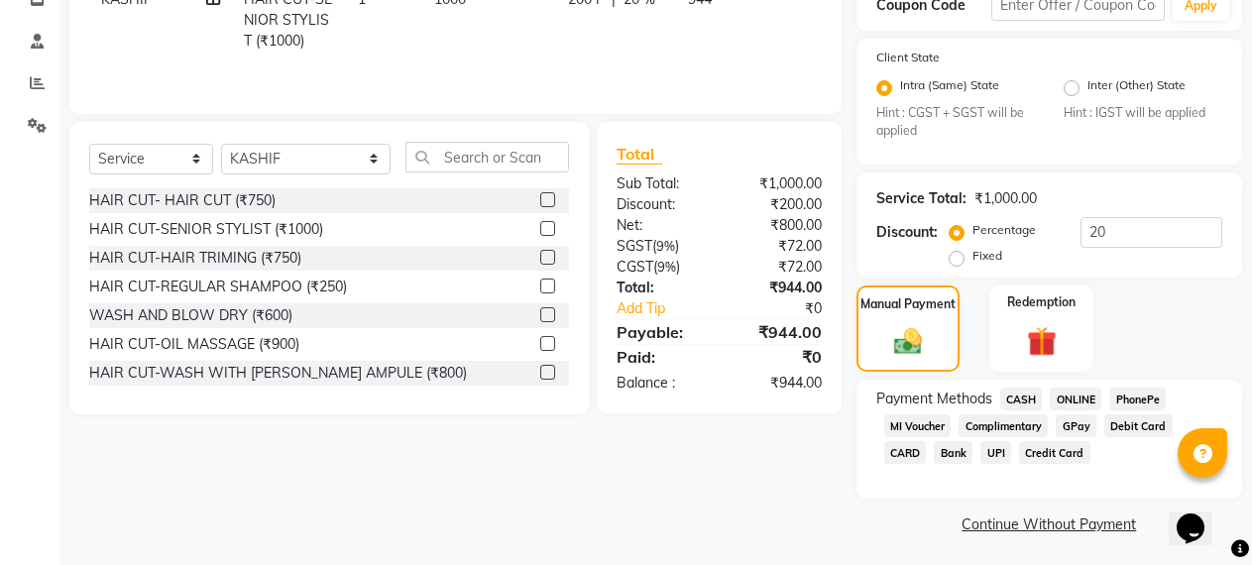
click at [907, 449] on span "CARD" at bounding box center [906, 452] width 43 height 23
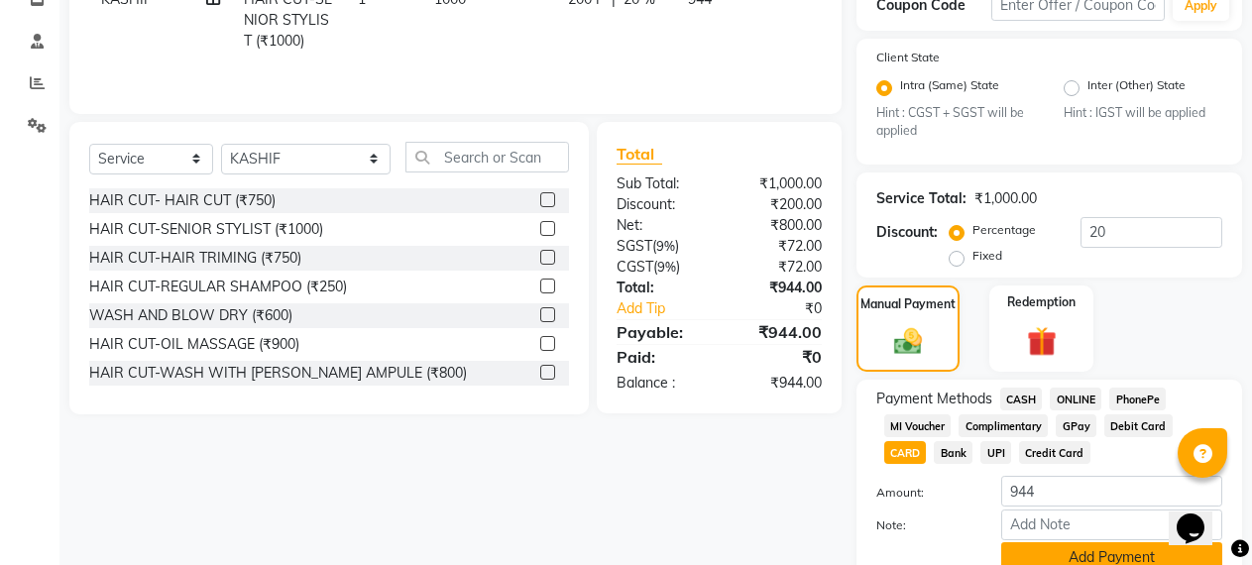
click at [1090, 556] on button "Add Payment" at bounding box center [1112, 557] width 221 height 31
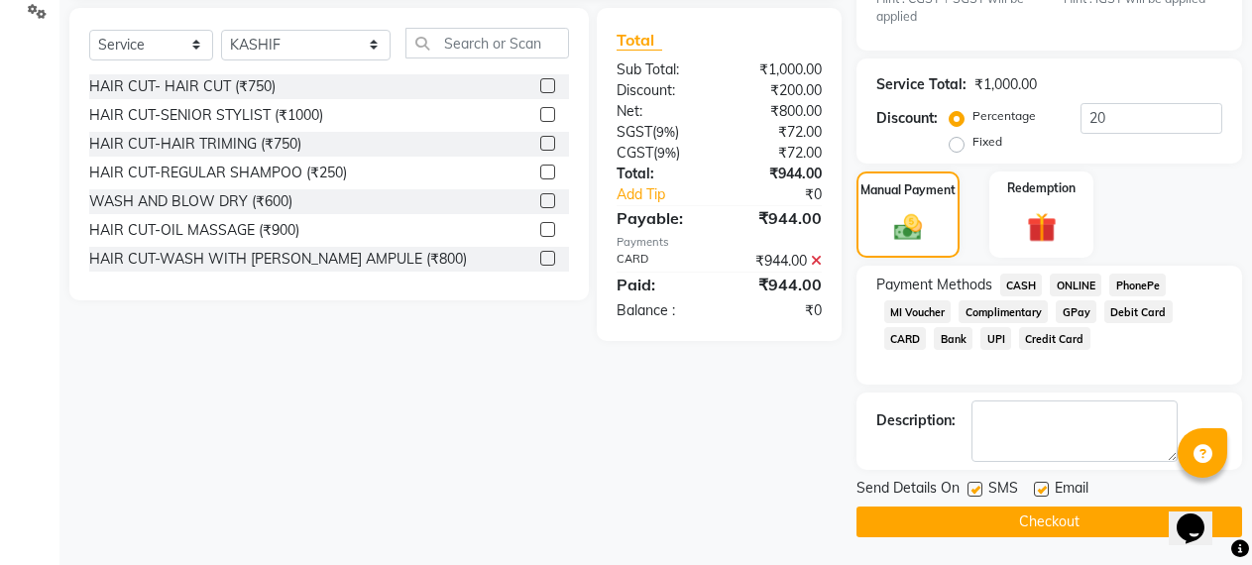
scroll to position [472, 0]
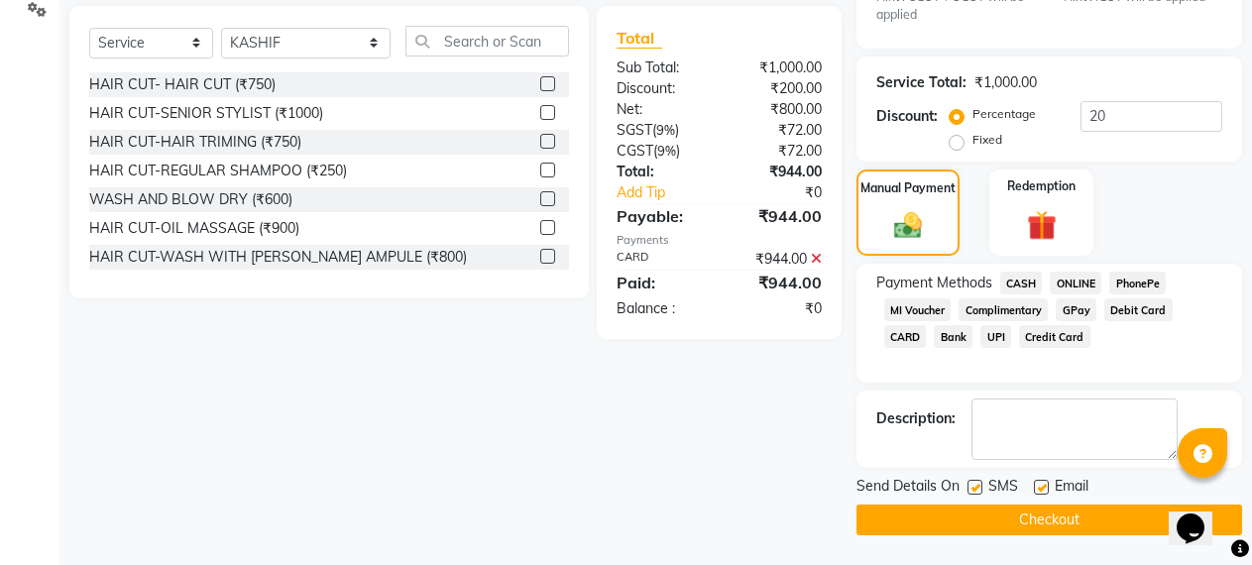
click at [1116, 522] on button "Checkout" at bounding box center [1050, 520] width 386 height 31
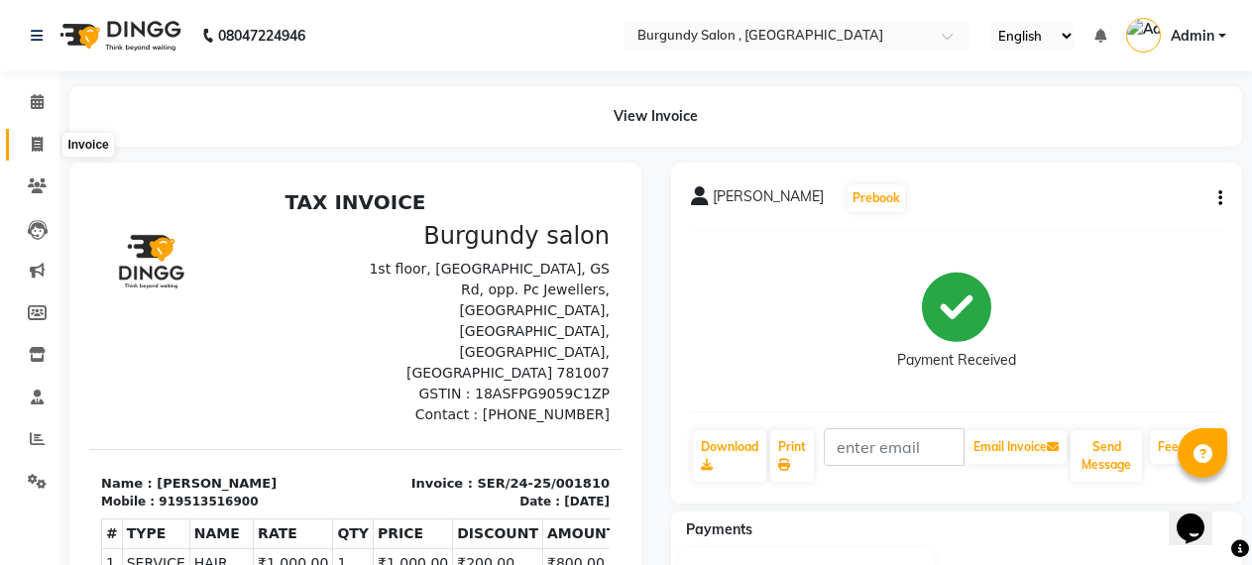
click at [34, 144] on icon at bounding box center [37, 144] width 11 height 15
select select "service"
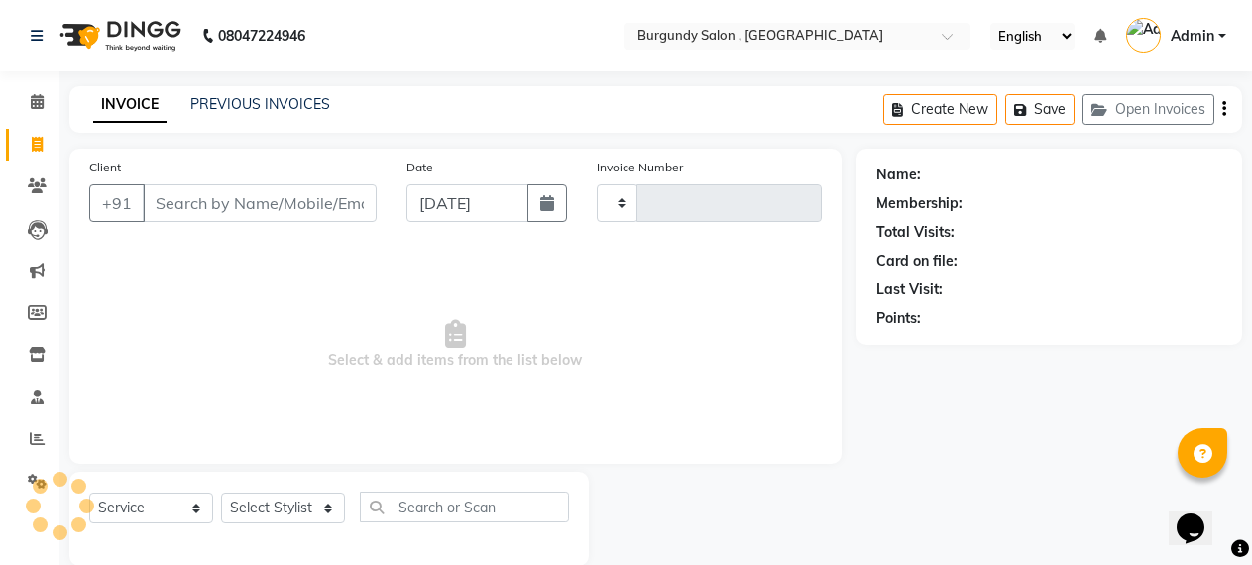
scroll to position [31, 0]
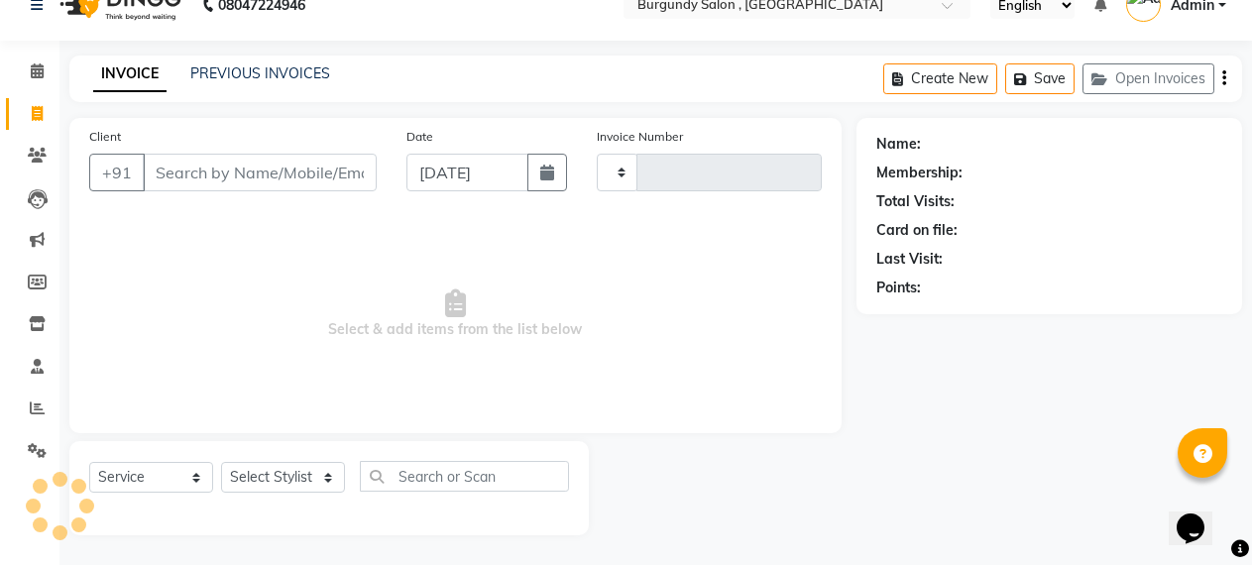
type input "1663"
select select "5345"
